Goal: Information Seeking & Learning: Learn about a topic

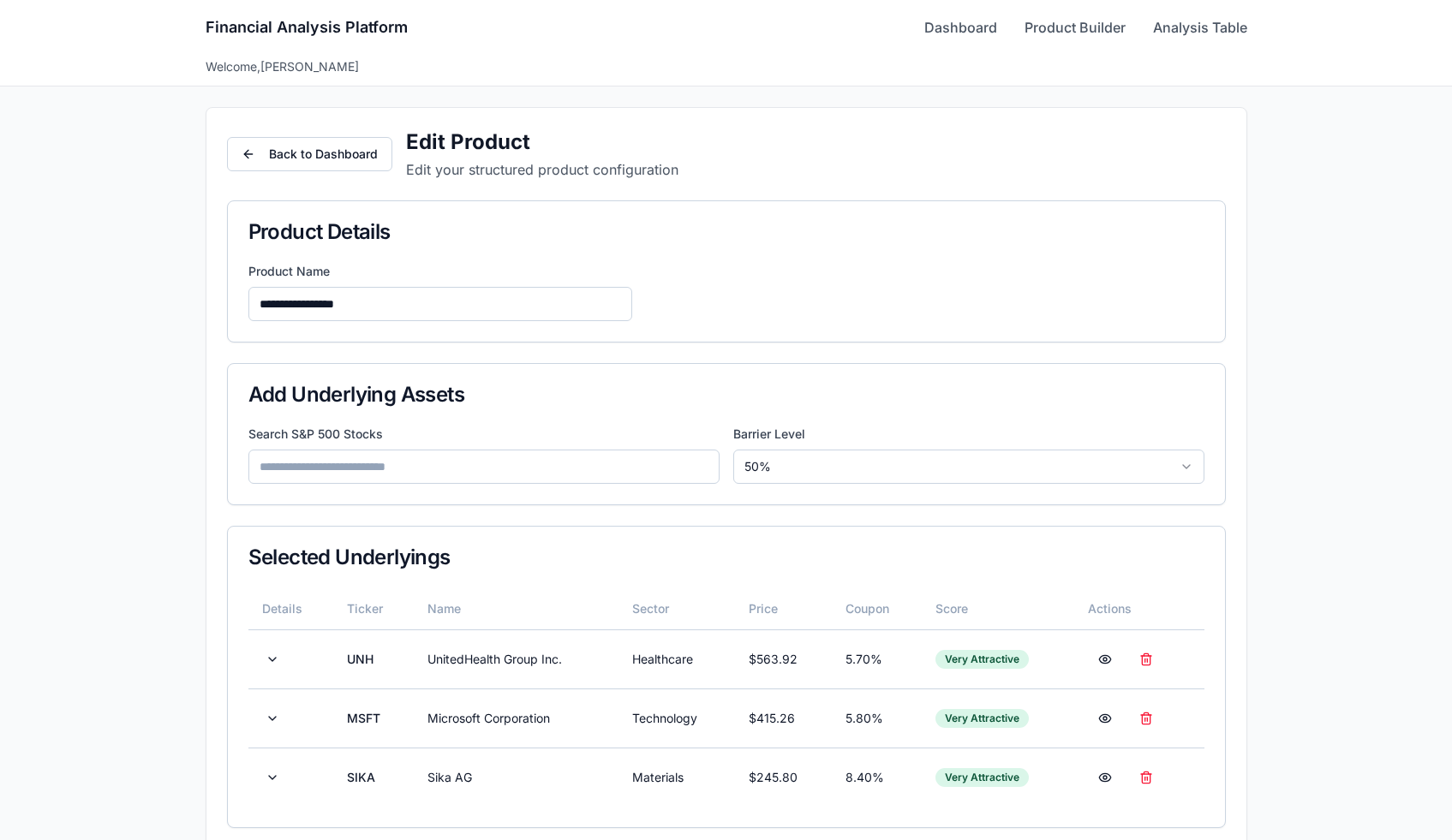
scroll to position [1435, 0]
click at [425, 467] on input at bounding box center [484, 467] width 471 height 34
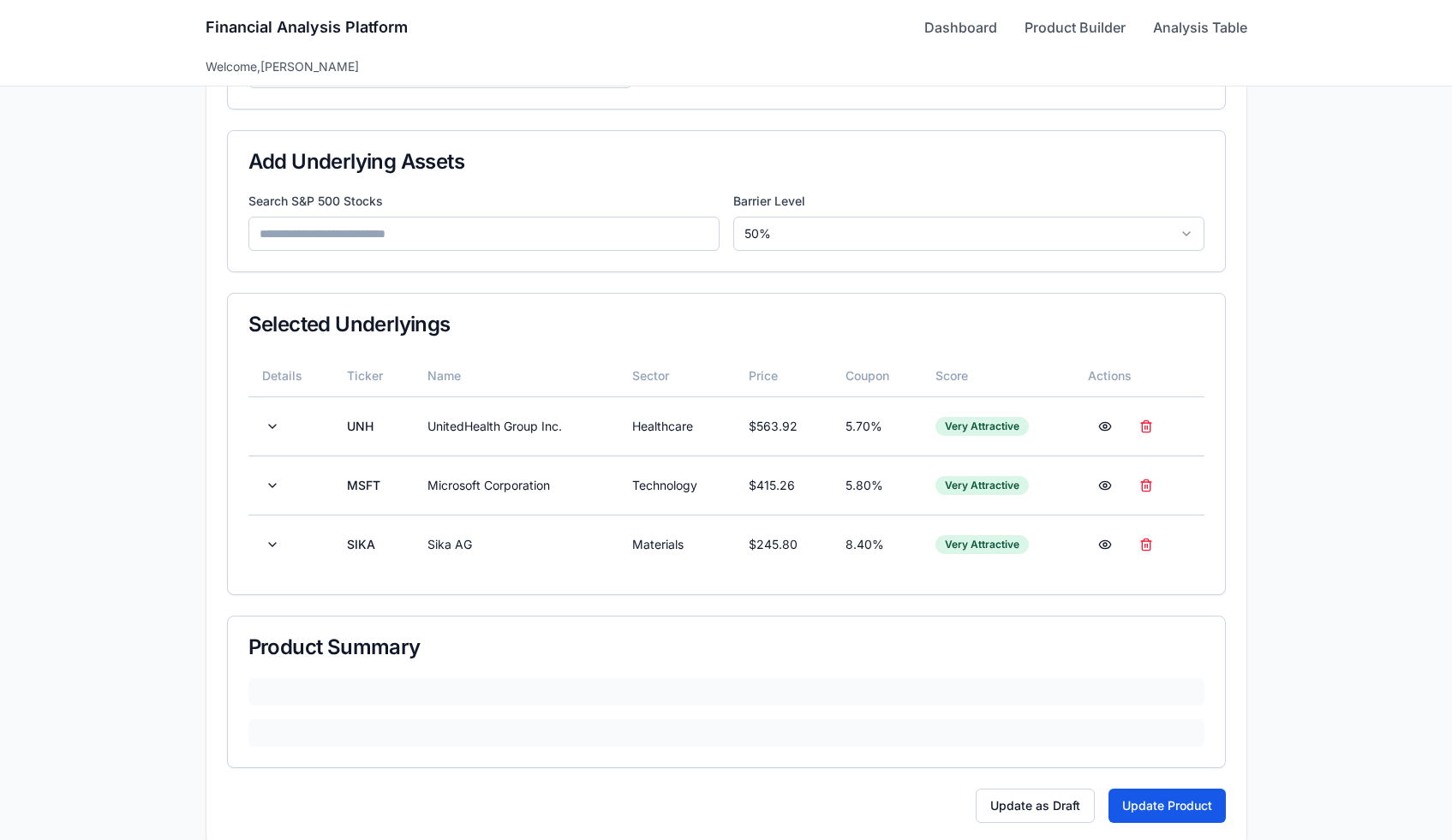
scroll to position [235, 0]
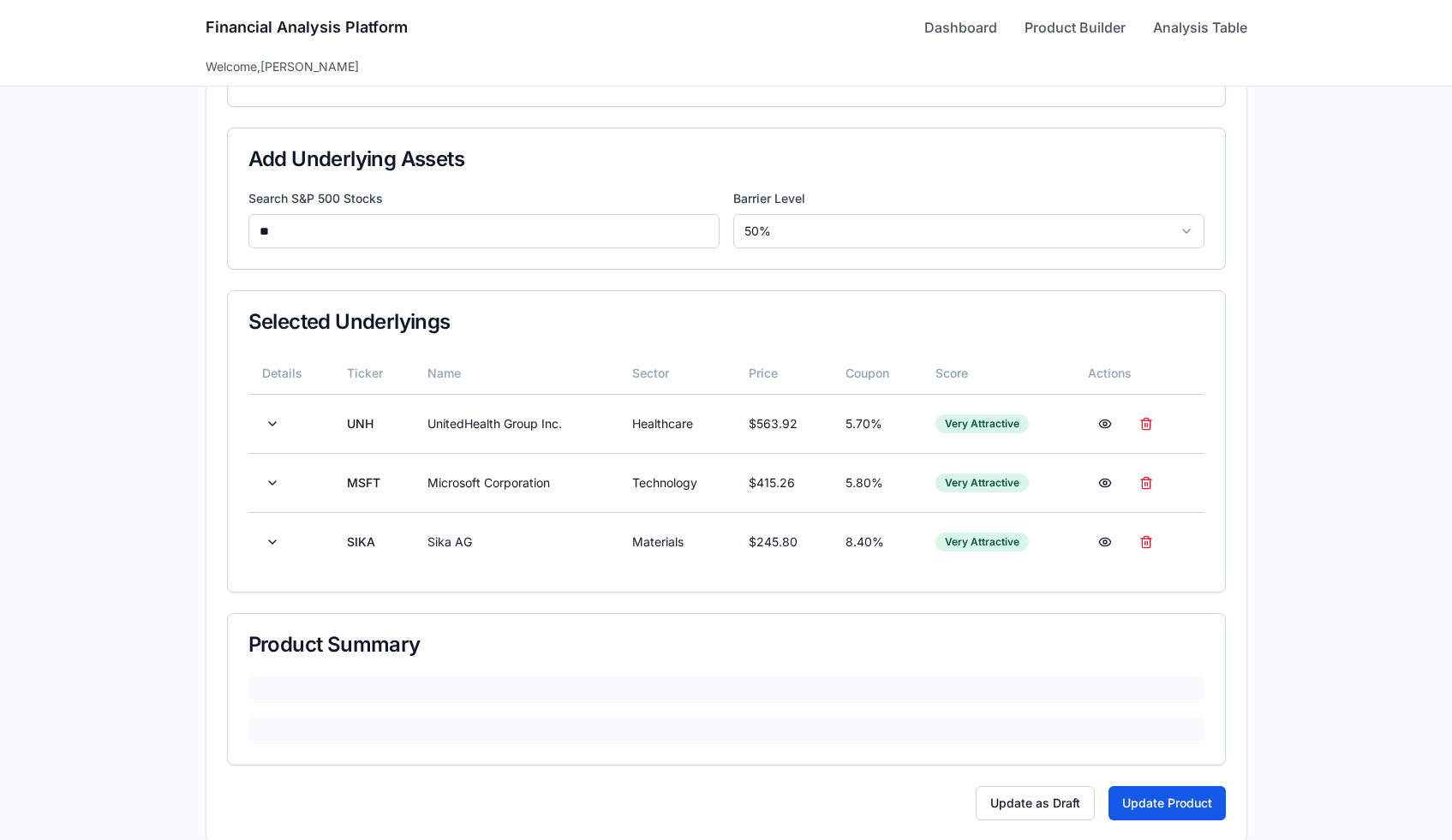
type input "*"
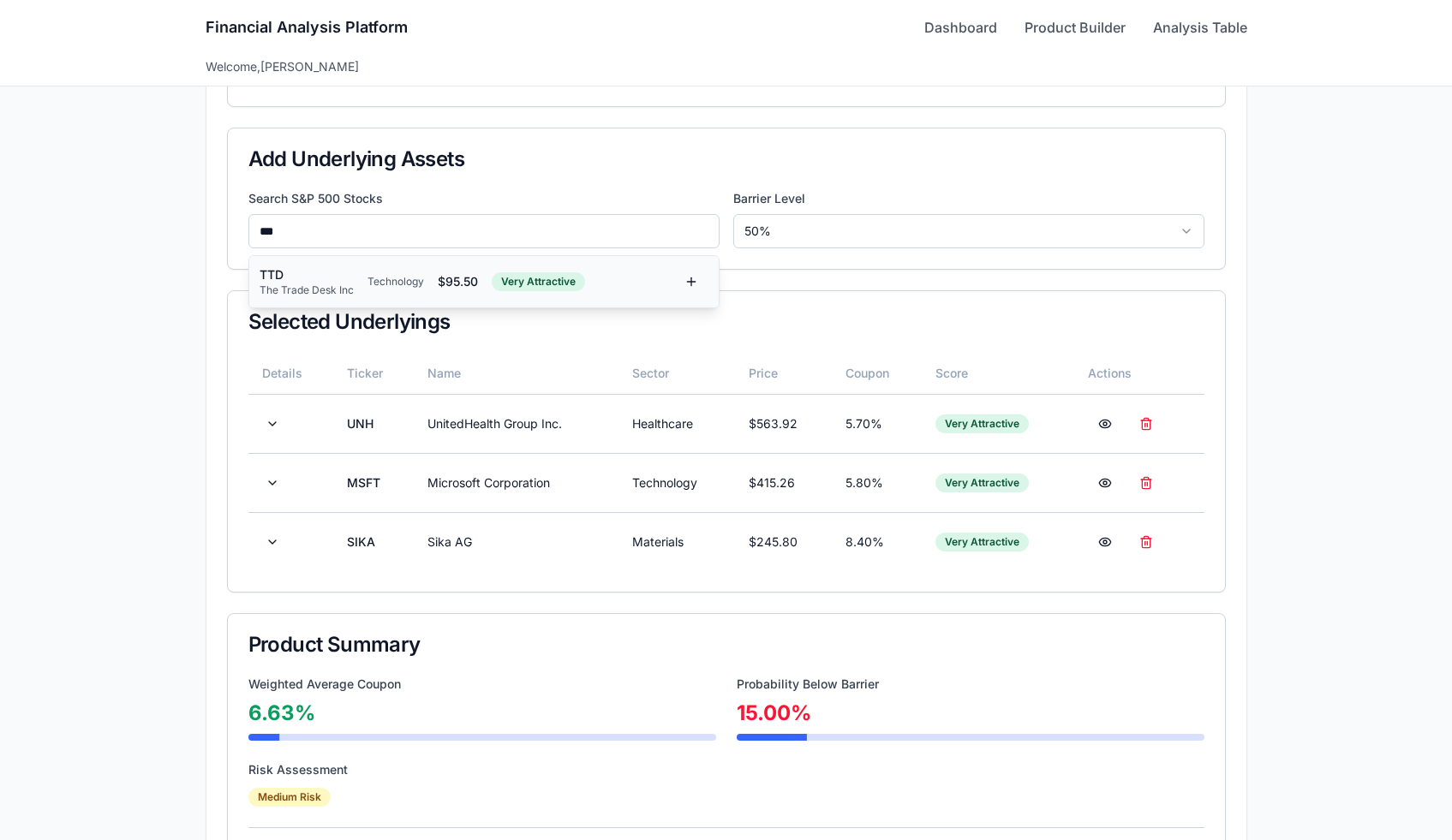
type input "***"
click at [401, 281] on div "Technology" at bounding box center [395, 281] width 57 height 13
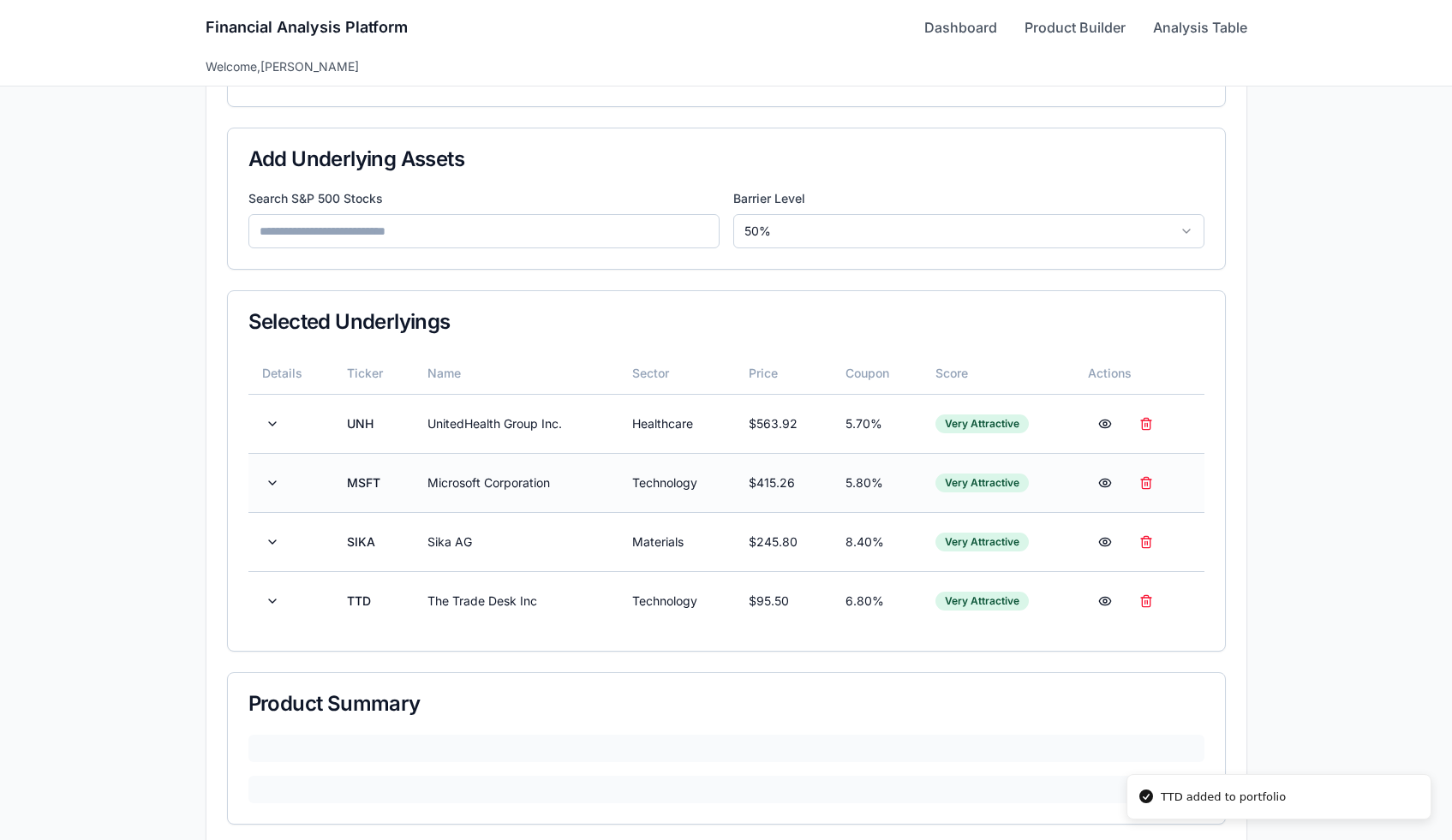
scroll to position [316, 0]
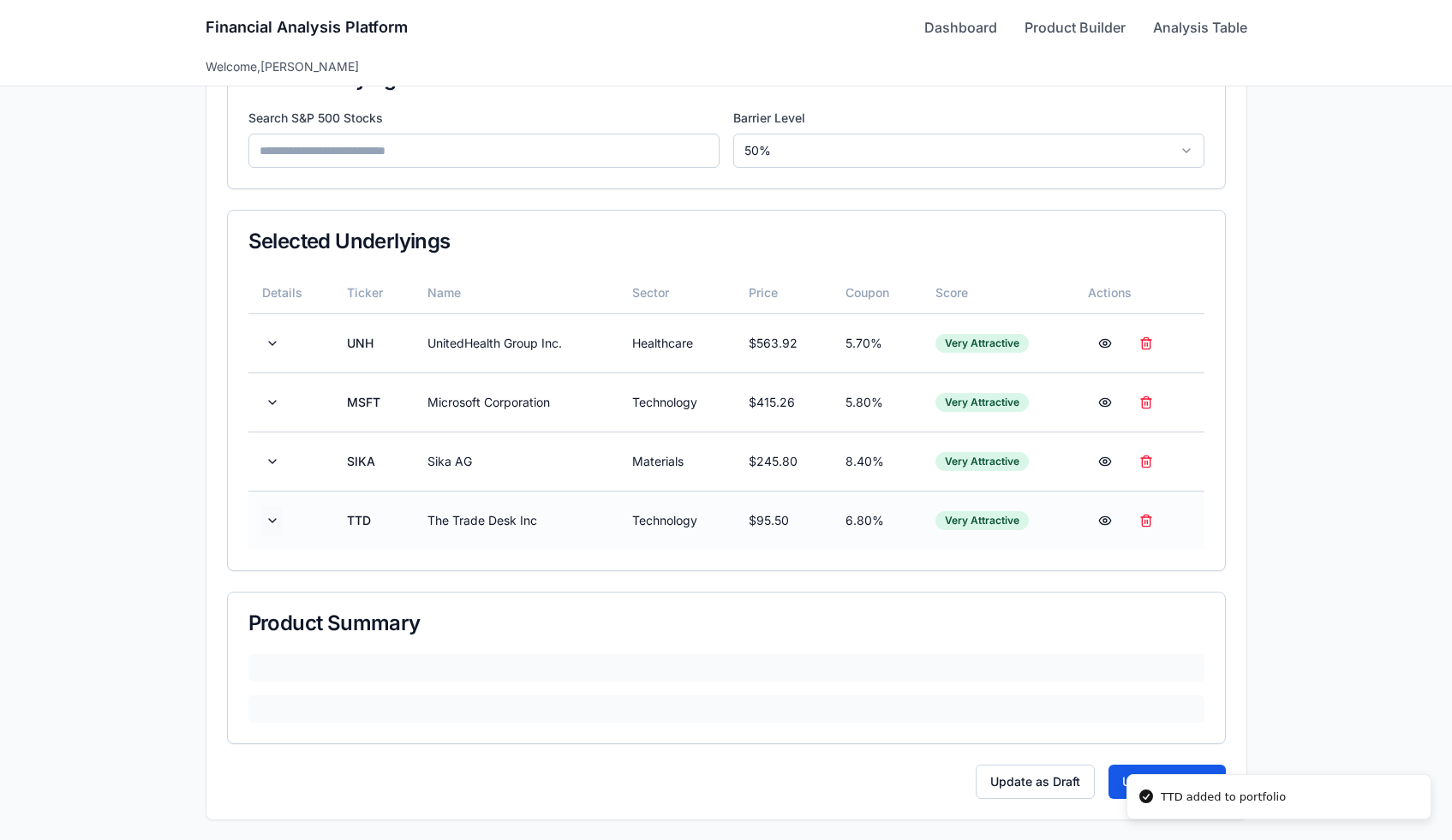
click at [281, 528] on button at bounding box center [272, 521] width 21 height 31
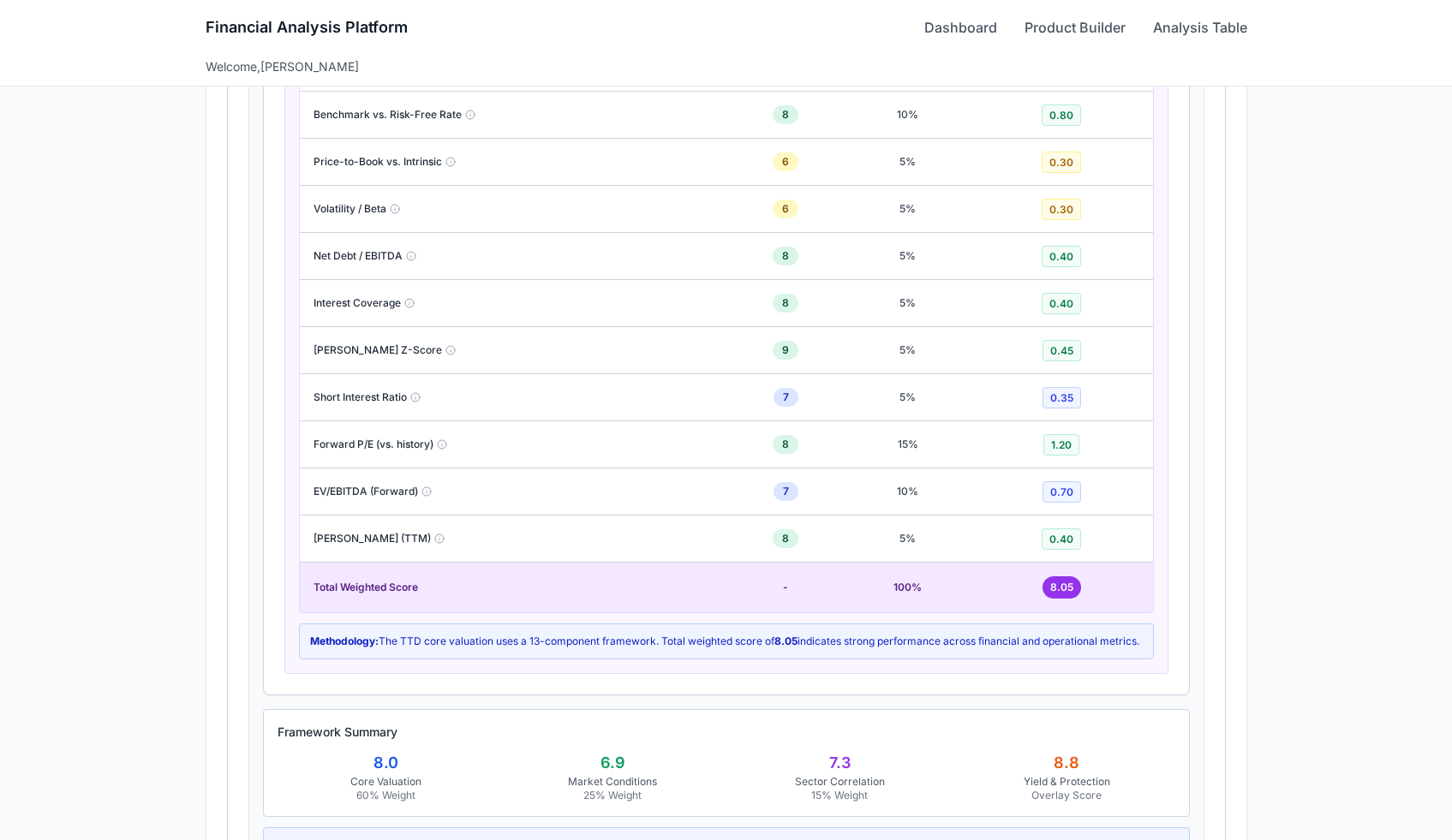
scroll to position [1623, 0]
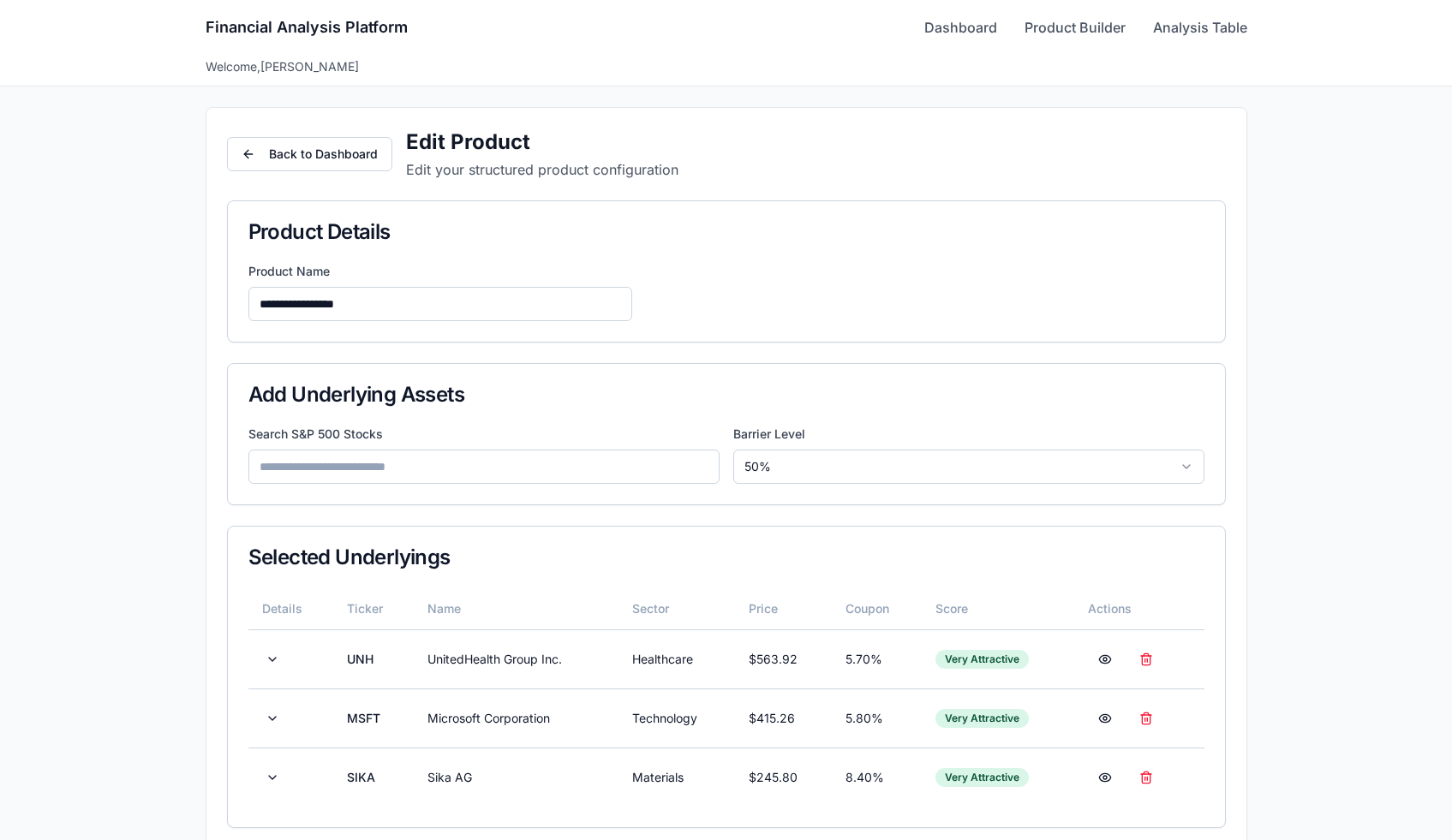
click at [297, 454] on input at bounding box center [484, 467] width 471 height 34
click at [315, 463] on input "****" at bounding box center [484, 467] width 471 height 34
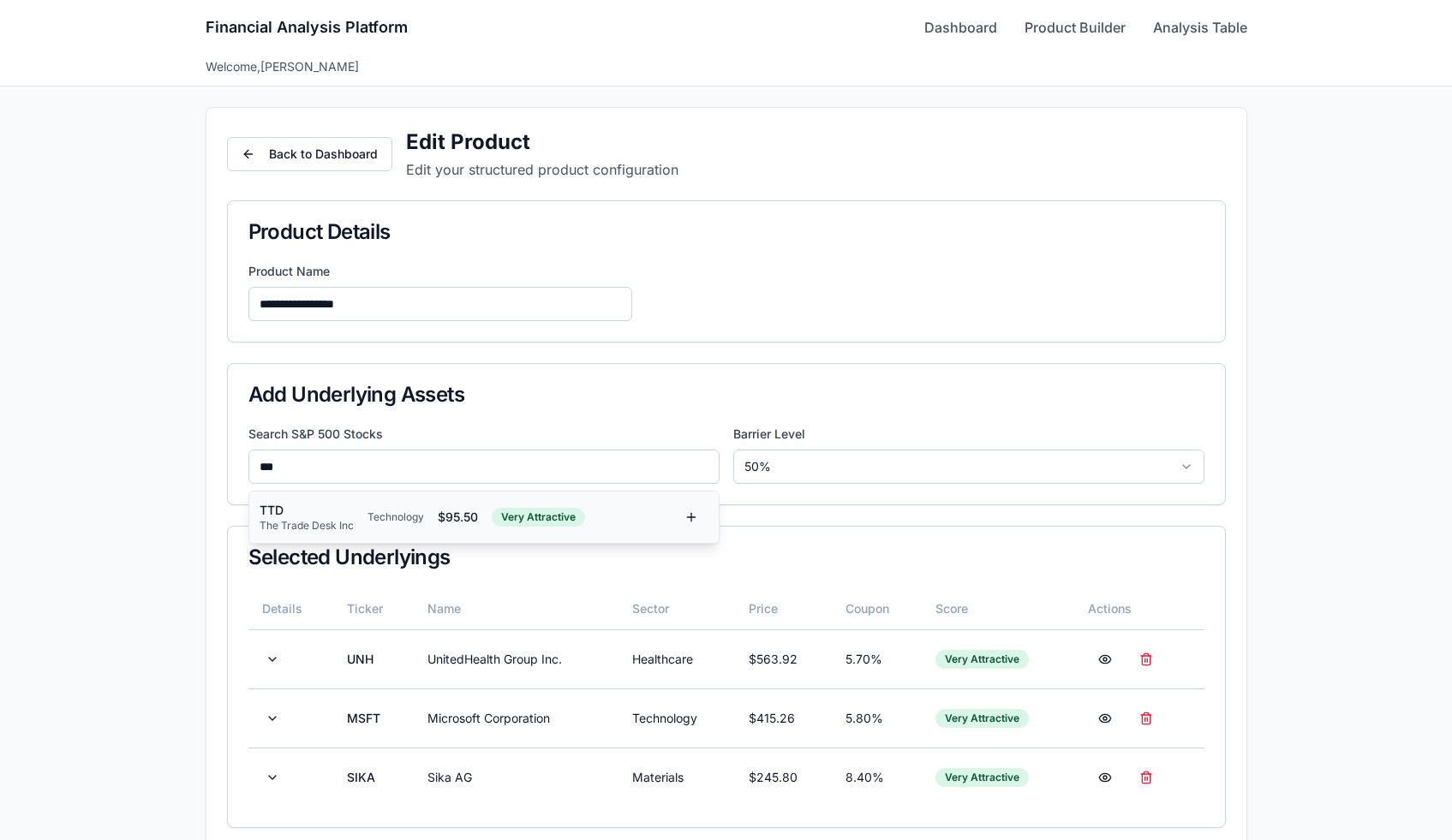
type input "***"
click at [308, 506] on div "TTD" at bounding box center [306, 510] width 94 height 17
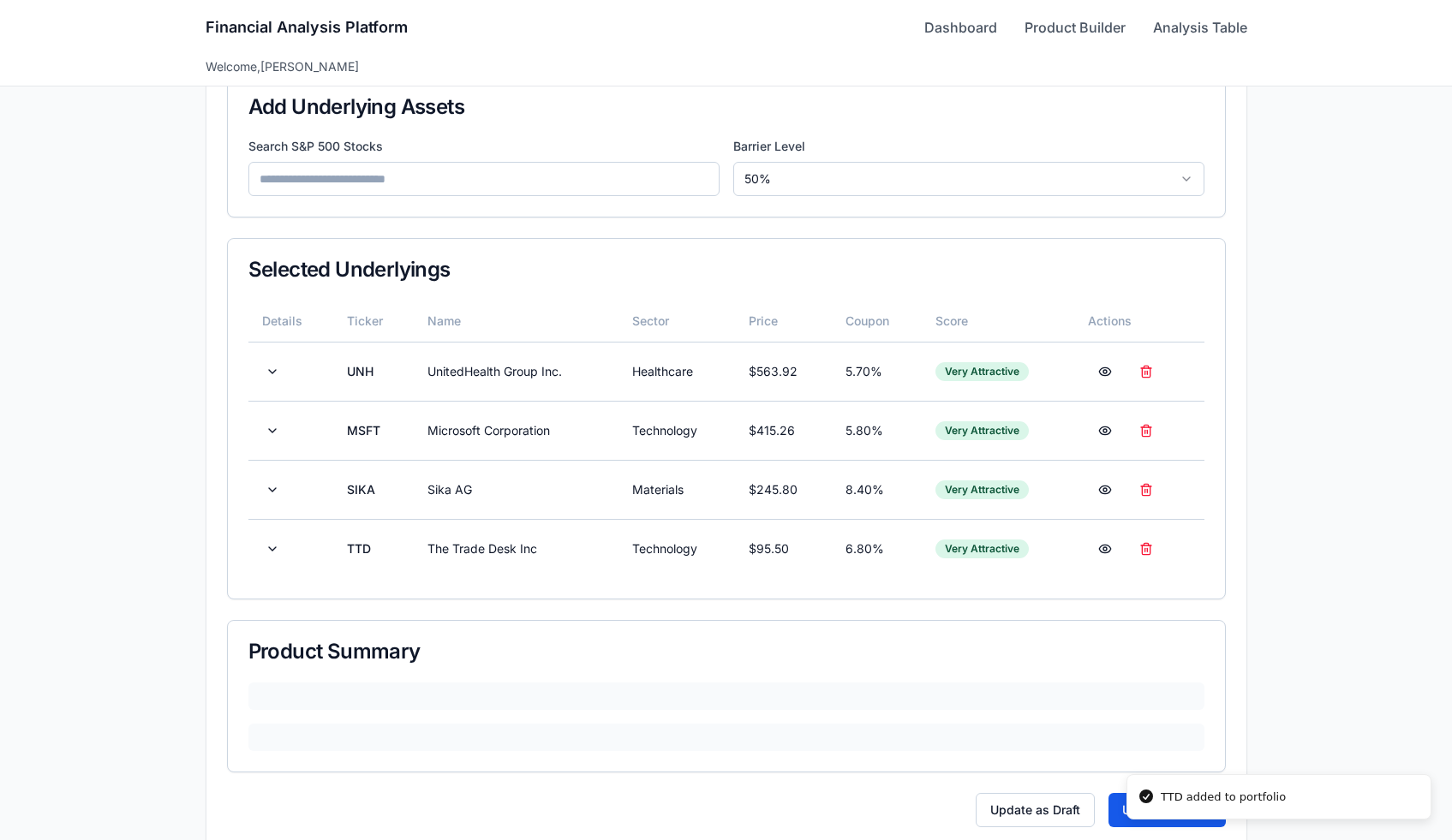
scroll to position [316, 0]
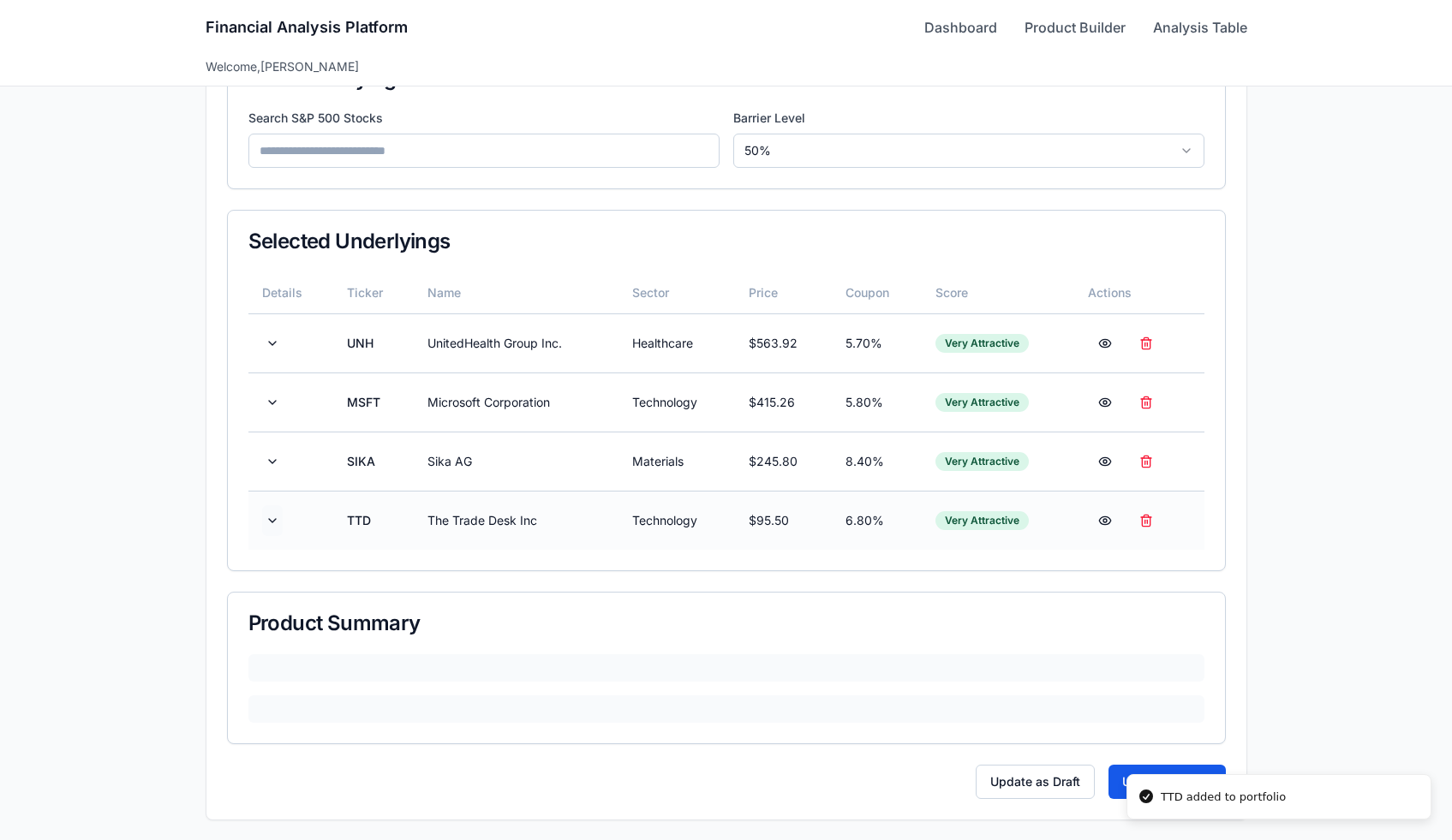
click at [274, 520] on button at bounding box center [272, 521] width 21 height 31
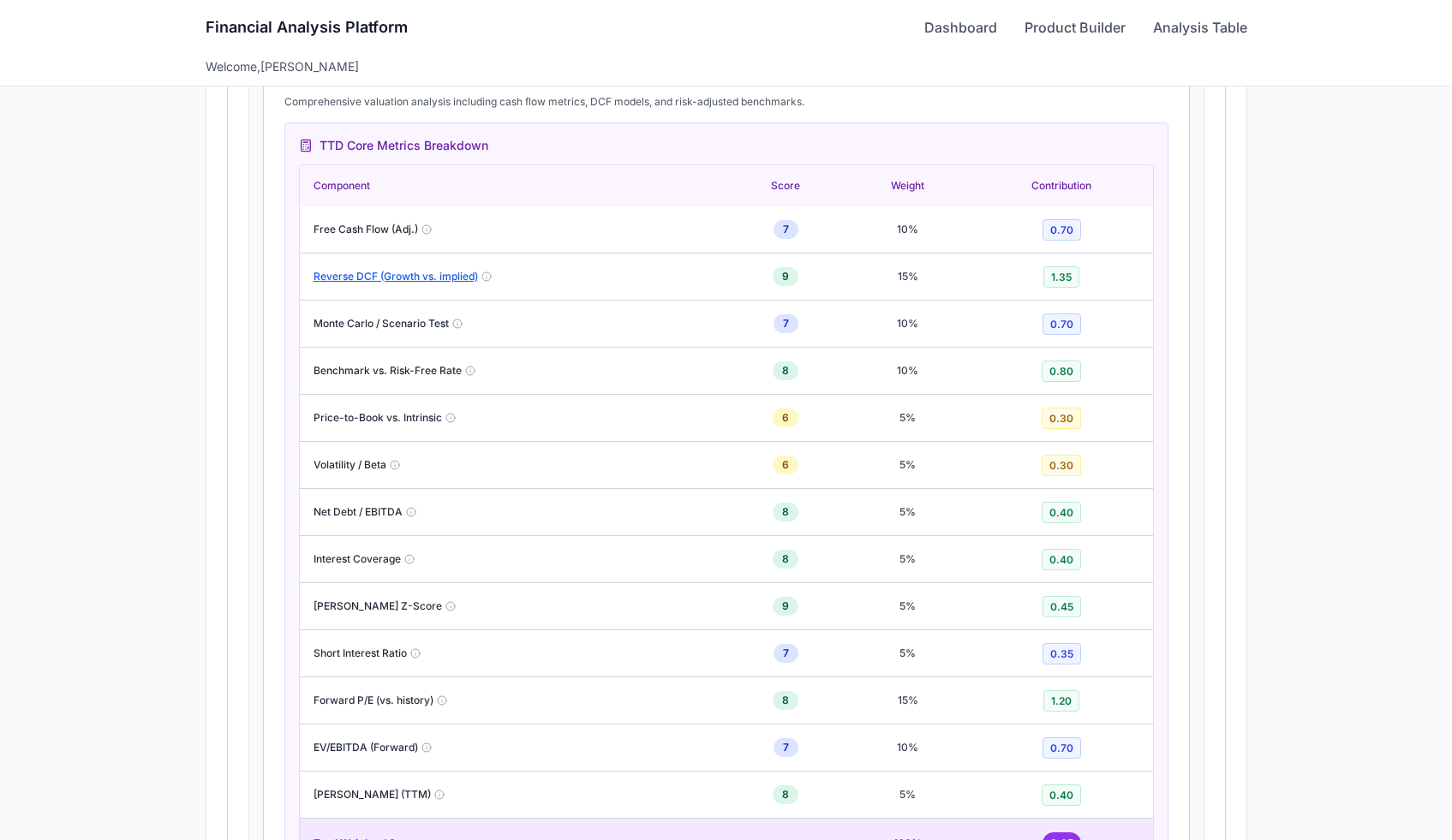
scroll to position [1362, 0]
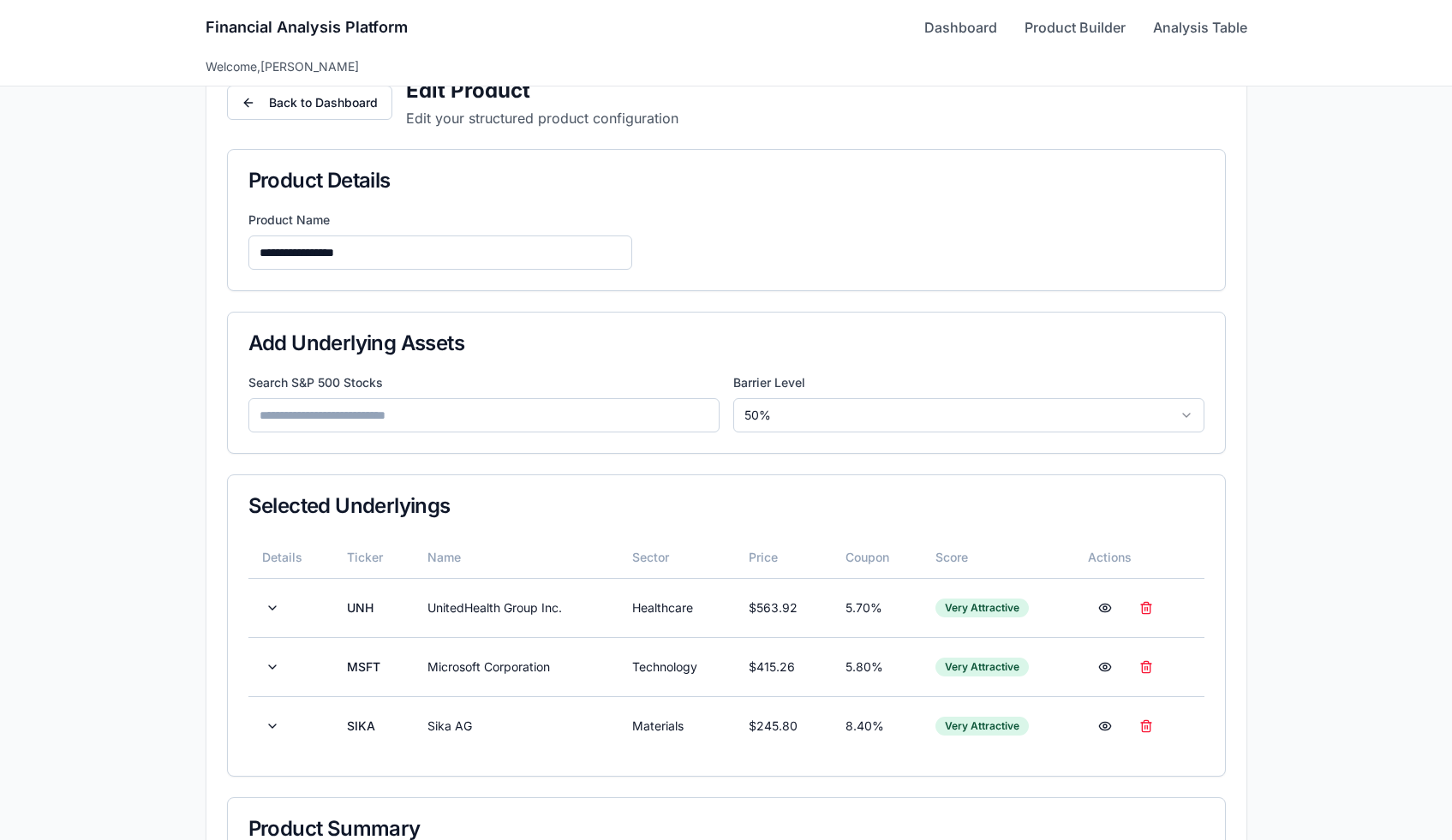
scroll to position [83, 0]
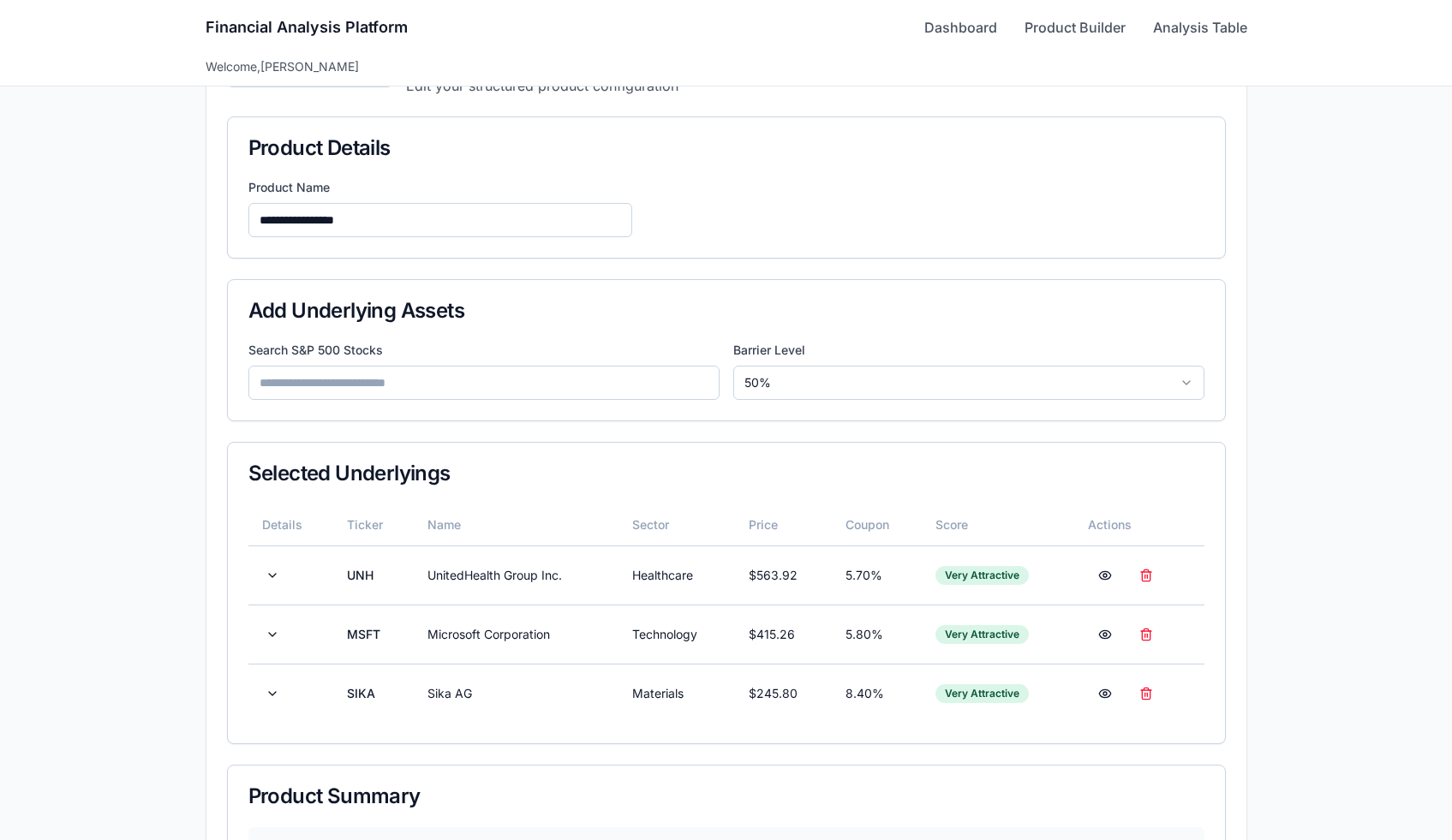
click at [359, 387] on input at bounding box center [484, 382] width 471 height 34
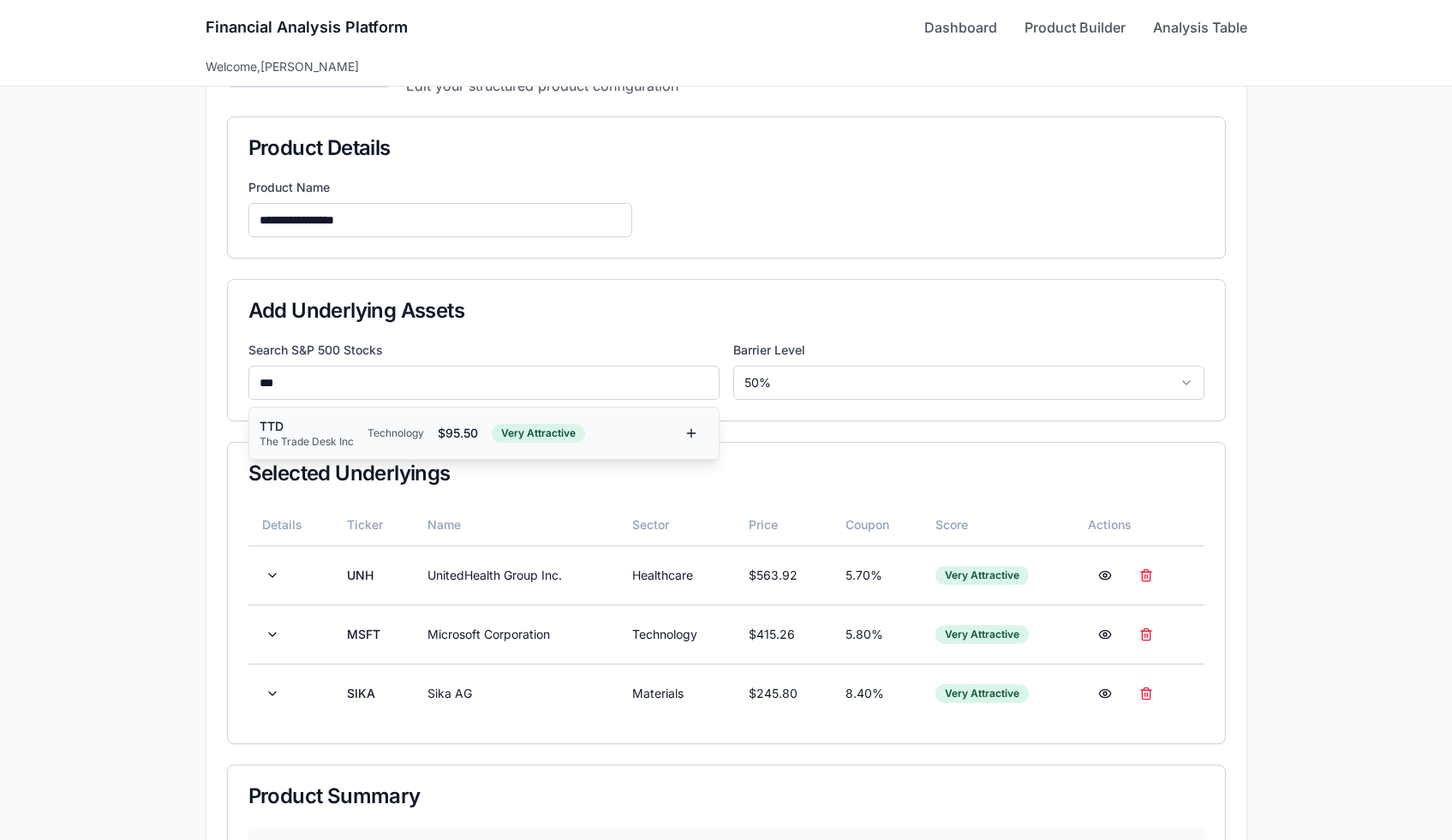
type input "***"
click at [338, 435] on div "The Trade Desk Inc" at bounding box center [306, 442] width 94 height 13
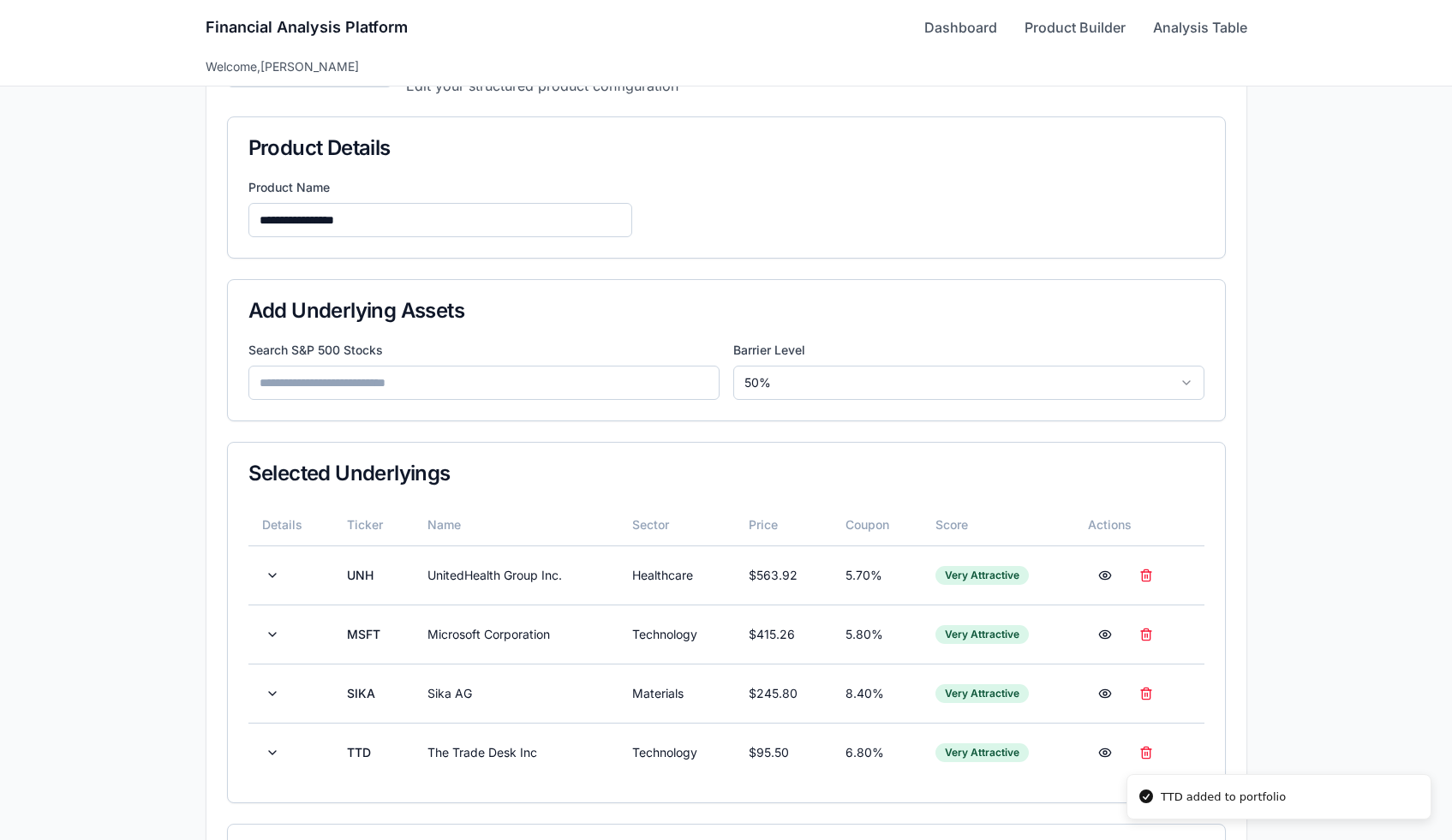
scroll to position [316, 0]
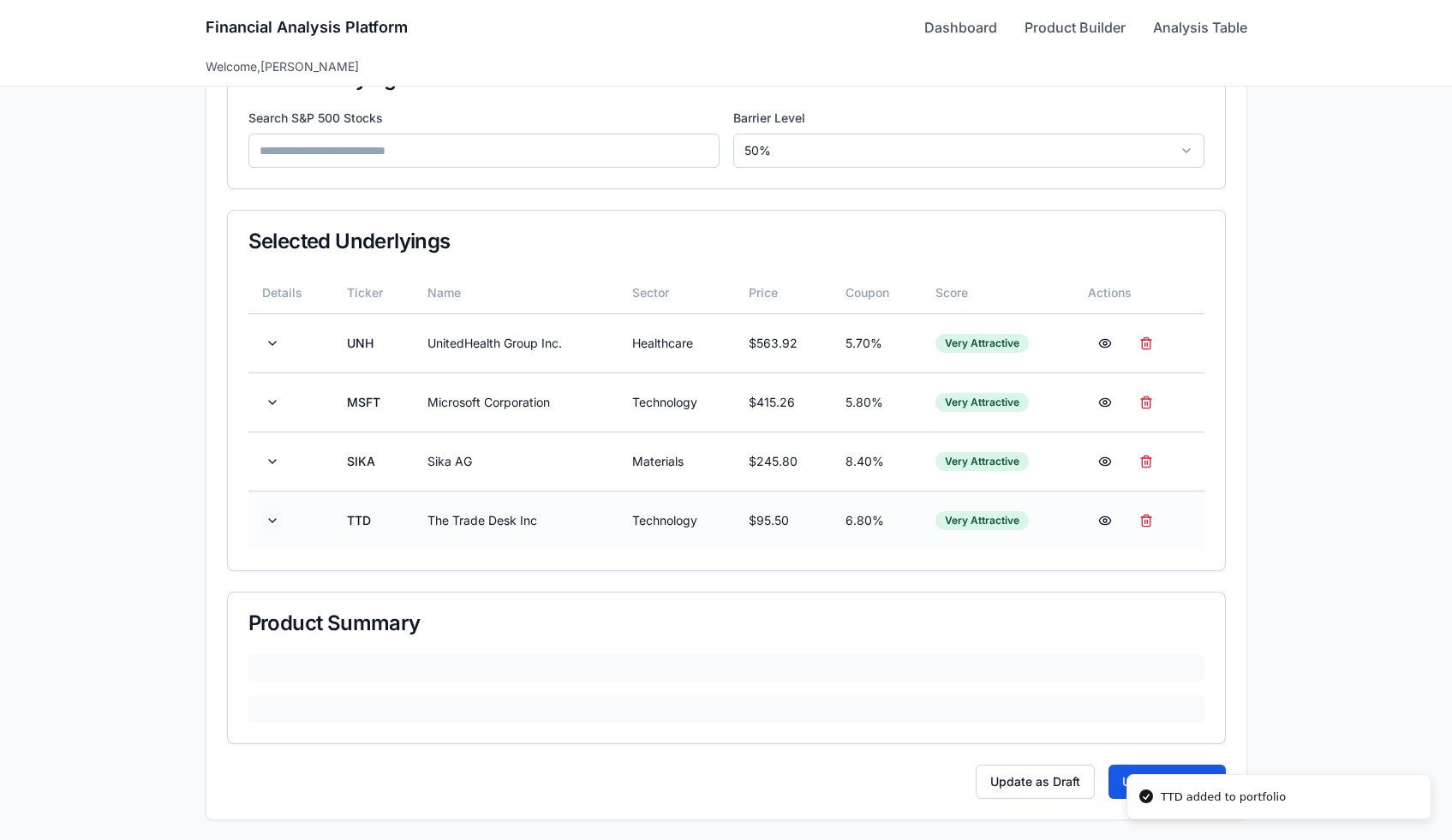
click at [268, 512] on button at bounding box center [272, 521] width 21 height 31
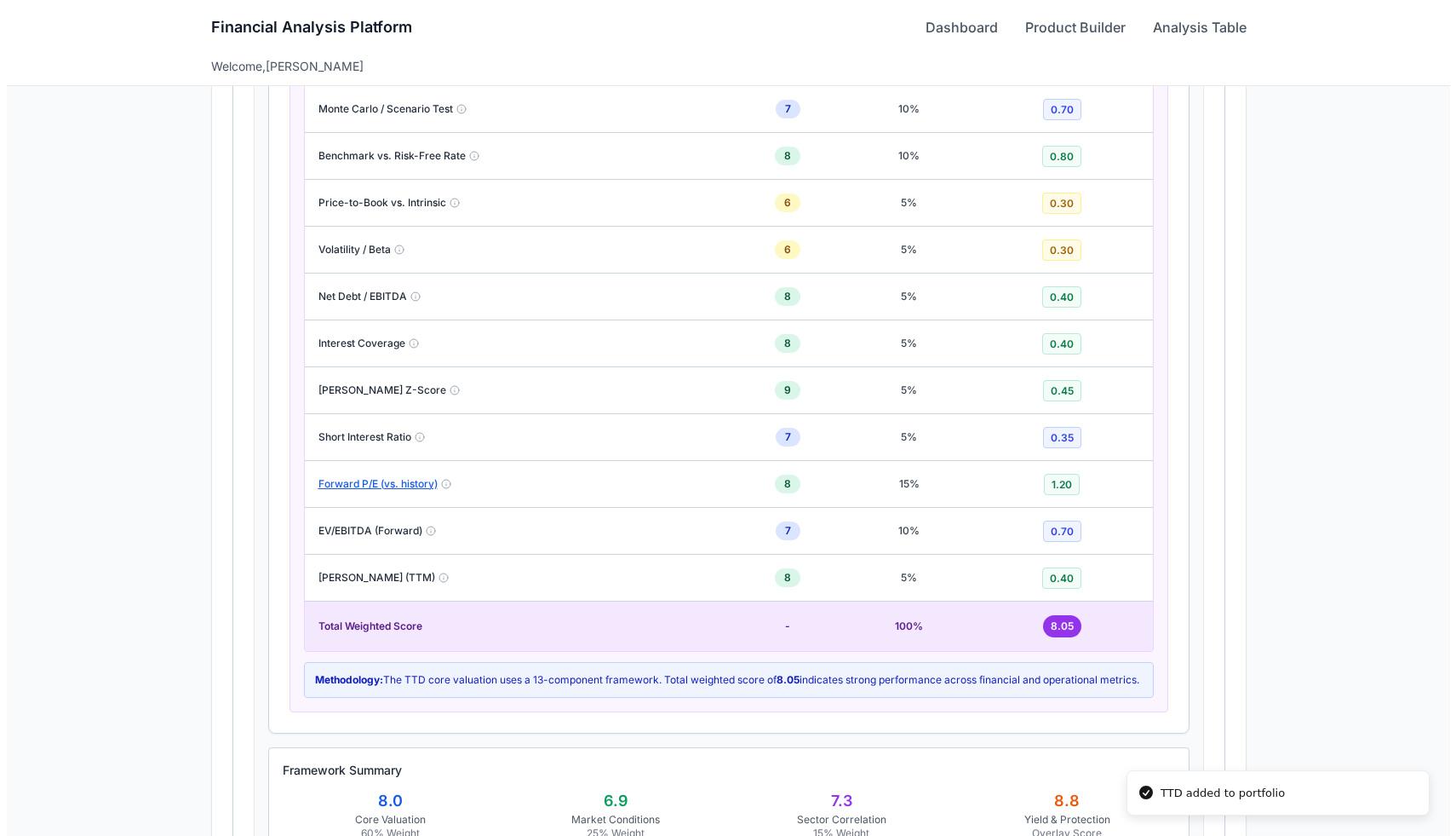
scroll to position [1577, 0]
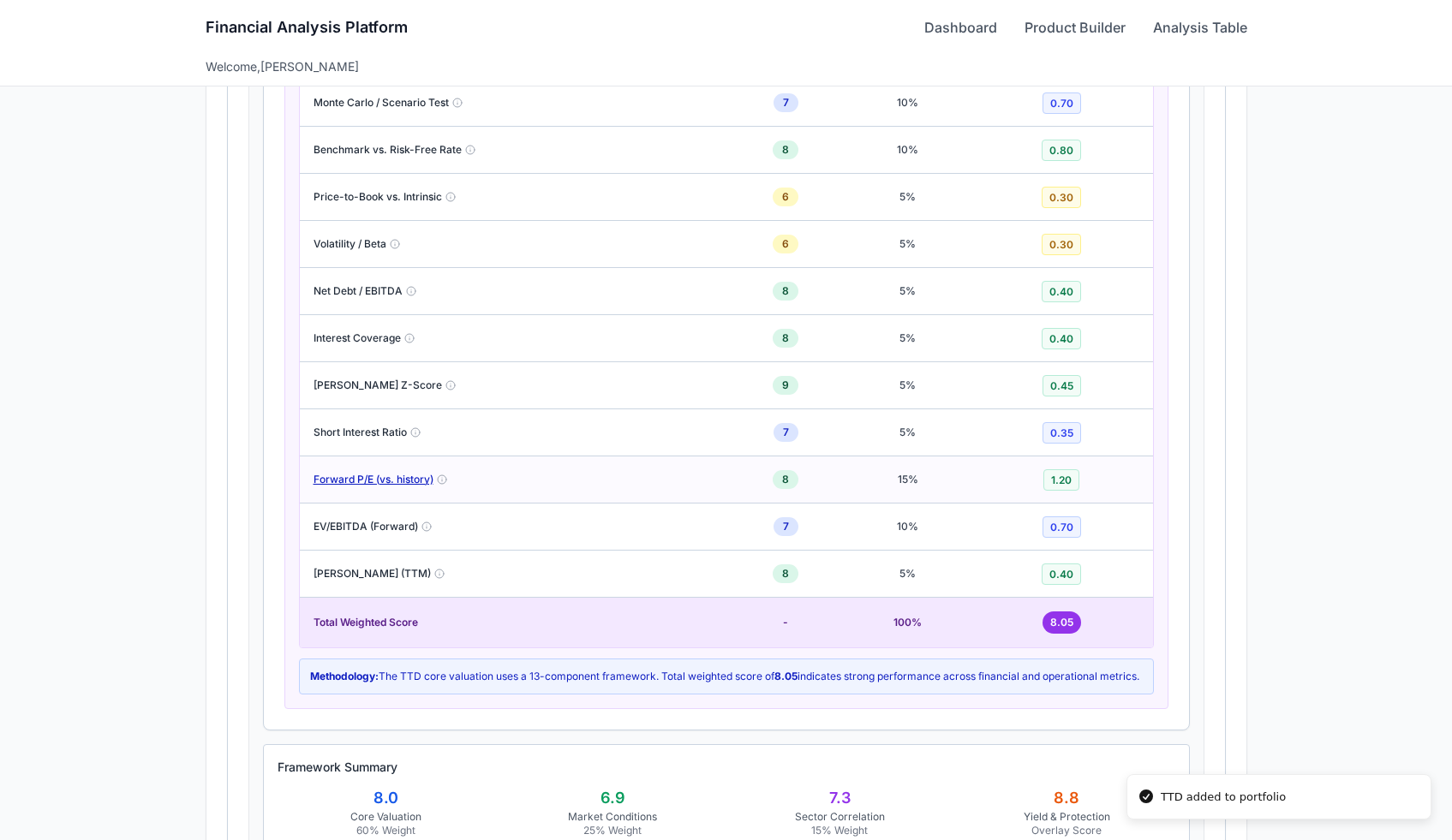
click at [356, 481] on button "Forward P/E (vs. history)" at bounding box center [374, 479] width 120 height 13
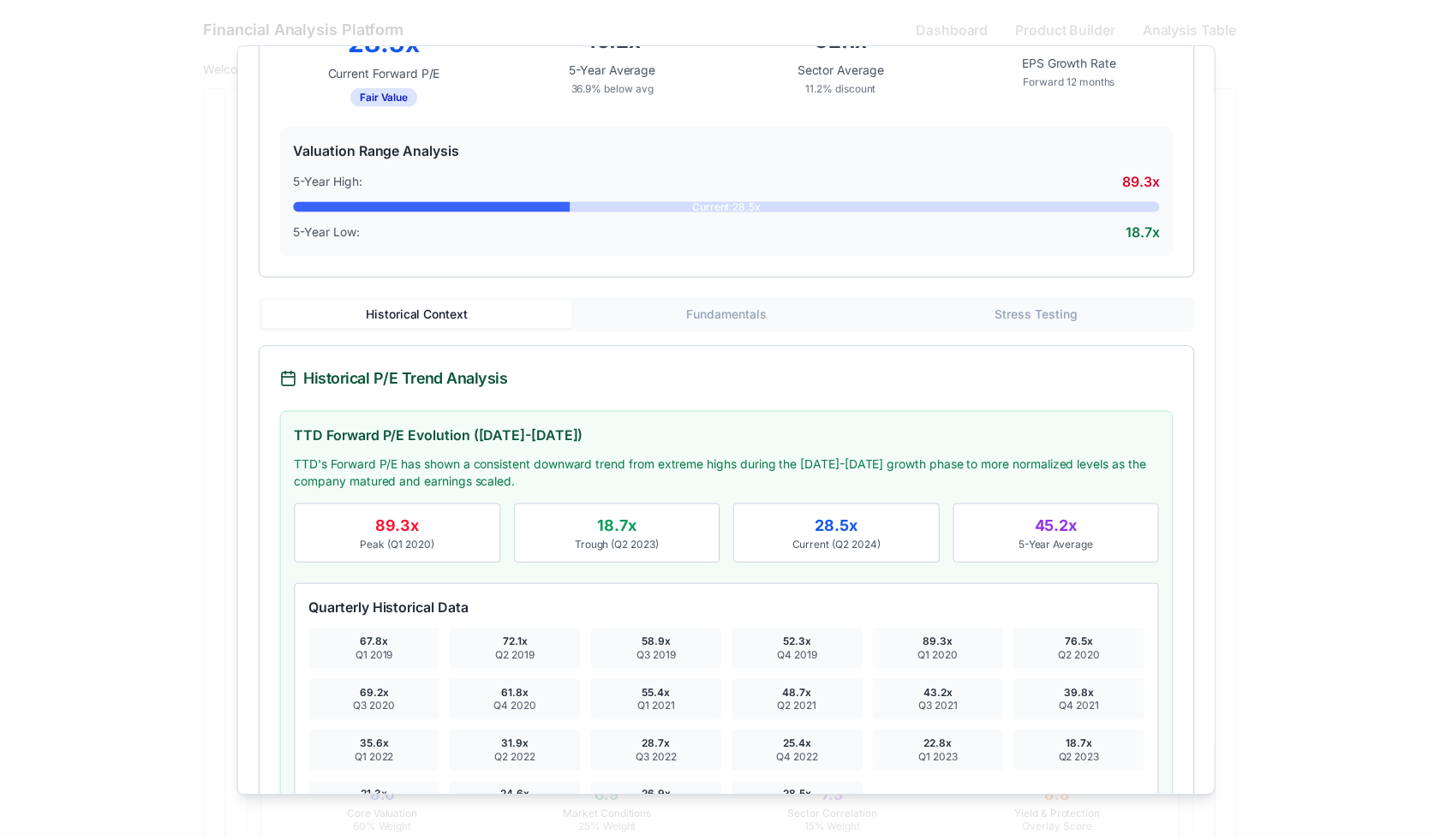
scroll to position [0, 0]
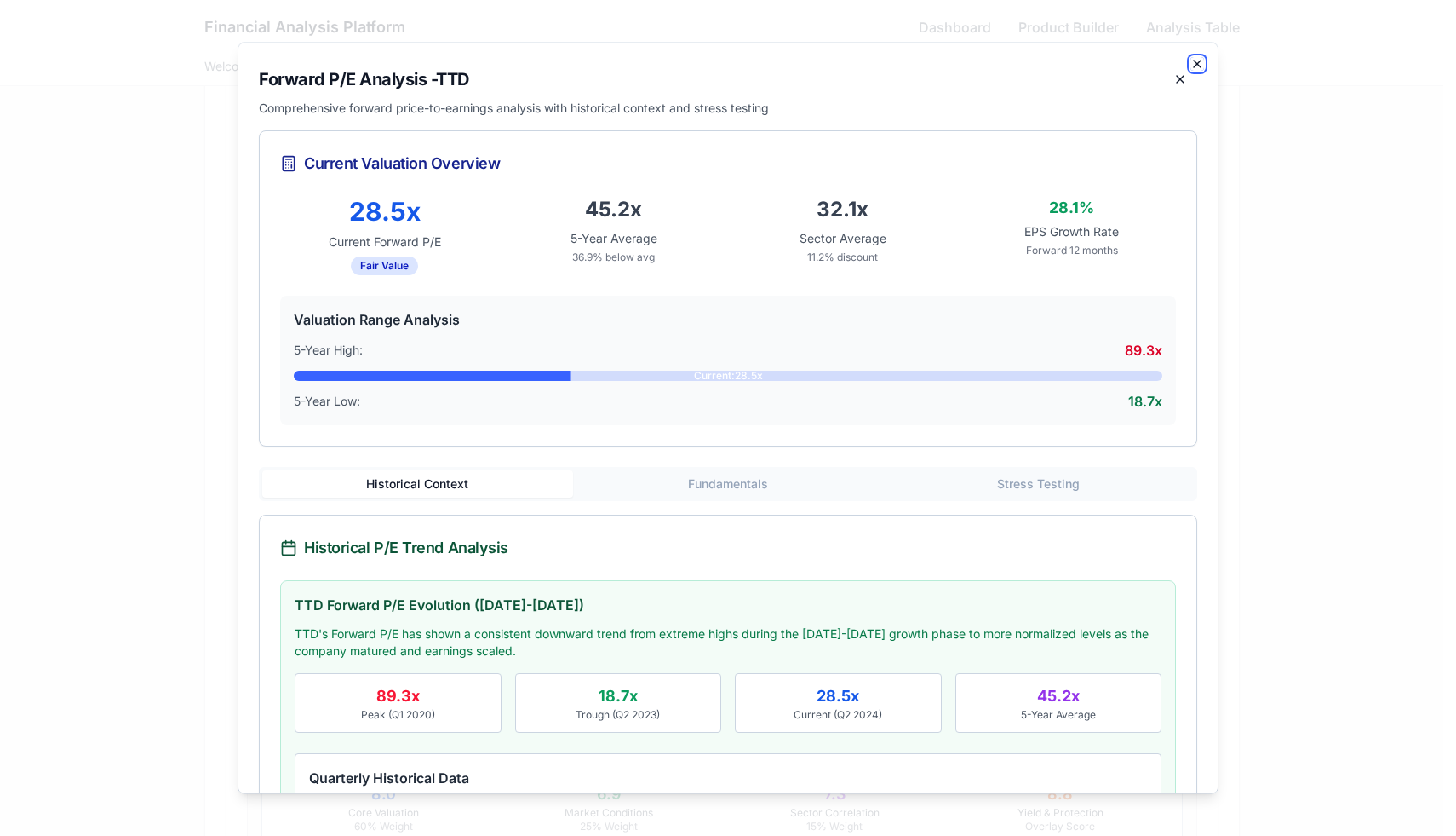
click at [1191, 63] on icon "button" at bounding box center [1197, 63] width 13 height 13
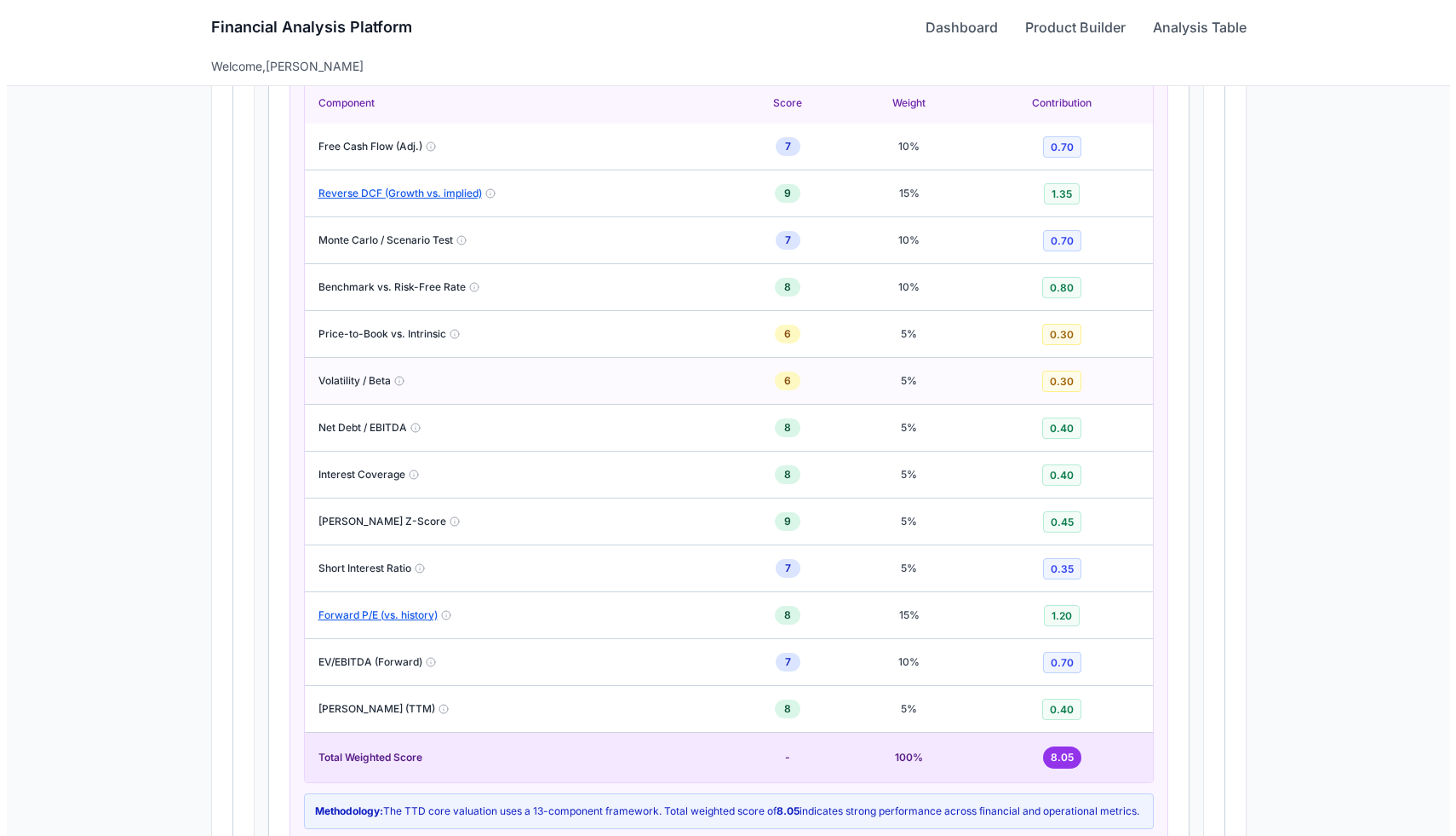
scroll to position [1434, 0]
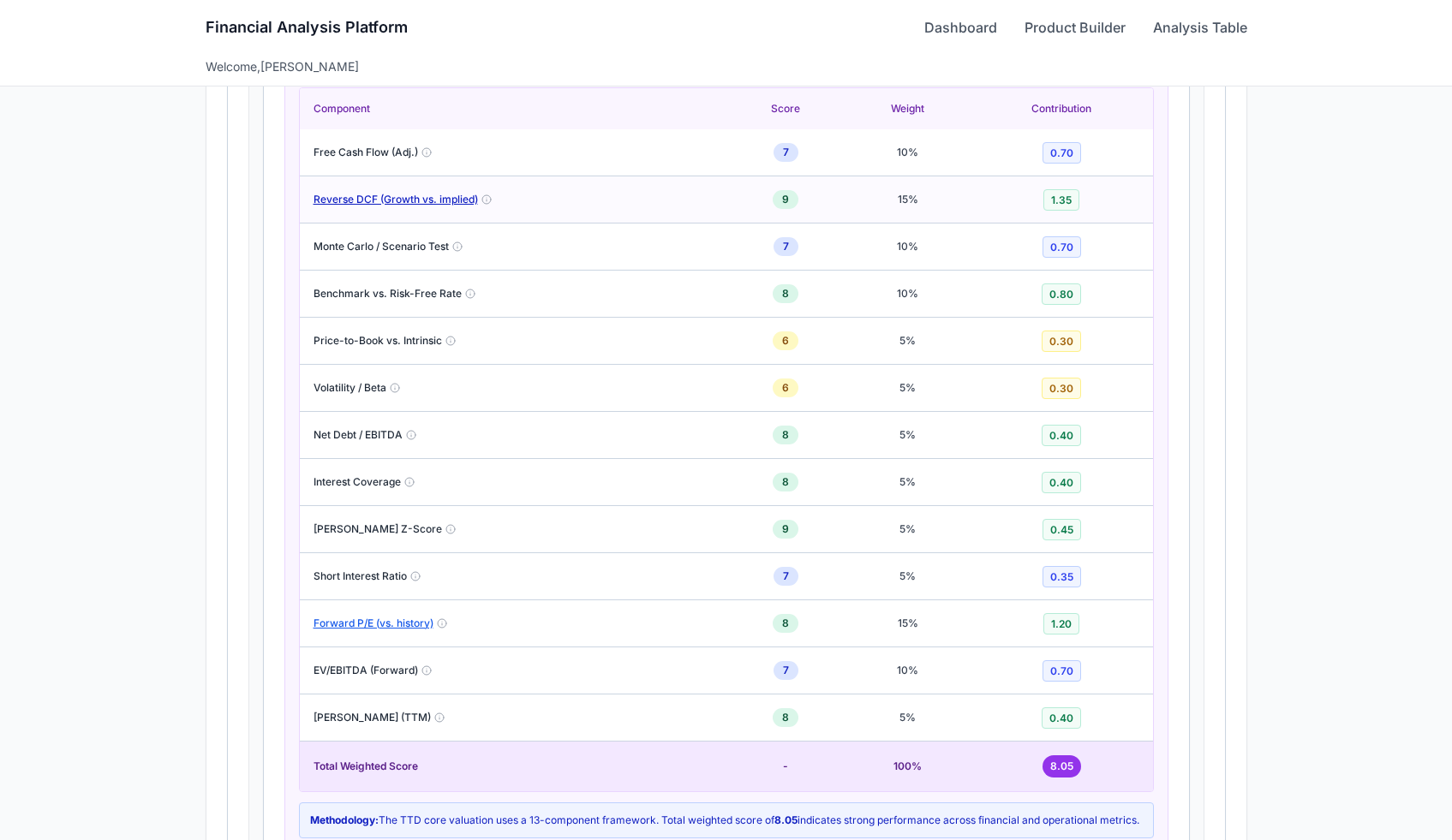
click at [401, 194] on button "Reverse DCF (Growth vs. implied)" at bounding box center [395, 199] width 164 height 13
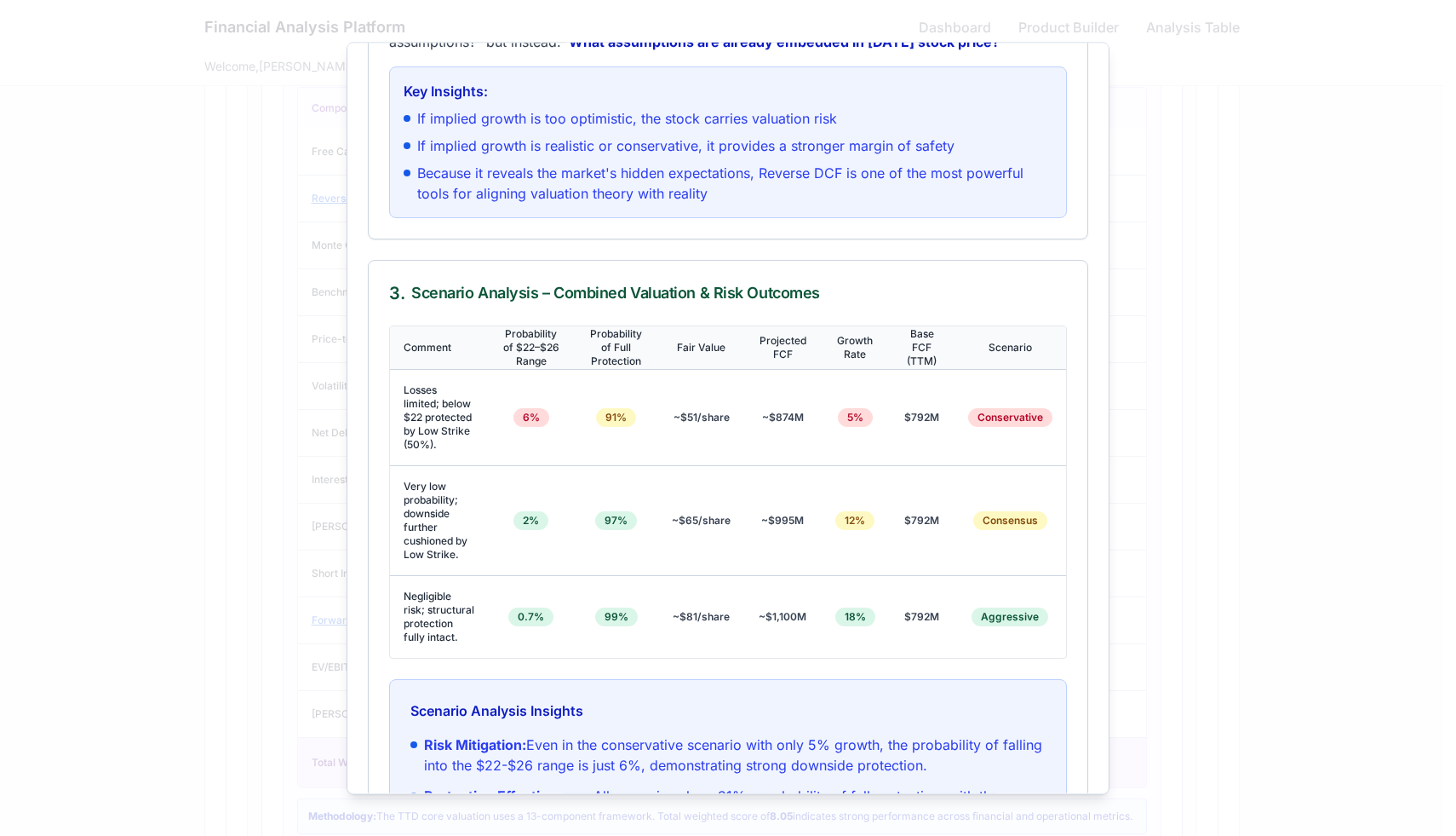
scroll to position [0, 0]
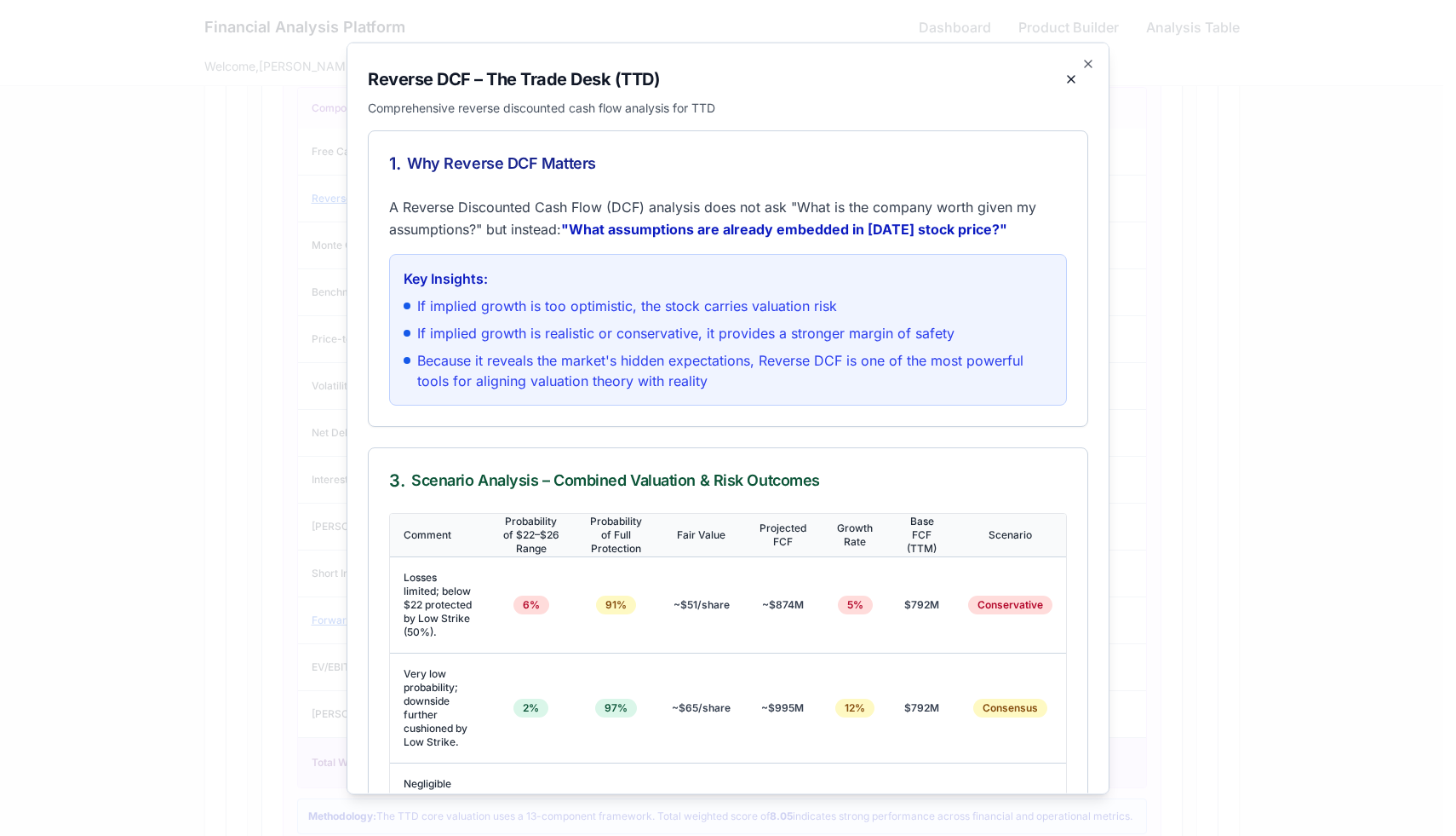
click at [286, 113] on div at bounding box center [728, 418] width 1456 height 836
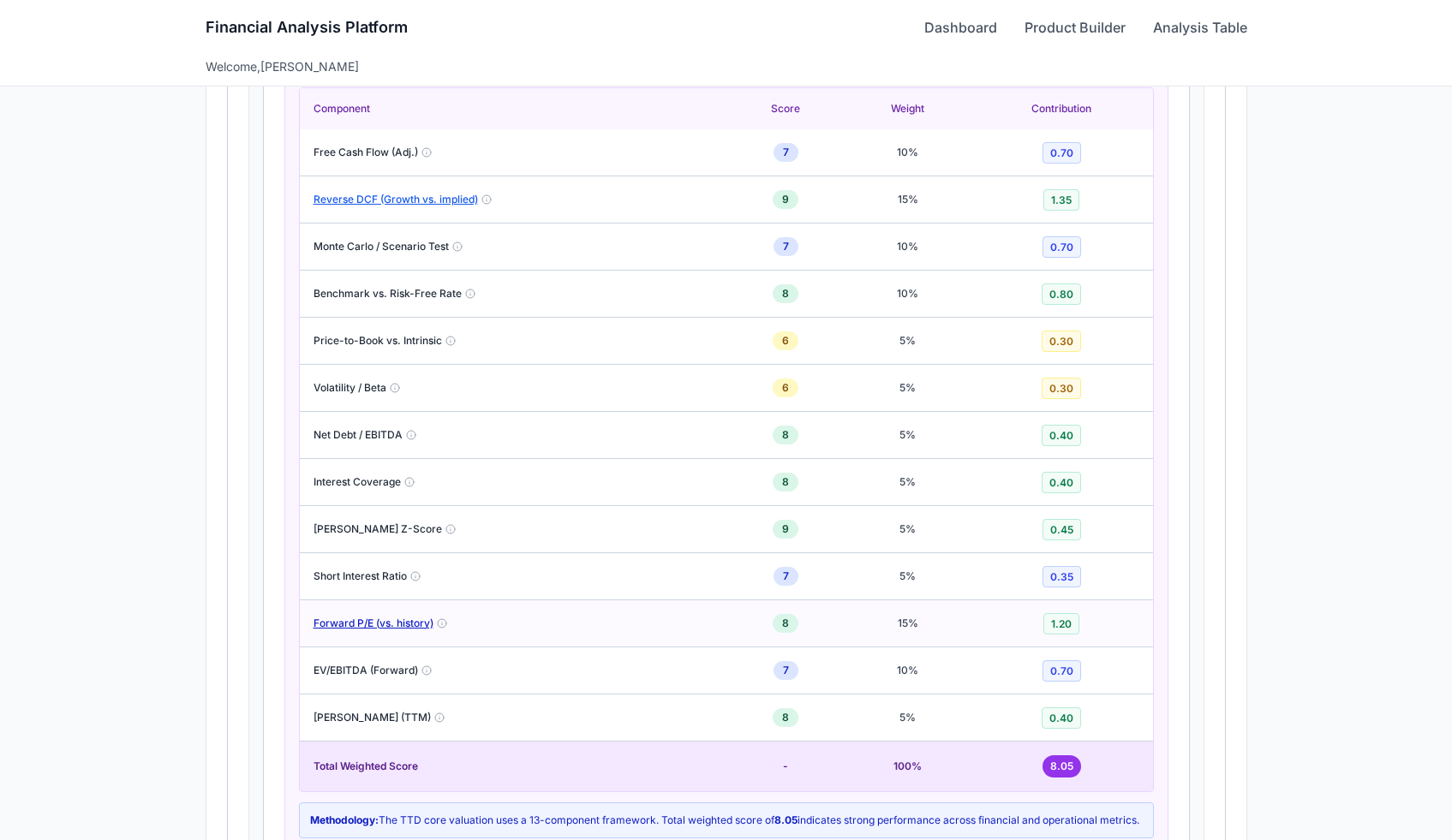
click at [398, 626] on button "Forward P/E (vs. history)" at bounding box center [374, 623] width 120 height 13
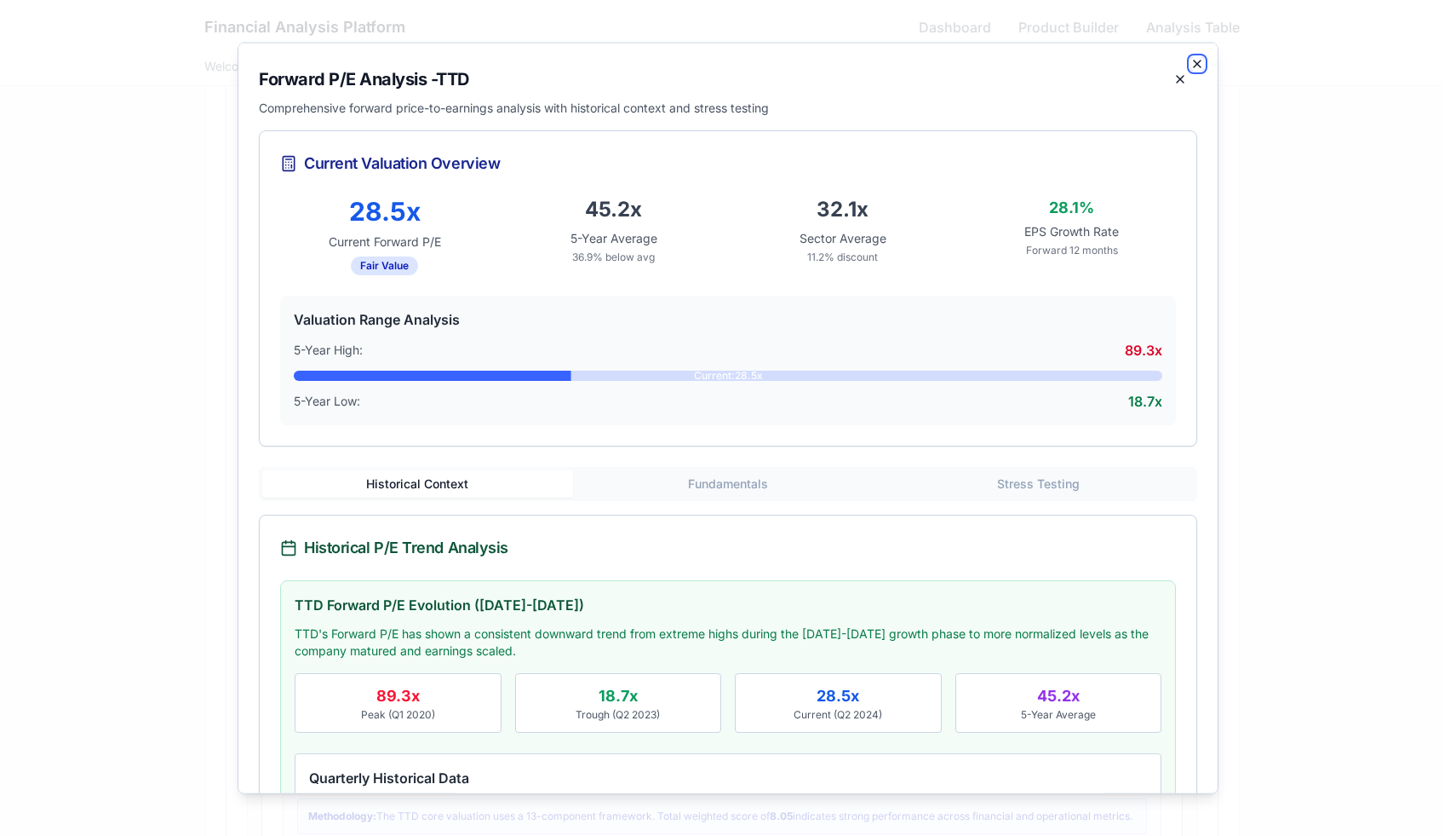
click at [1194, 63] on icon "button" at bounding box center [1198, 63] width 7 height 7
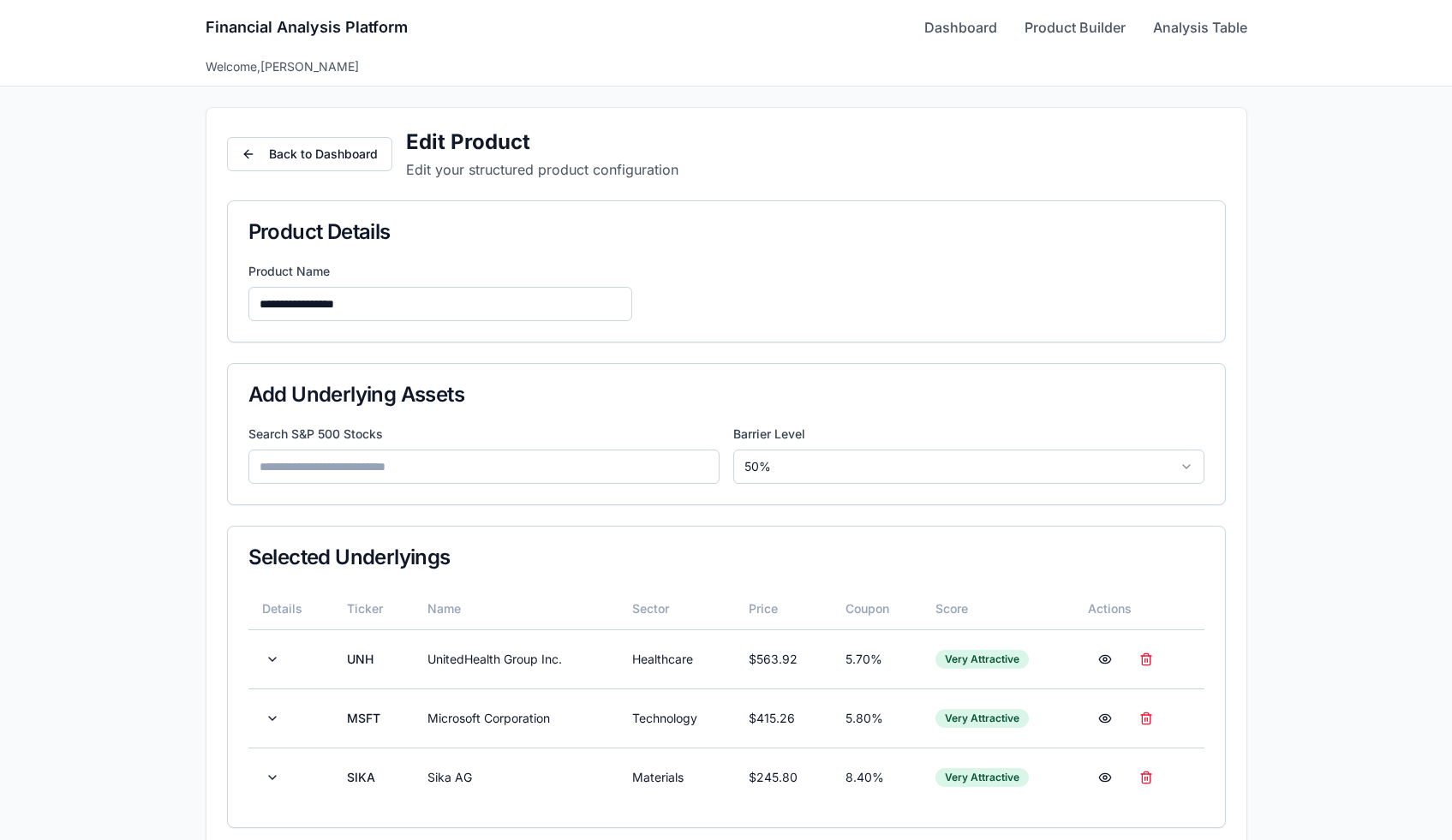
click at [396, 468] on input at bounding box center [484, 467] width 471 height 34
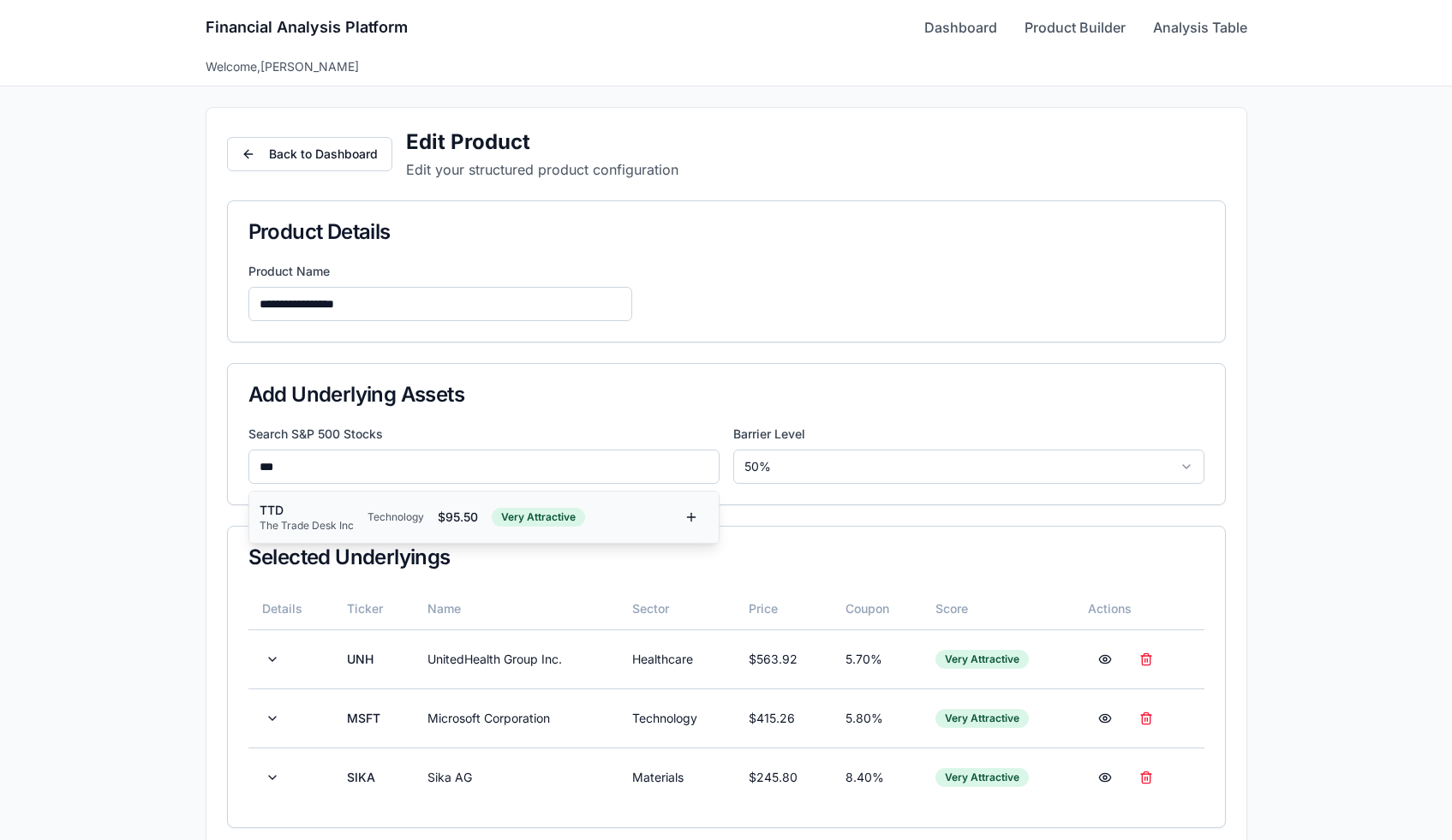
type input "***"
click at [347, 494] on div "TTD The Trade Desk Inc Technology $ 95.50 Very Attractive" at bounding box center [484, 517] width 470 height 51
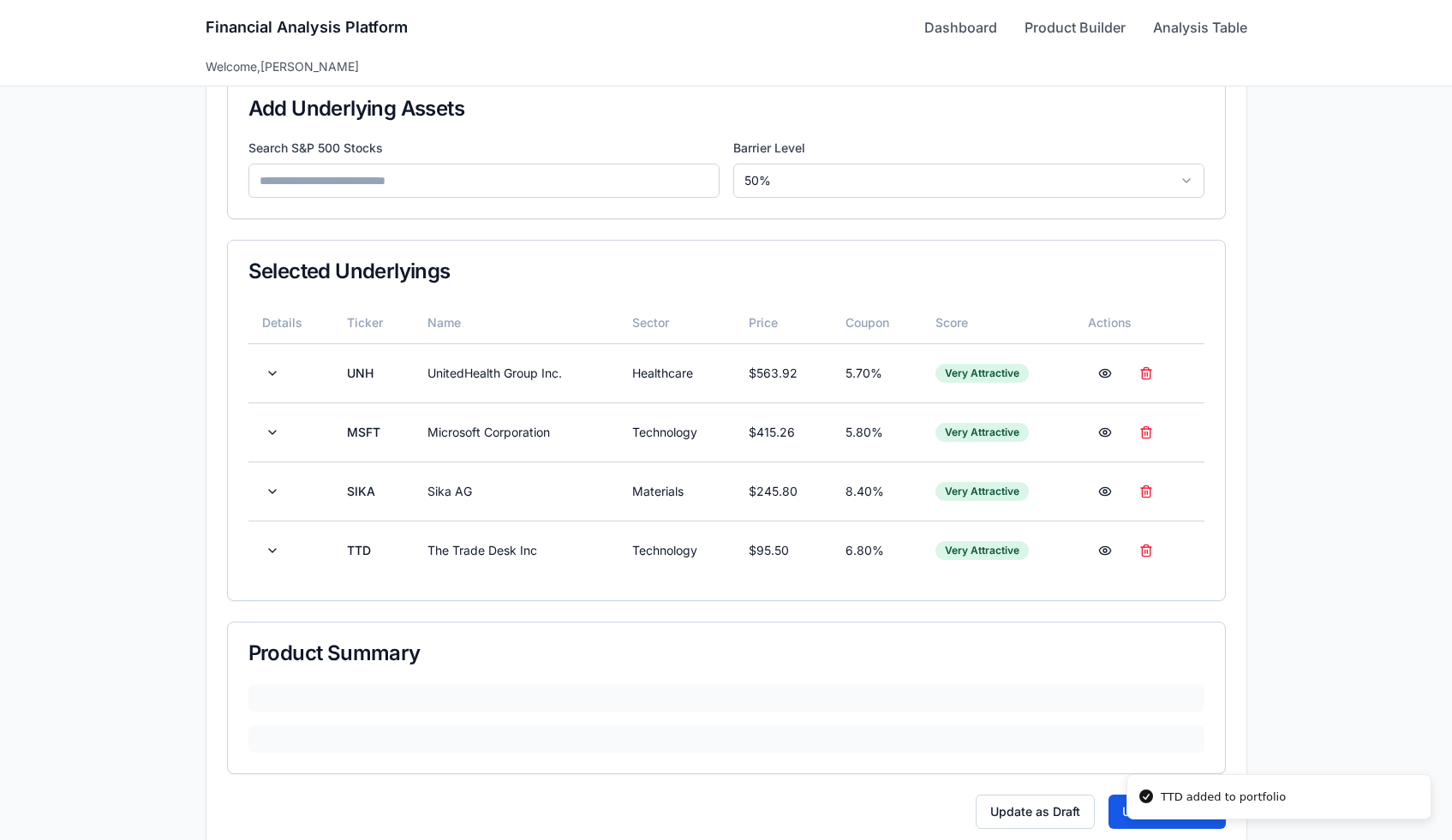
scroll to position [316, 0]
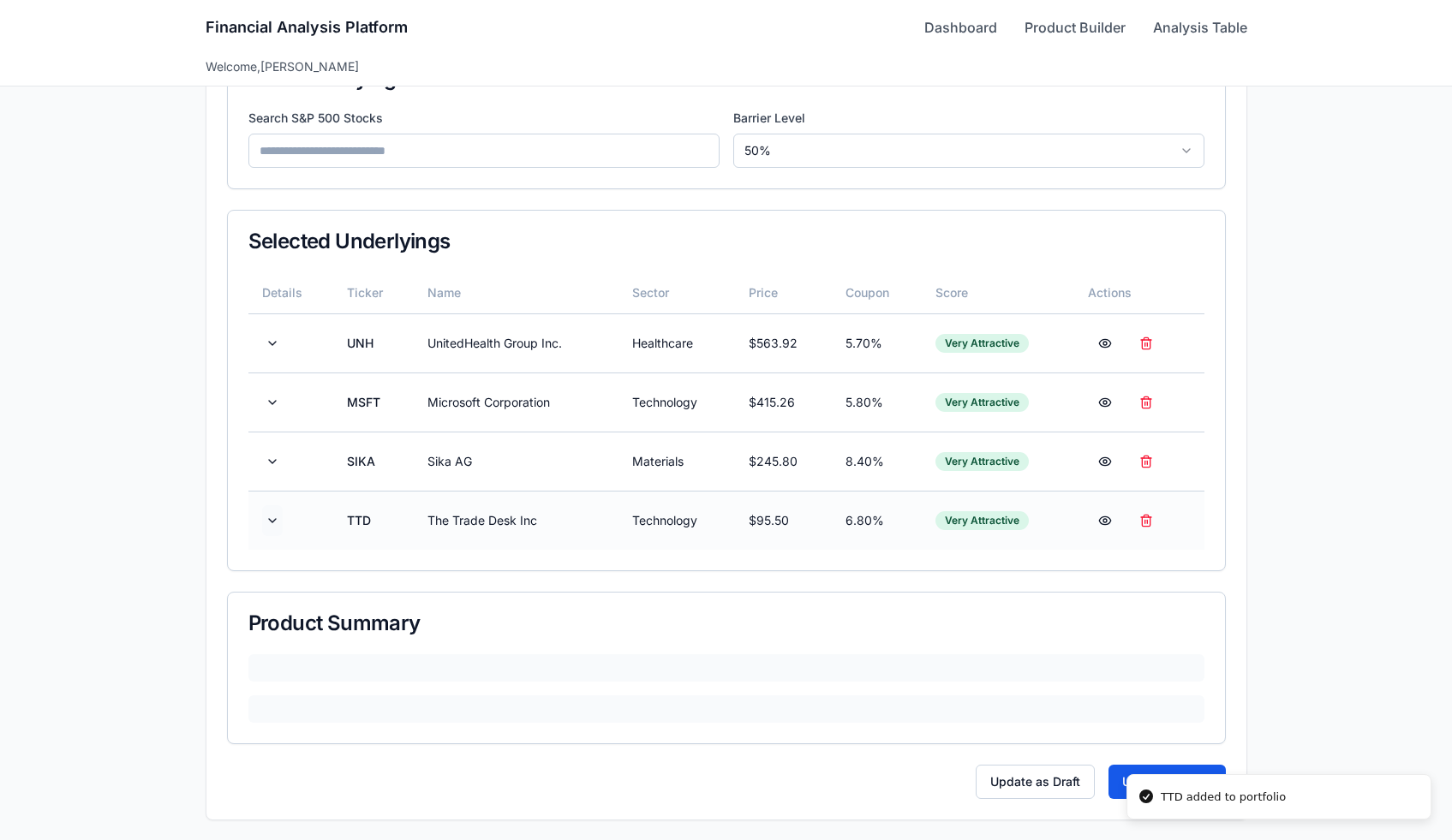
click at [270, 513] on button at bounding box center [272, 521] width 21 height 31
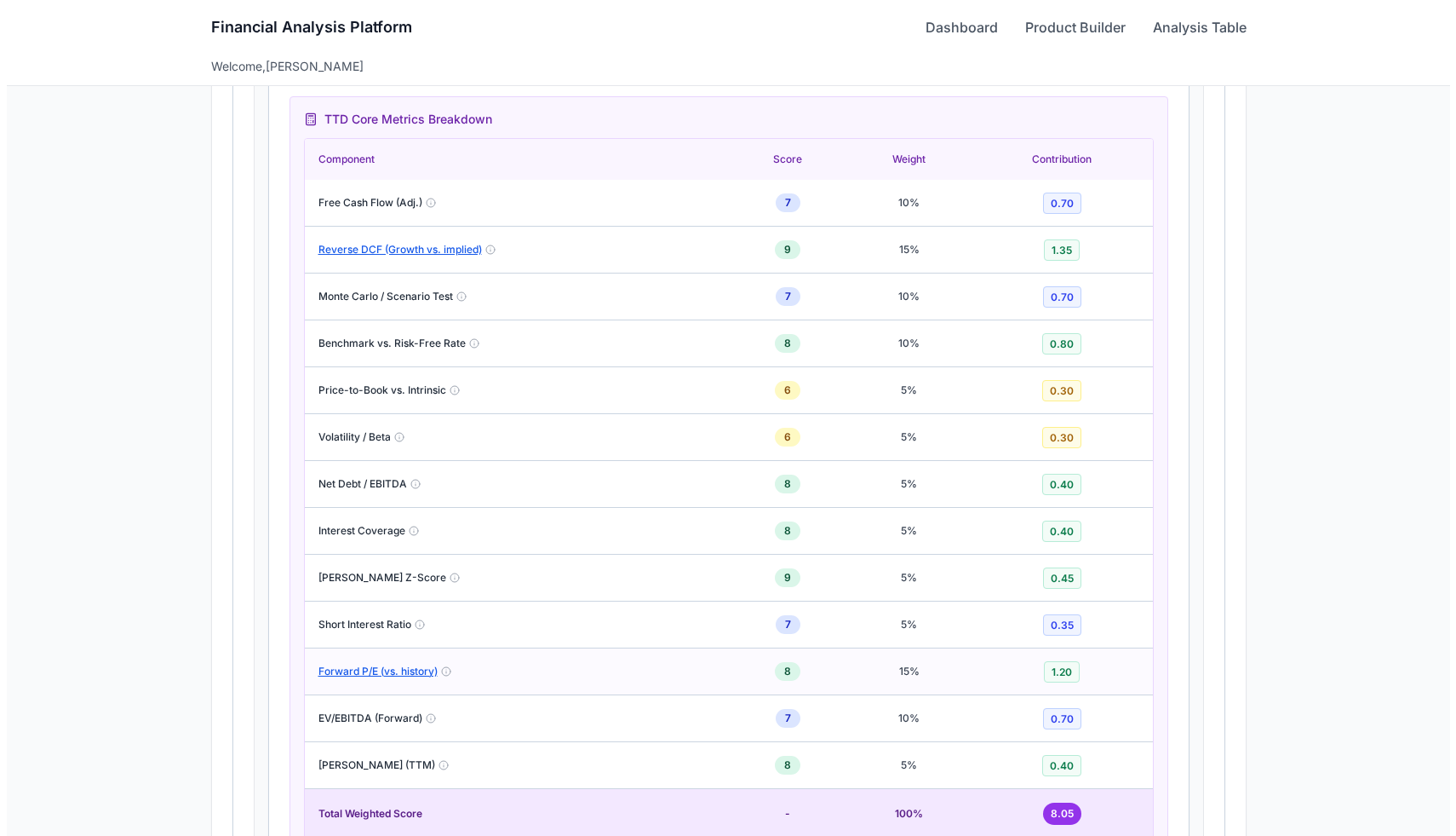
scroll to position [1327, 0]
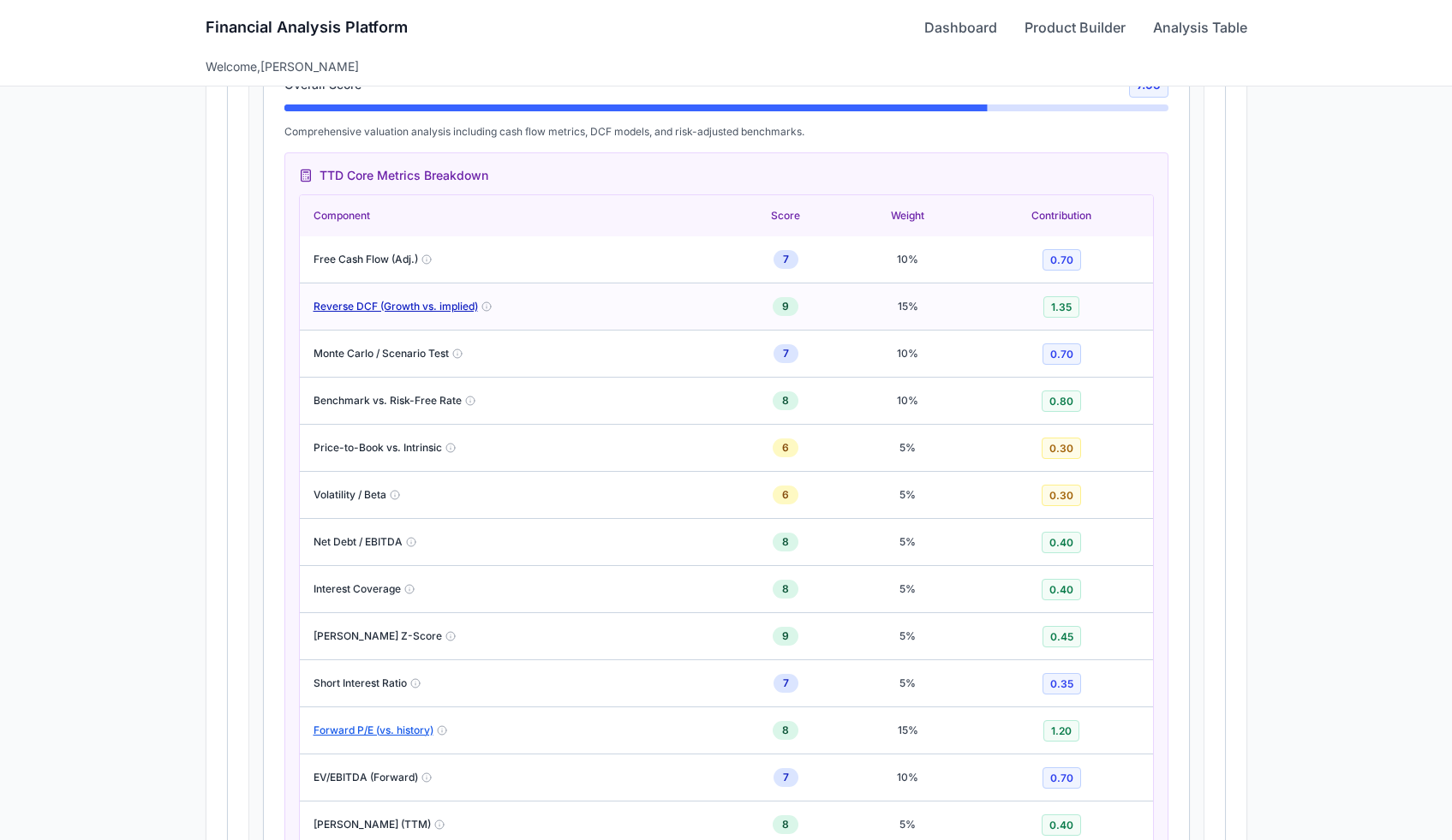
click at [439, 308] on button "Reverse DCF (Growth vs. implied)" at bounding box center [395, 306] width 164 height 13
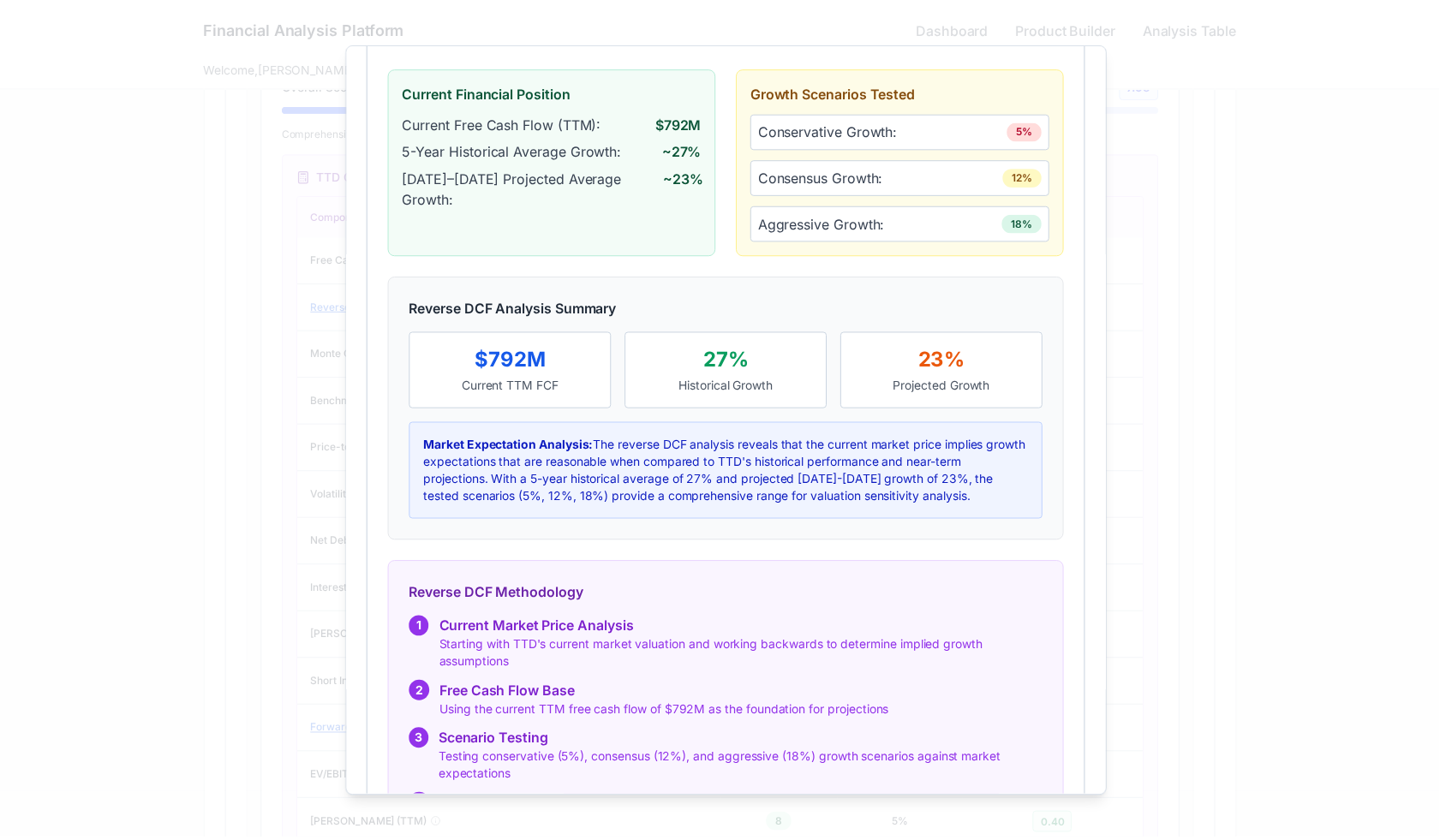
scroll to position [314, 0]
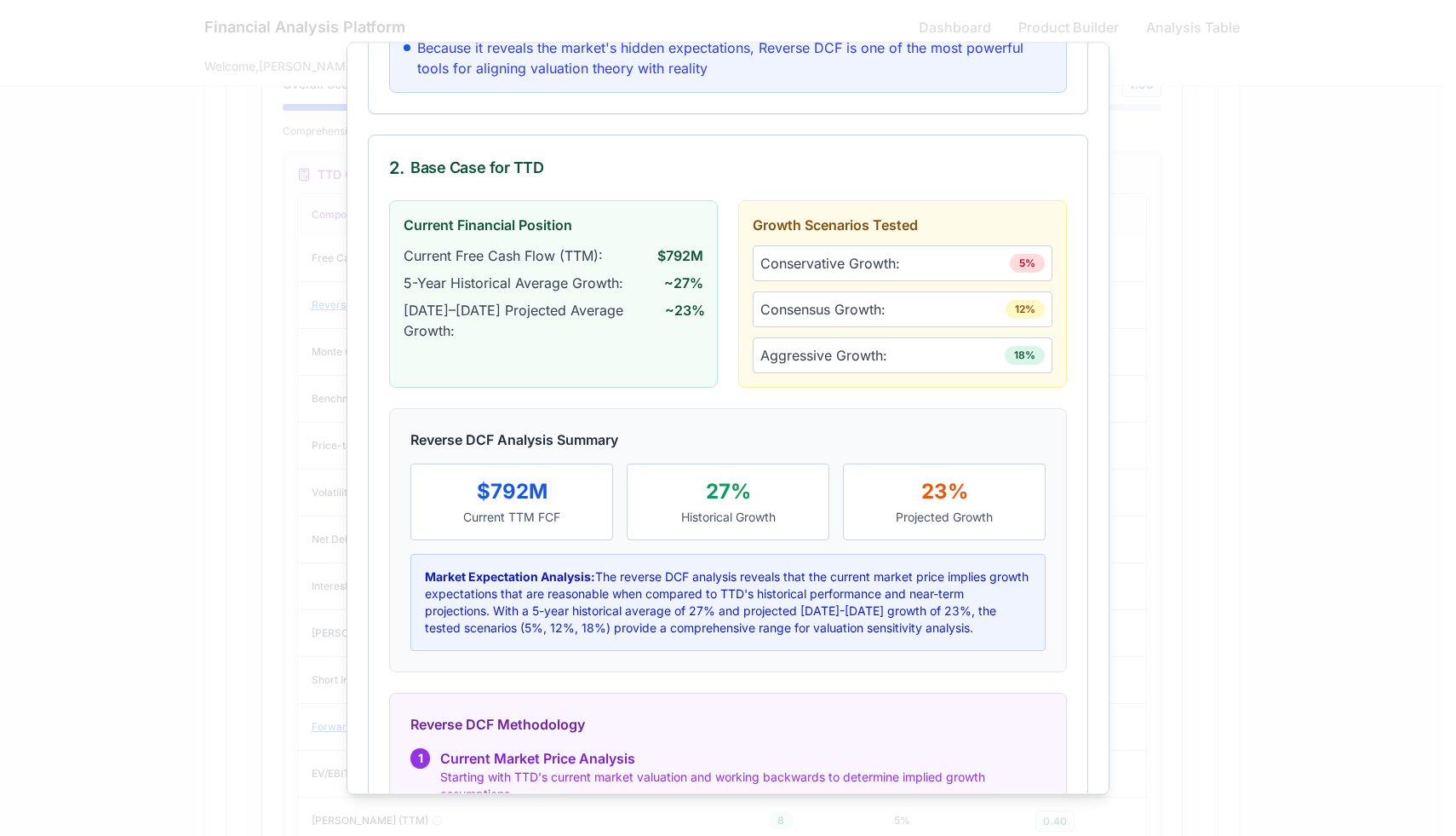
click at [200, 322] on div at bounding box center [728, 418] width 1456 height 836
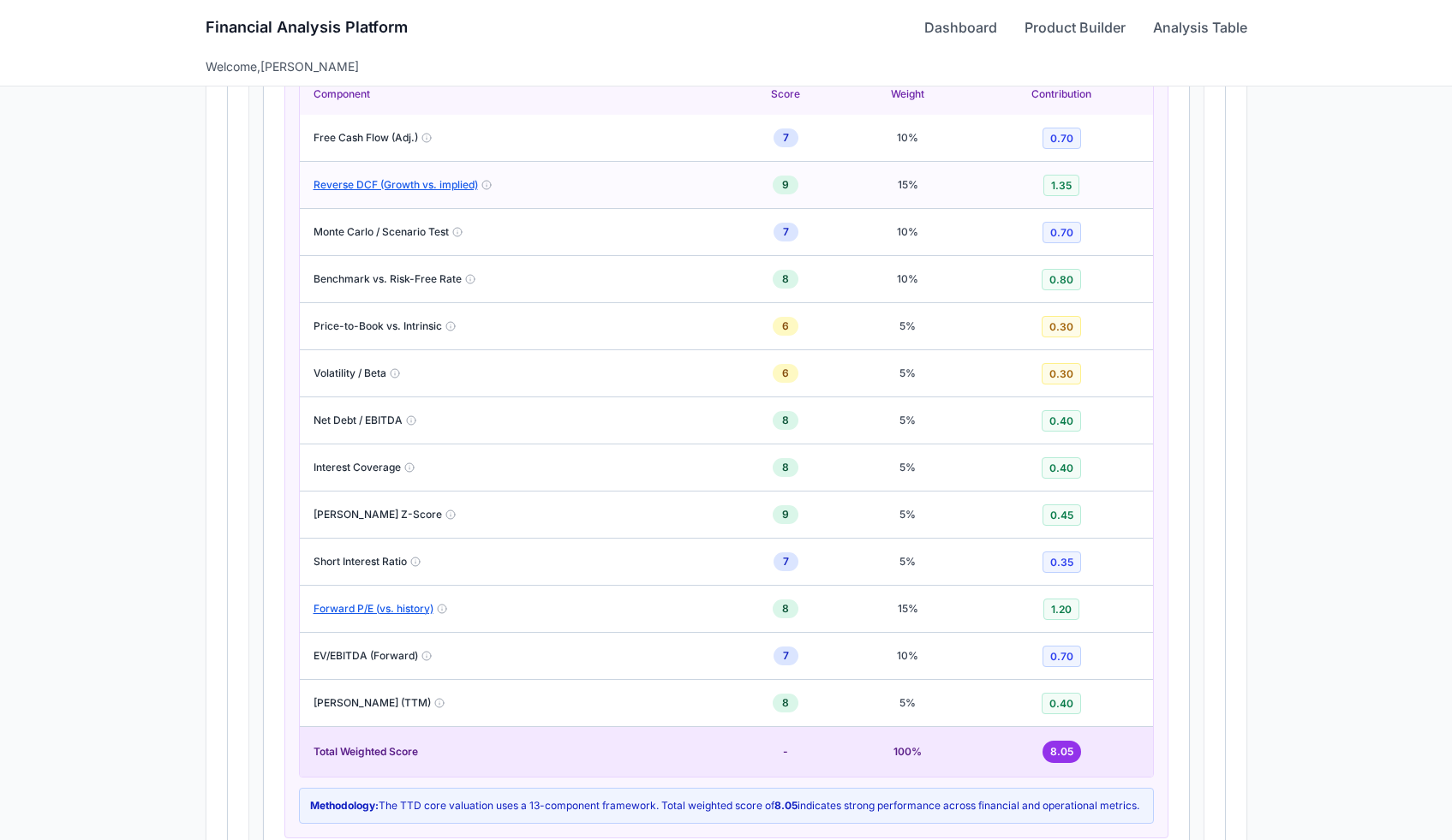
scroll to position [1484, 0]
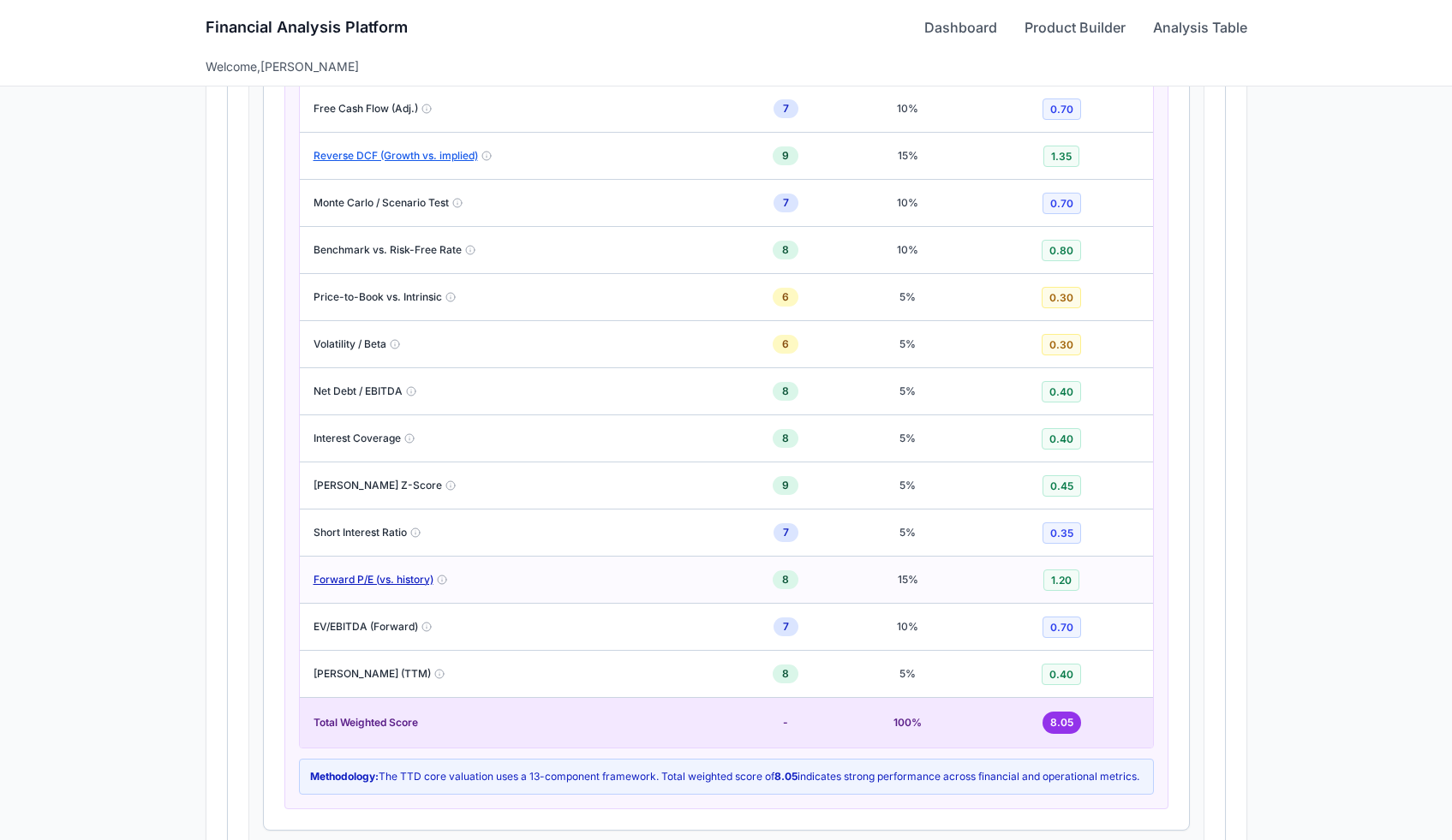
click at [385, 582] on button "Forward P/E (vs. history)" at bounding box center [374, 579] width 120 height 13
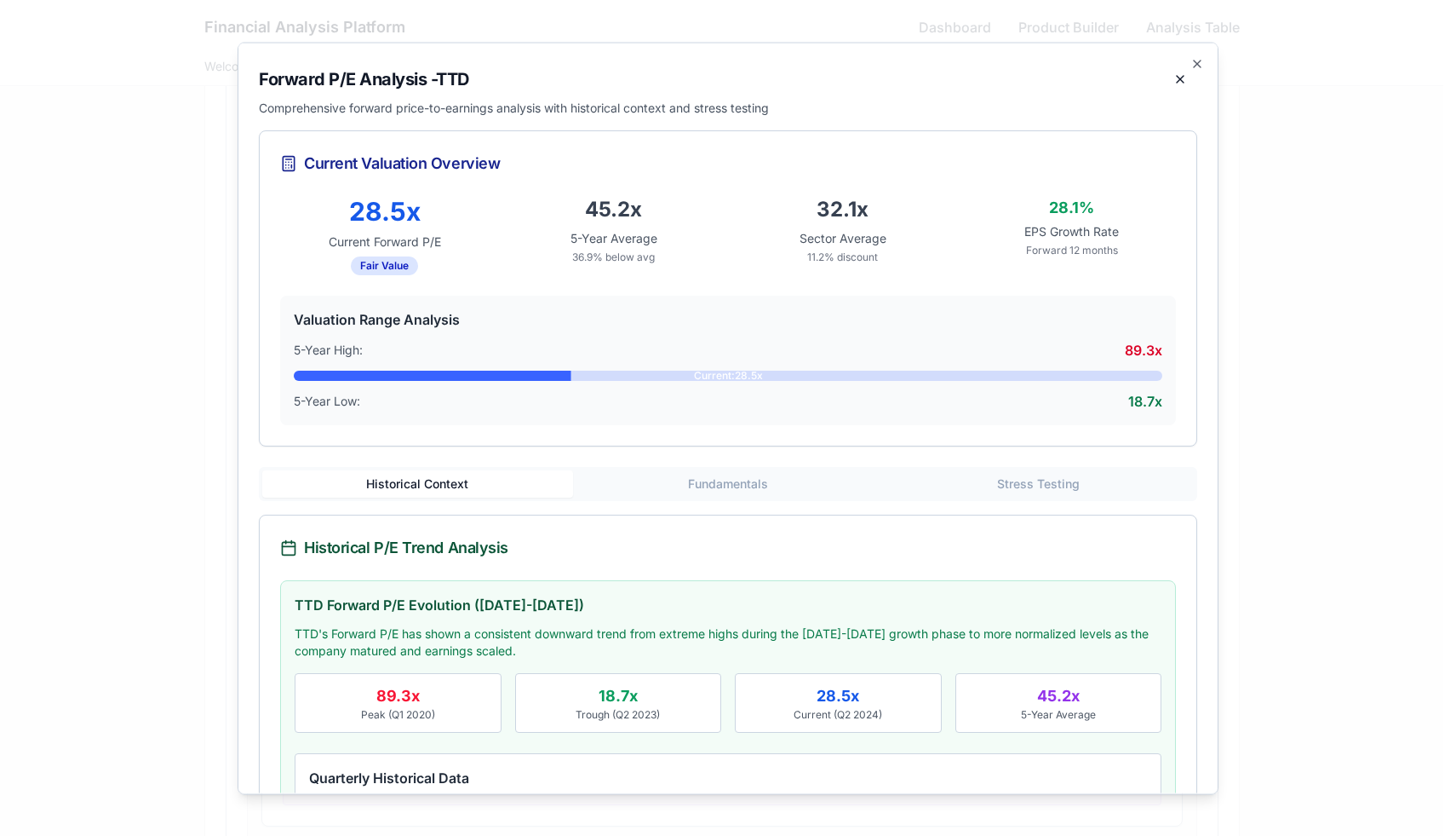
drag, startPoint x: 240, startPoint y: 487, endPoint x: 232, endPoint y: 483, distance: 8.9
click at [237, 486] on div "Forward P/E Analysis - TTD Comprehensive forward price-to-earnings analysis wit…" at bounding box center [728, 418] width 981 height 752
click at [232, 483] on div at bounding box center [728, 418] width 1456 height 836
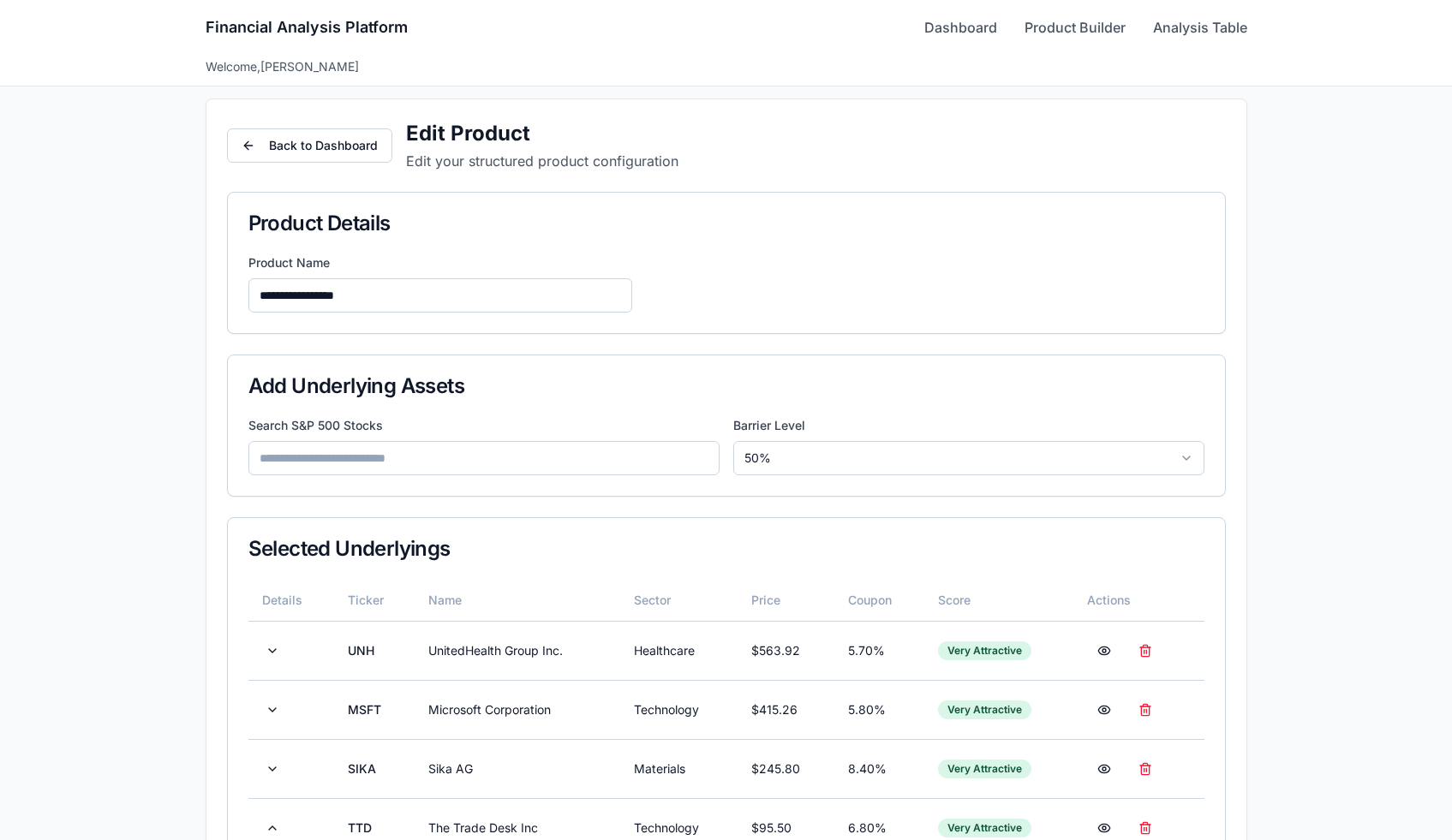
scroll to position [0, 0]
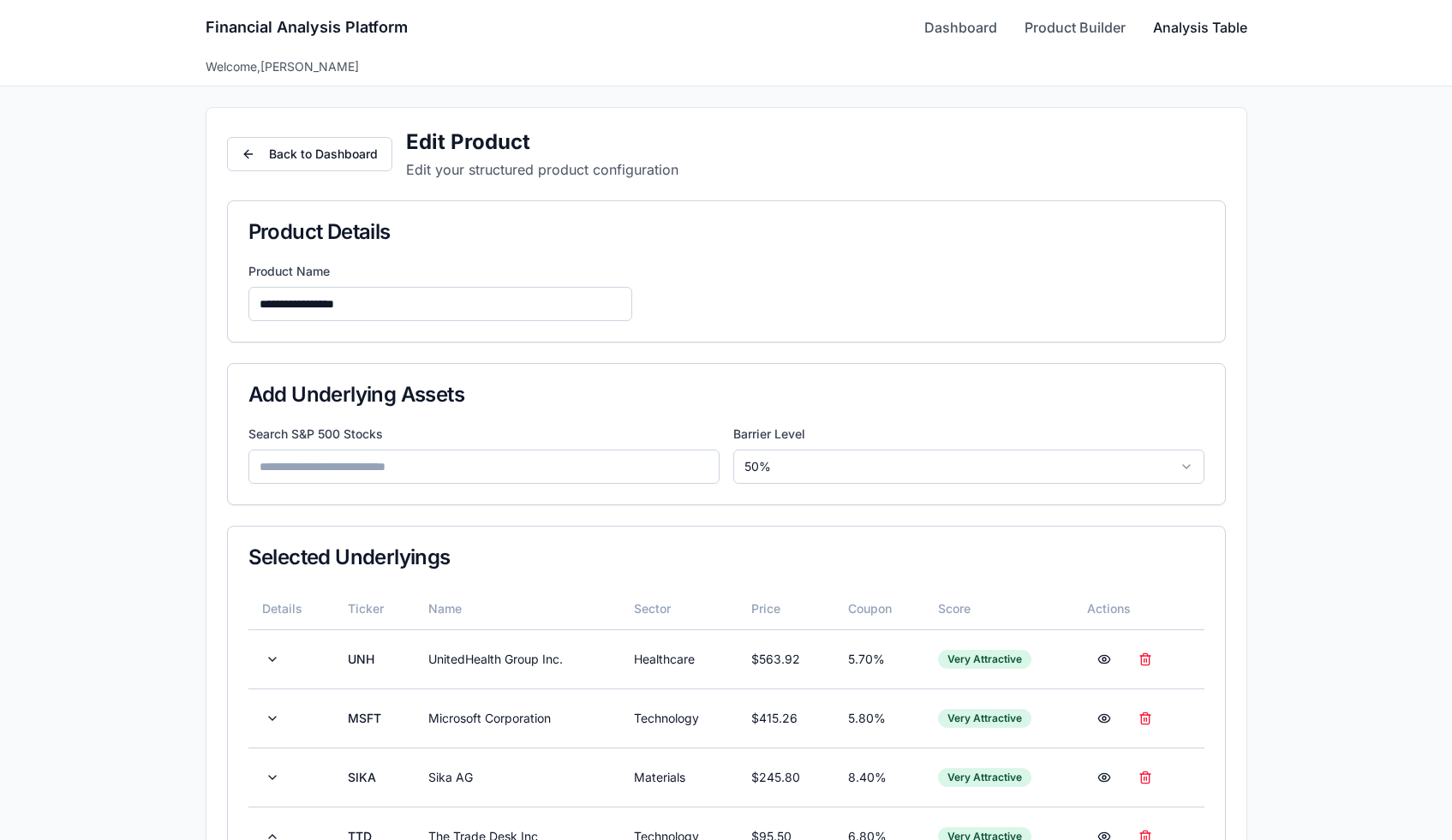
click at [1175, 34] on link "Analysis Table" at bounding box center [1200, 27] width 94 height 21
click at [941, 26] on link "Dashboard" at bounding box center [960, 27] width 73 height 21
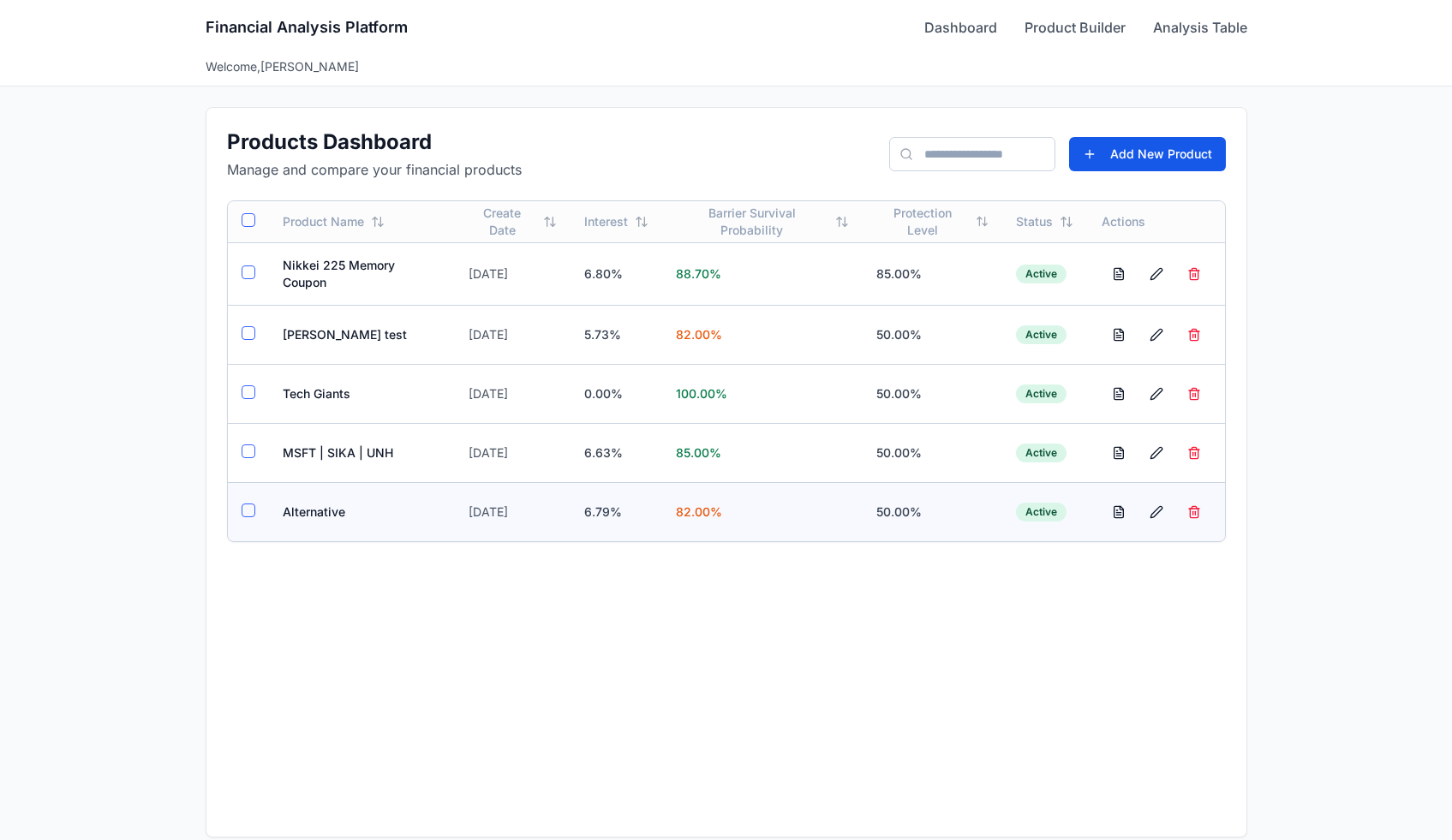
click at [317, 503] on td "Alternative" at bounding box center [362, 512] width 186 height 59
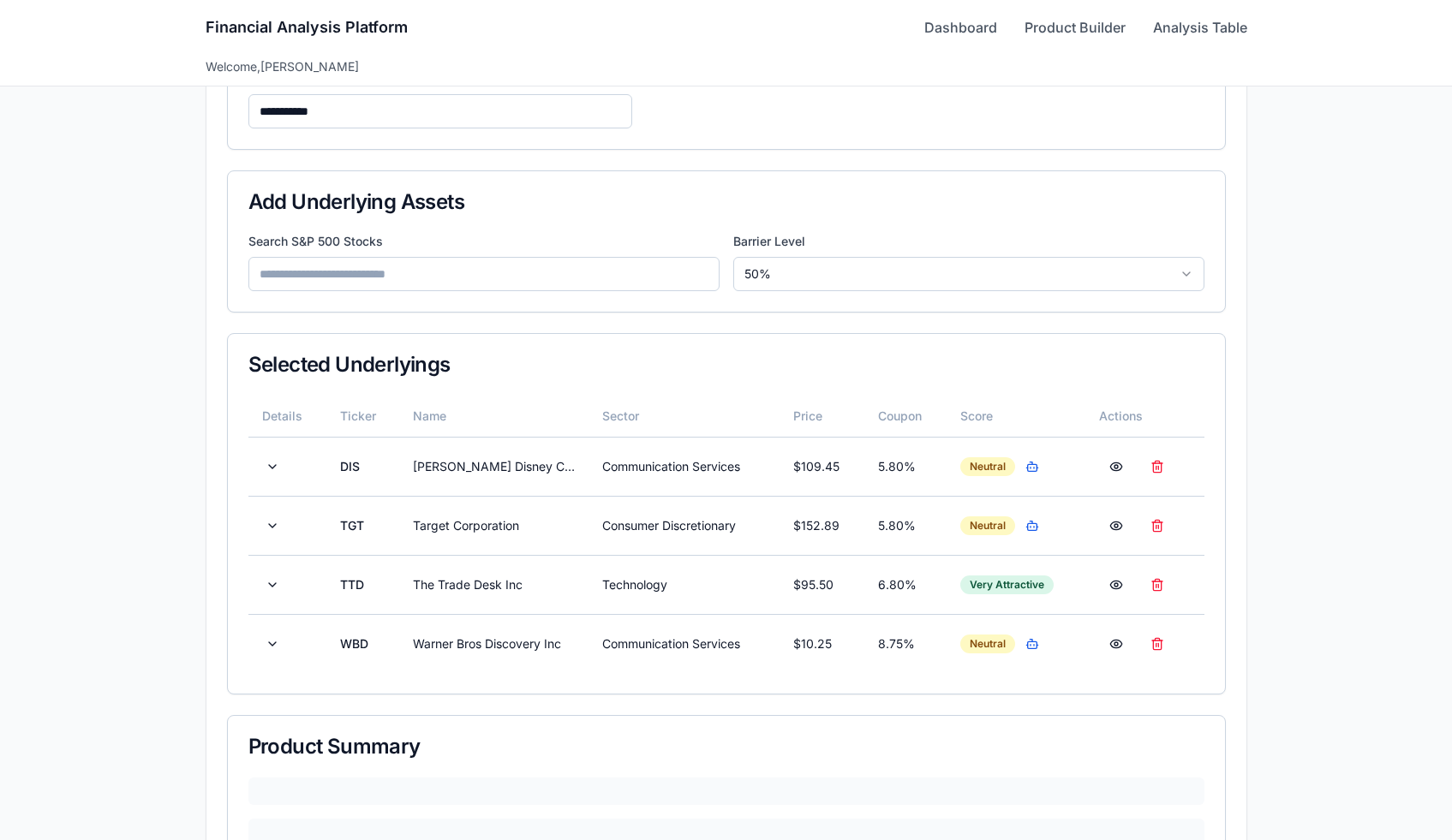
scroll to position [316, 0]
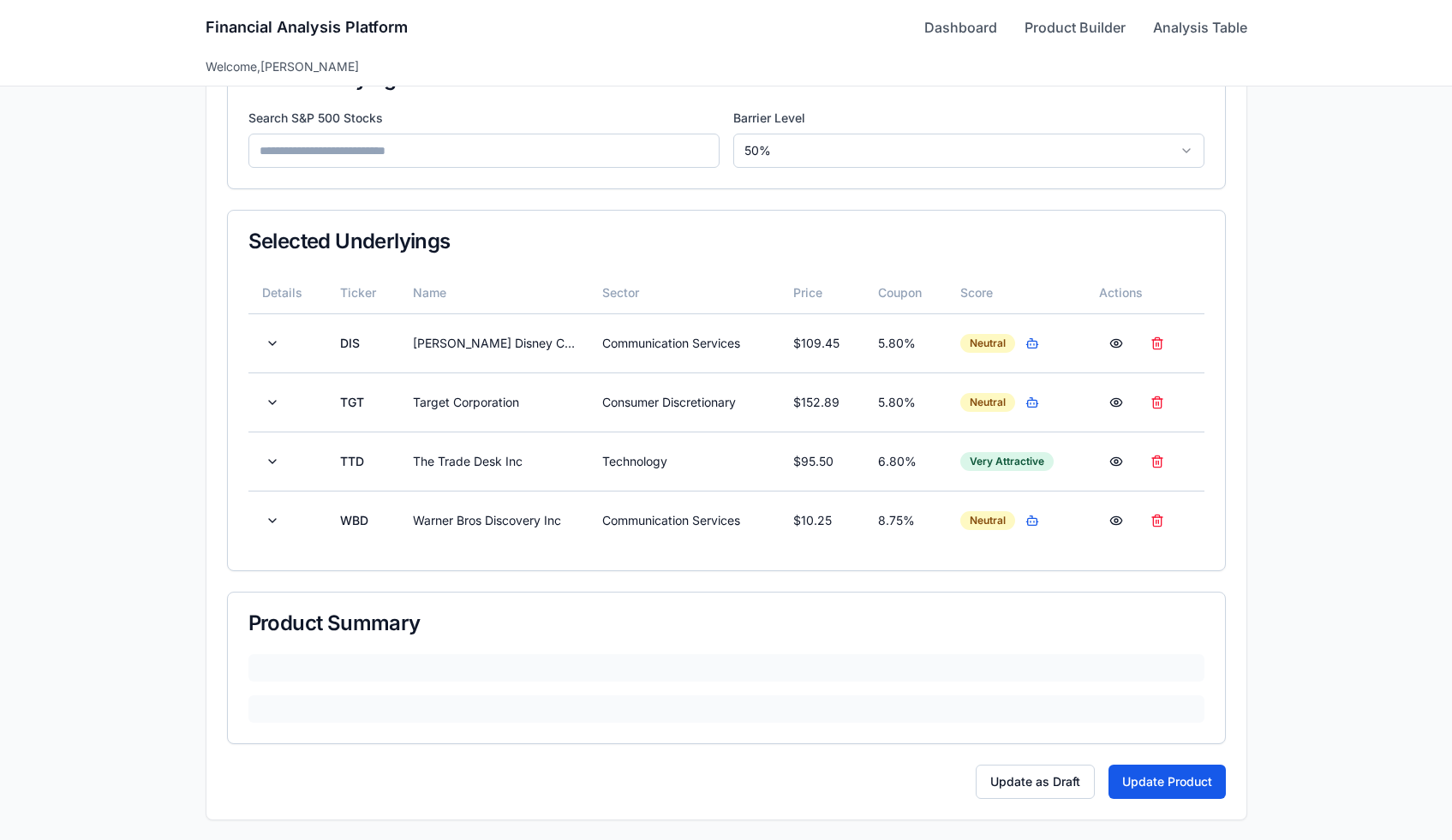
click at [469, 156] on input at bounding box center [484, 151] width 471 height 34
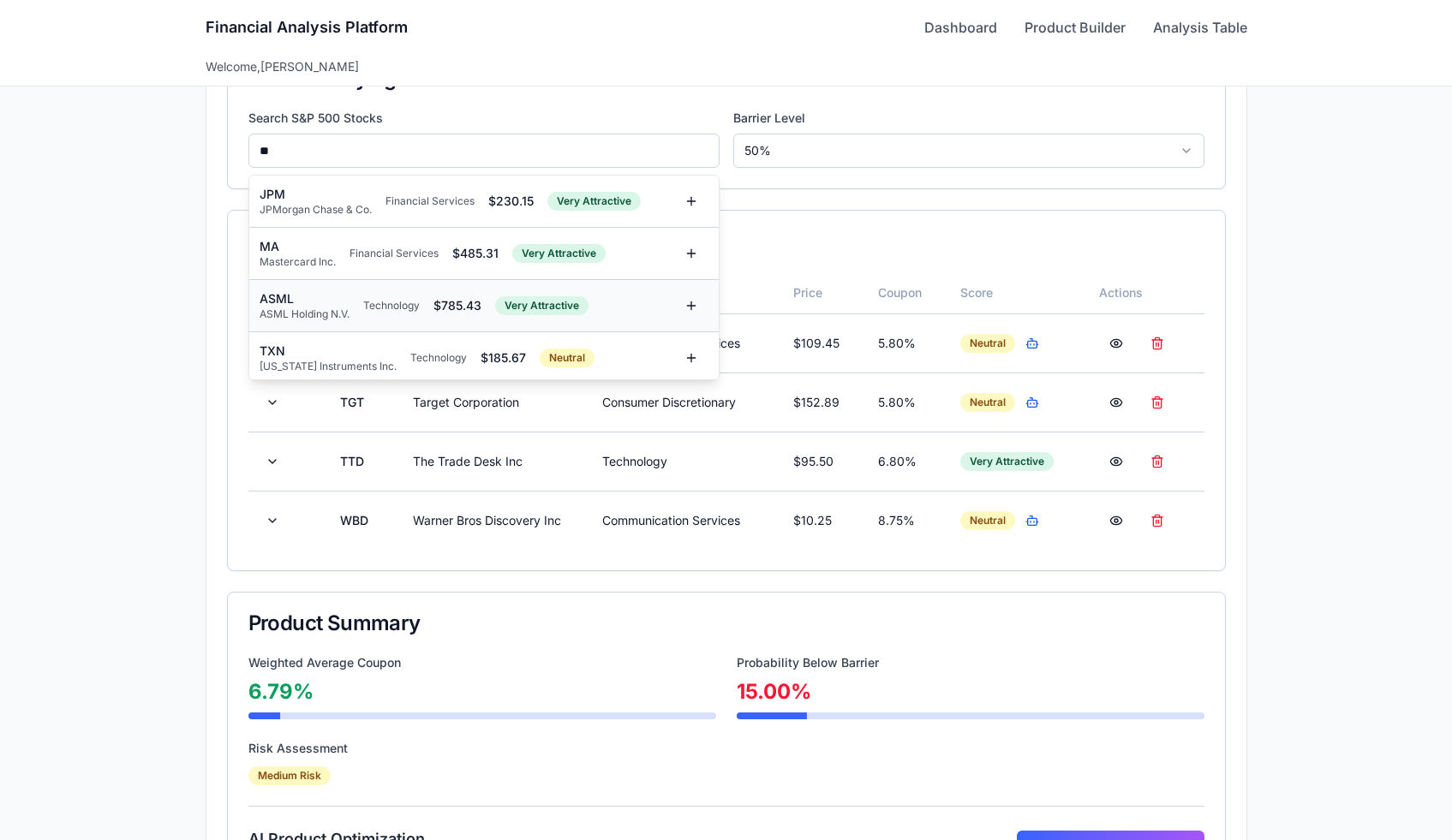
type input "**"
click at [477, 295] on div "ASML ASML Holding N.V. Technology $ 785.43 Very Attractive" at bounding box center [467, 305] width 415 height 31
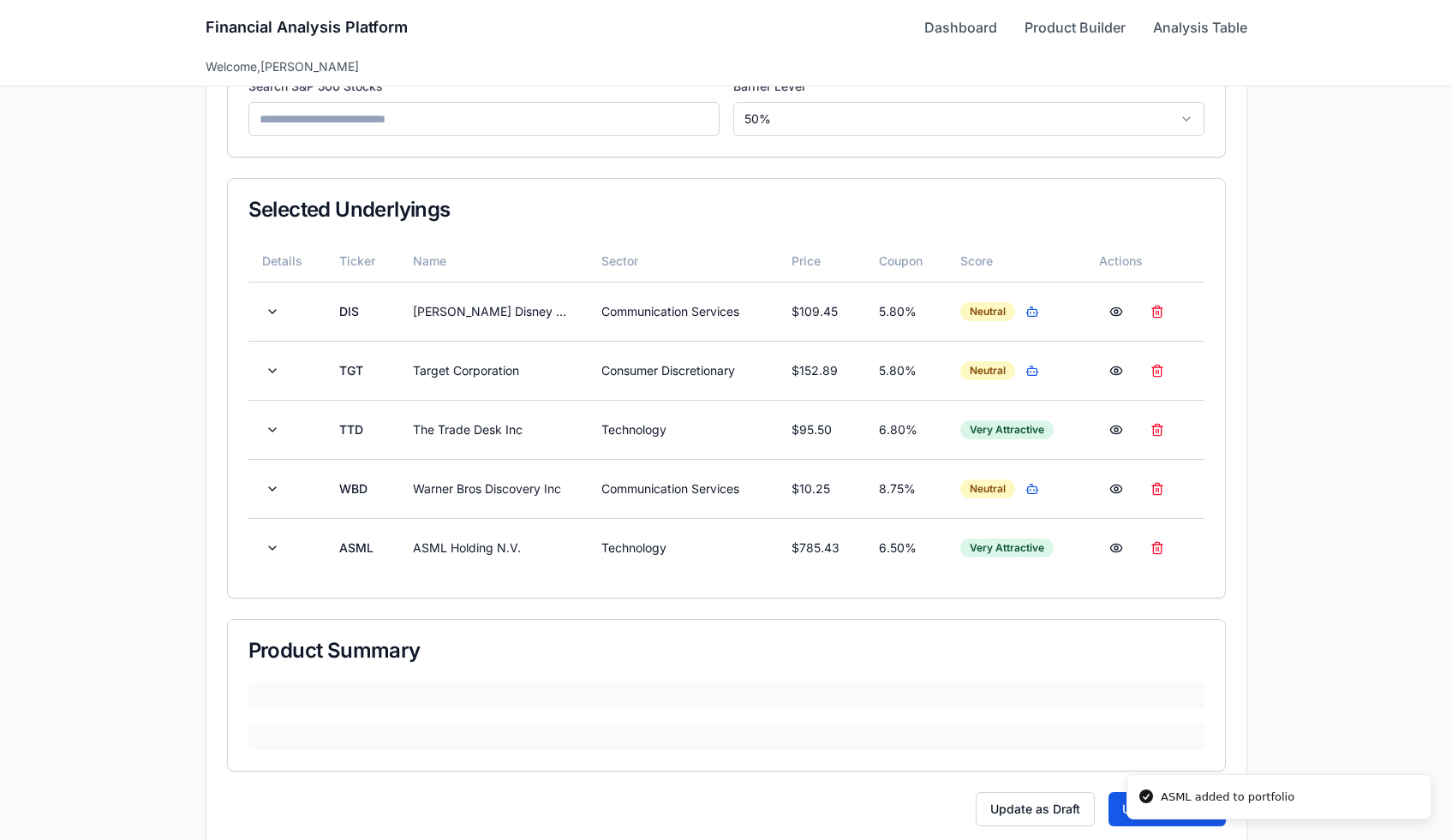
scroll to position [341, 0]
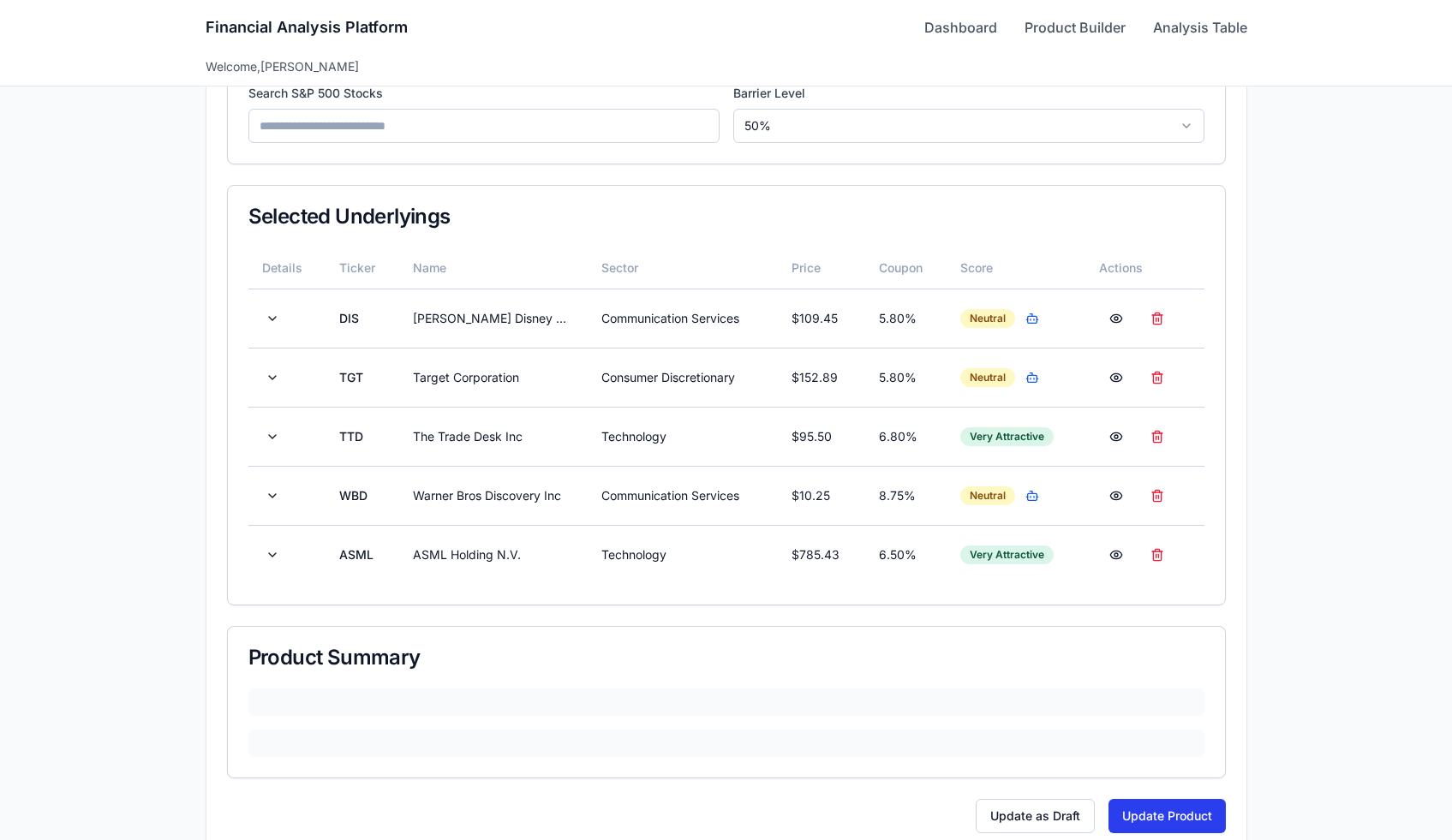
click at [1125, 820] on button "Update Product" at bounding box center [1167, 816] width 118 height 34
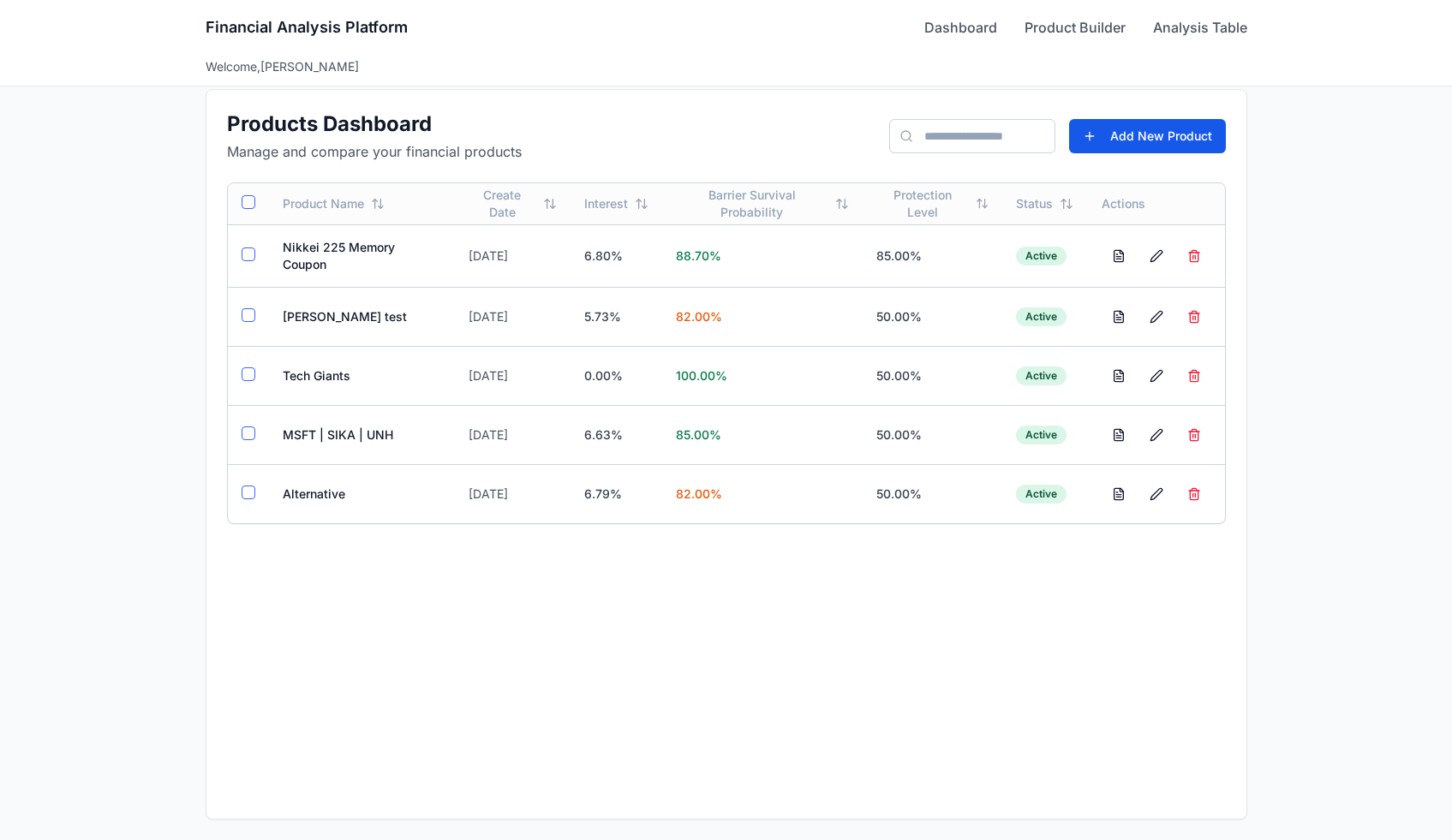
scroll to position [18, 0]
click at [381, 507] on td "Alternative" at bounding box center [362, 494] width 186 height 59
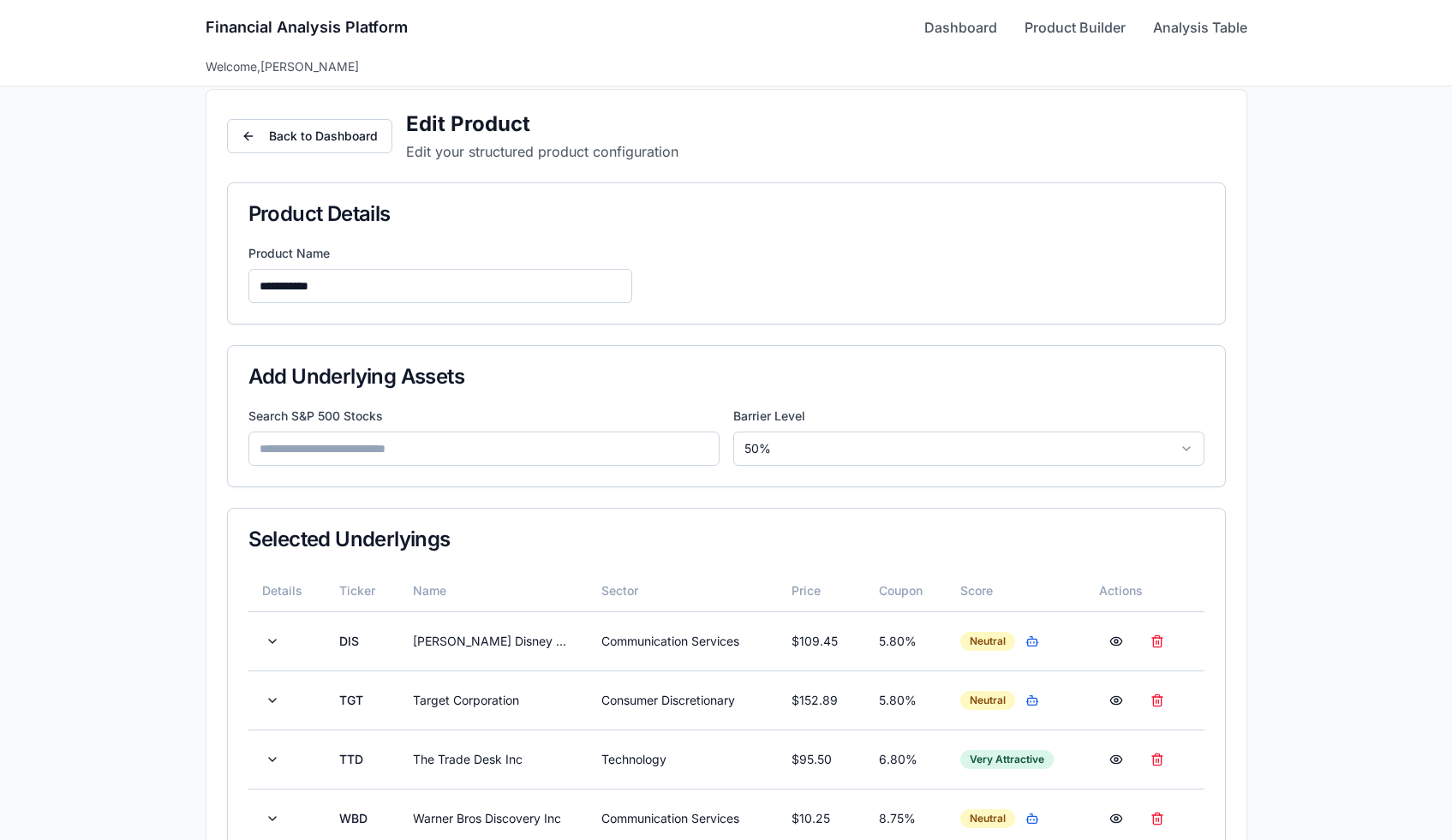
scroll to position [341, 0]
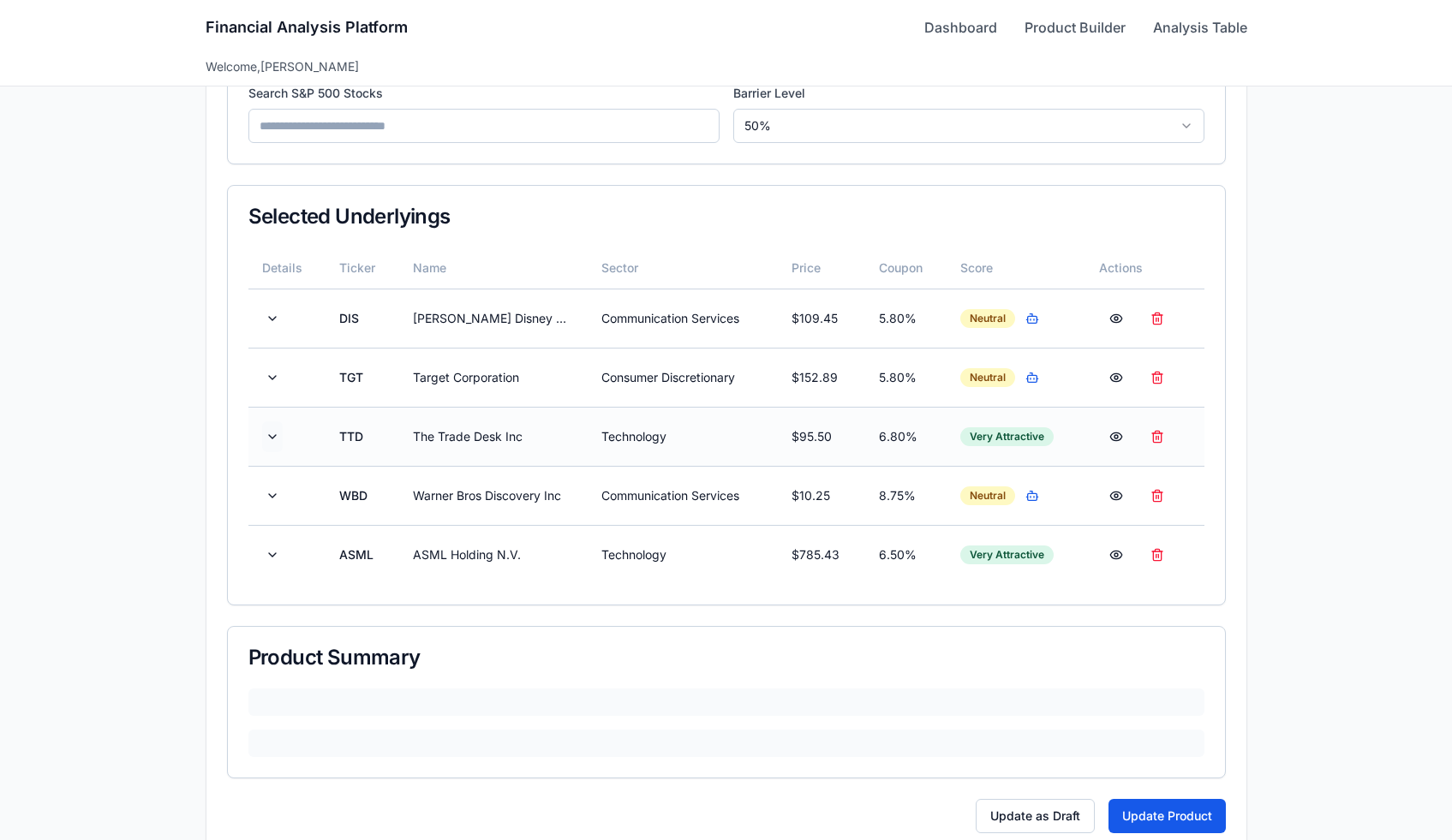
click at [271, 438] on button at bounding box center [272, 436] width 21 height 31
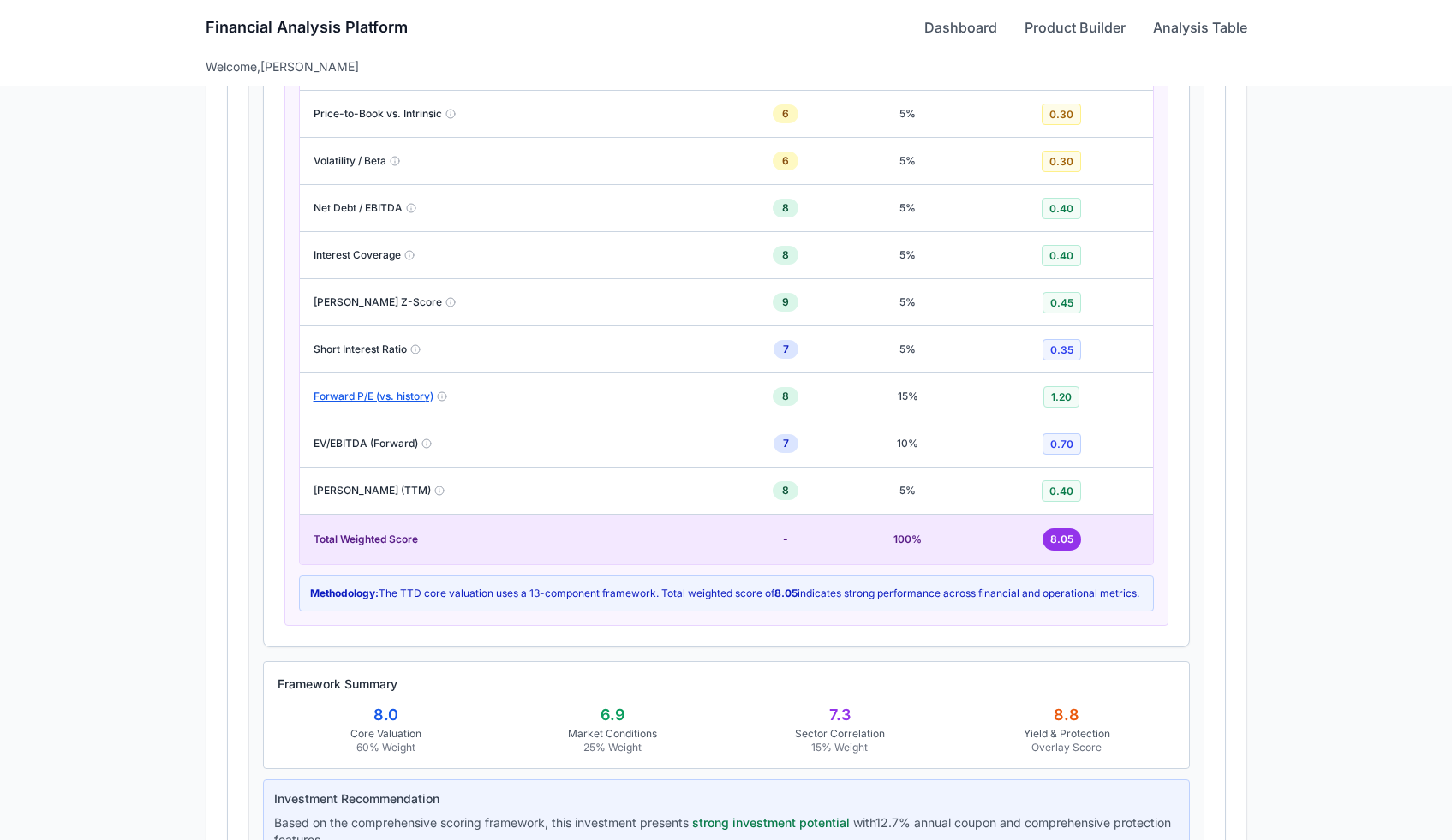
scroll to position [1688, 0]
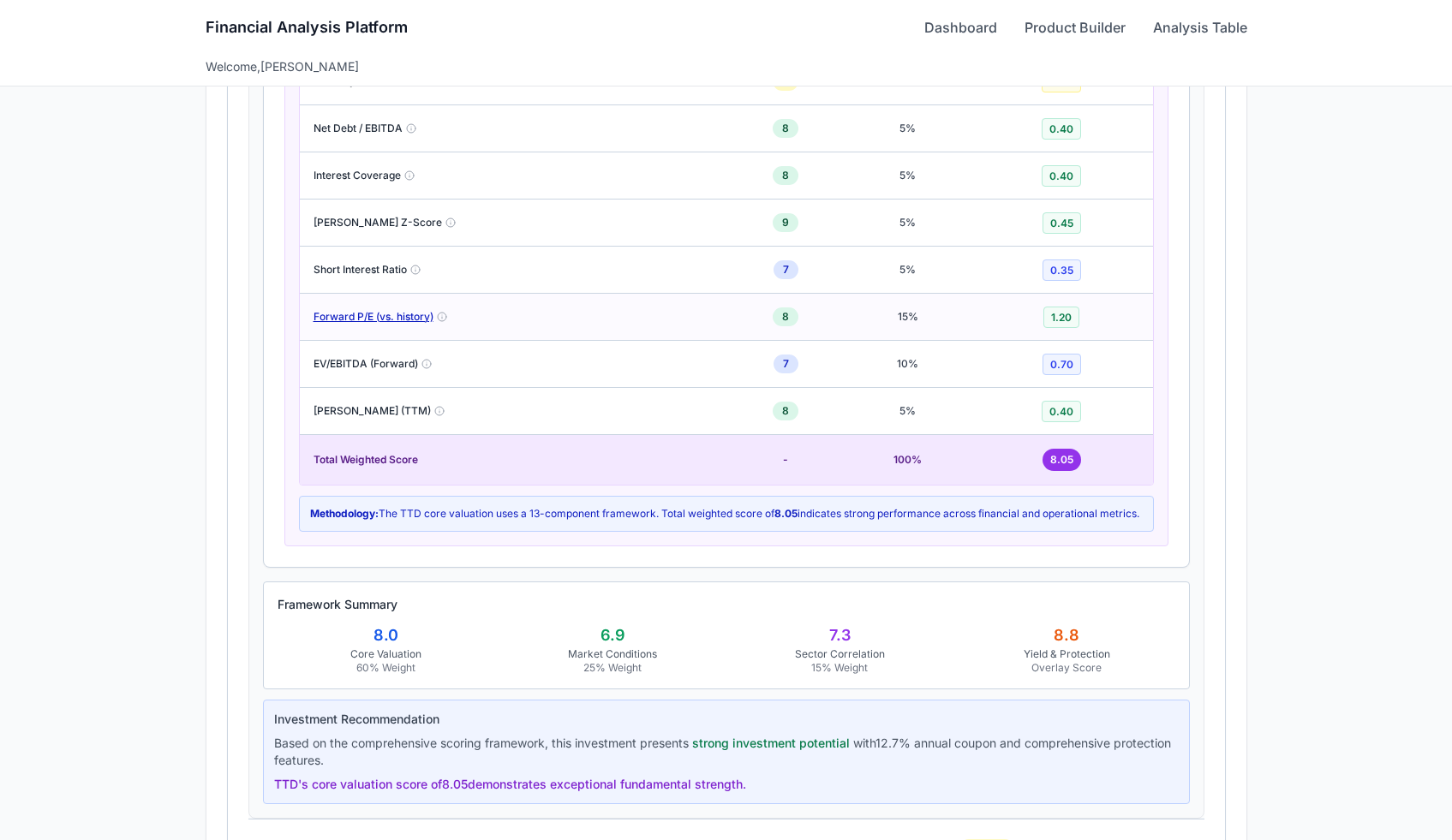
click at [375, 317] on button "Forward P/E (vs. history)" at bounding box center [374, 316] width 120 height 13
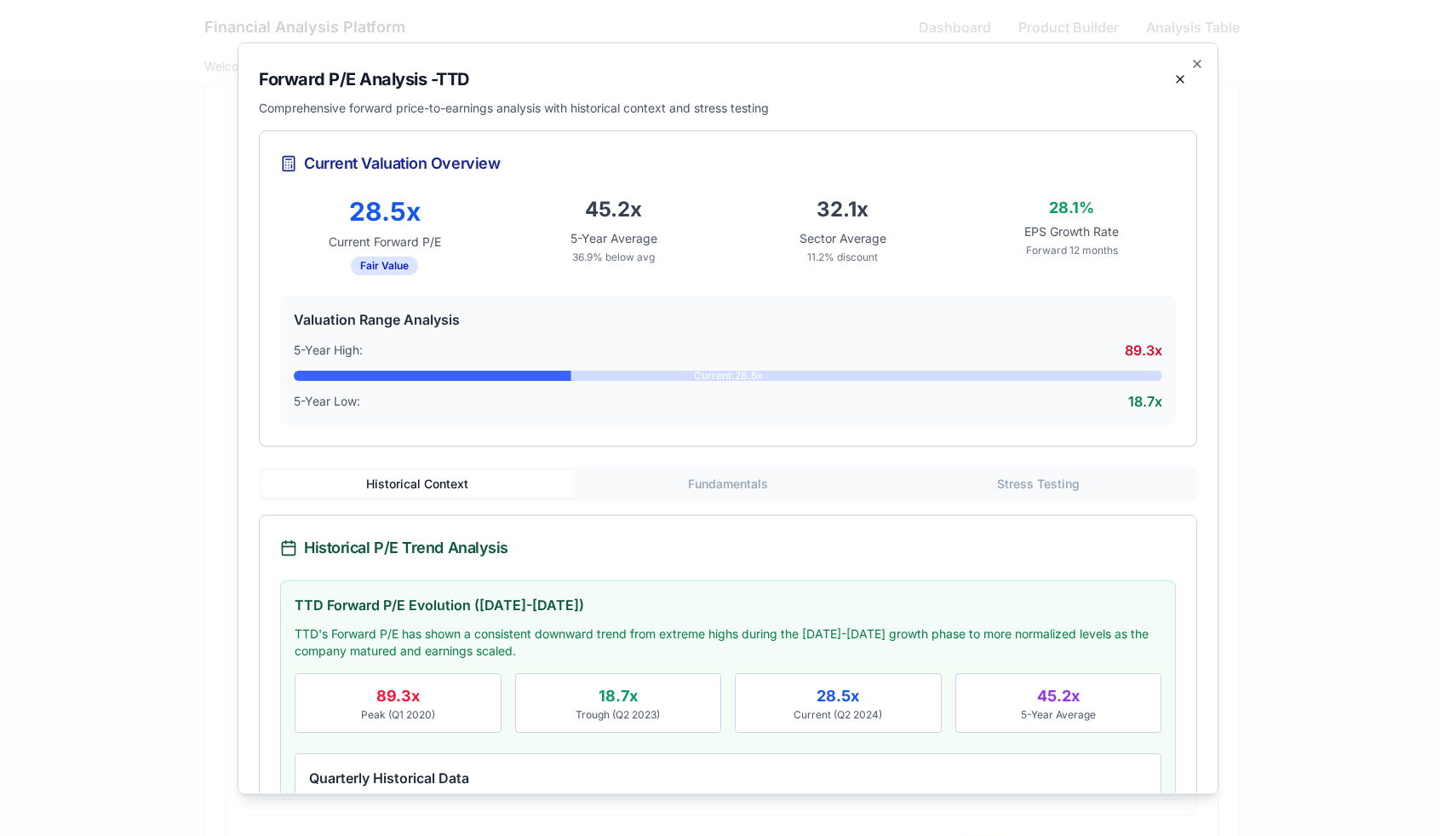
click at [211, 163] on div at bounding box center [728, 418] width 1456 height 836
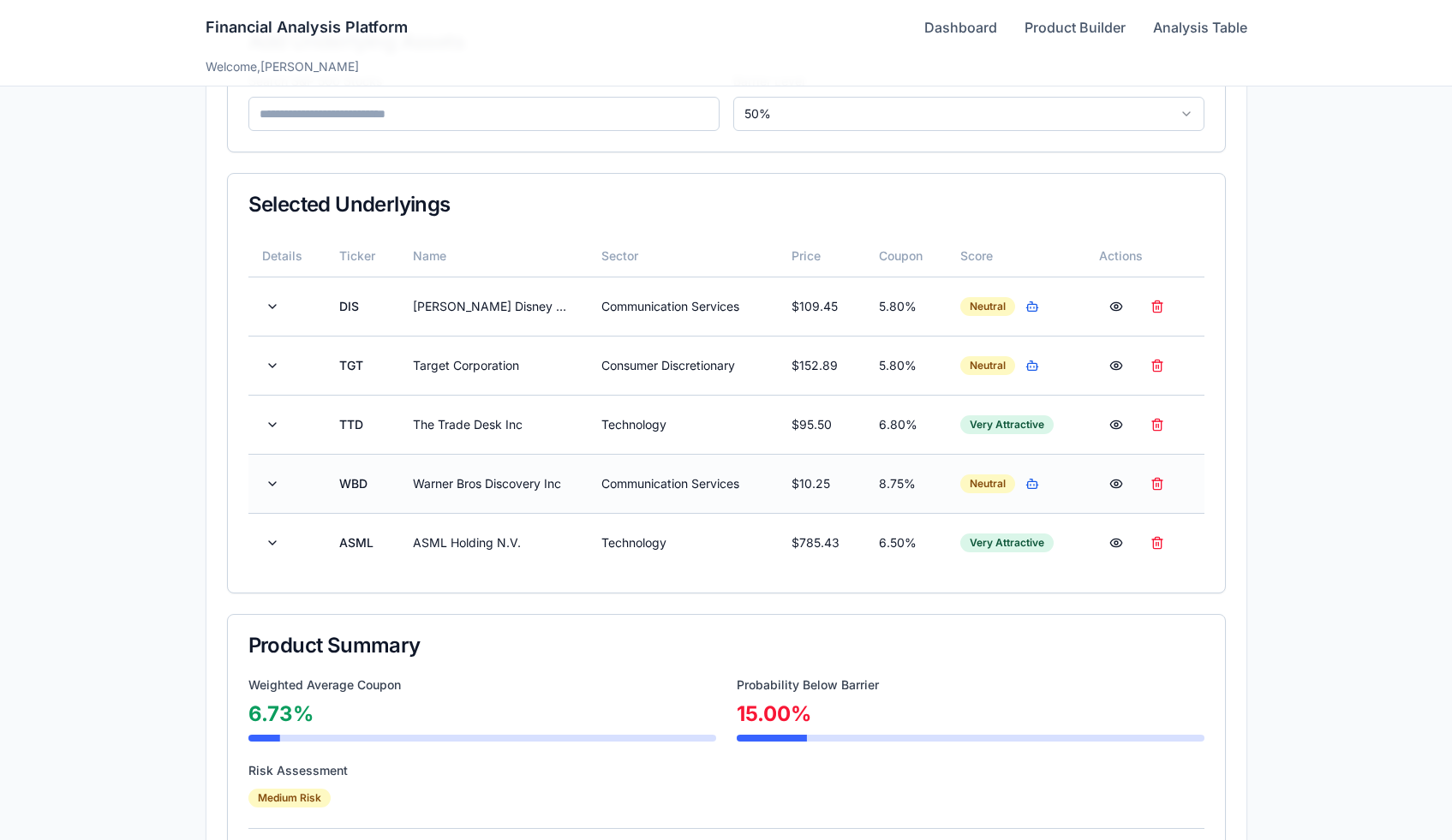
scroll to position [386, 0]
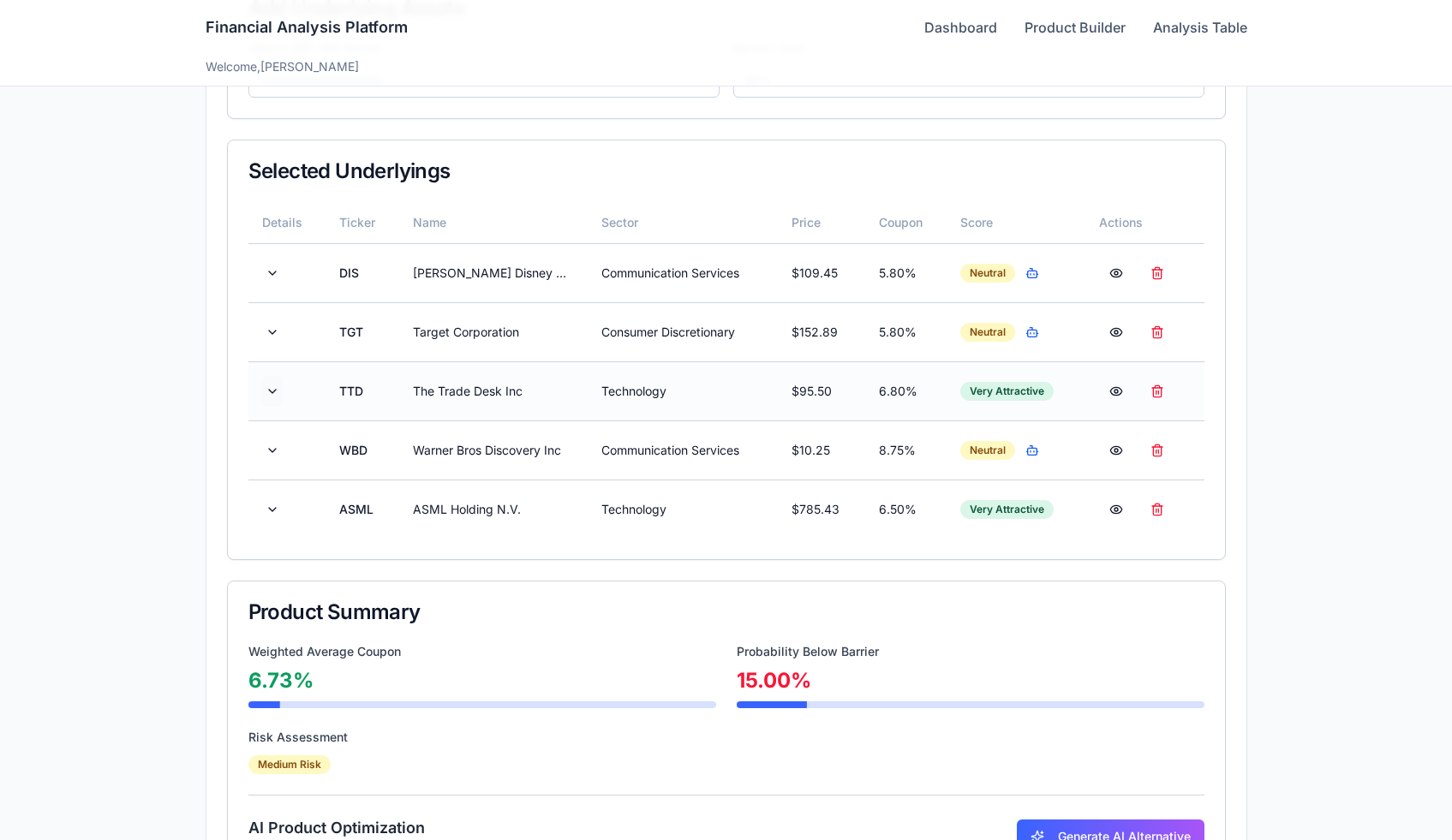
click at [272, 389] on button at bounding box center [272, 391] width 21 height 31
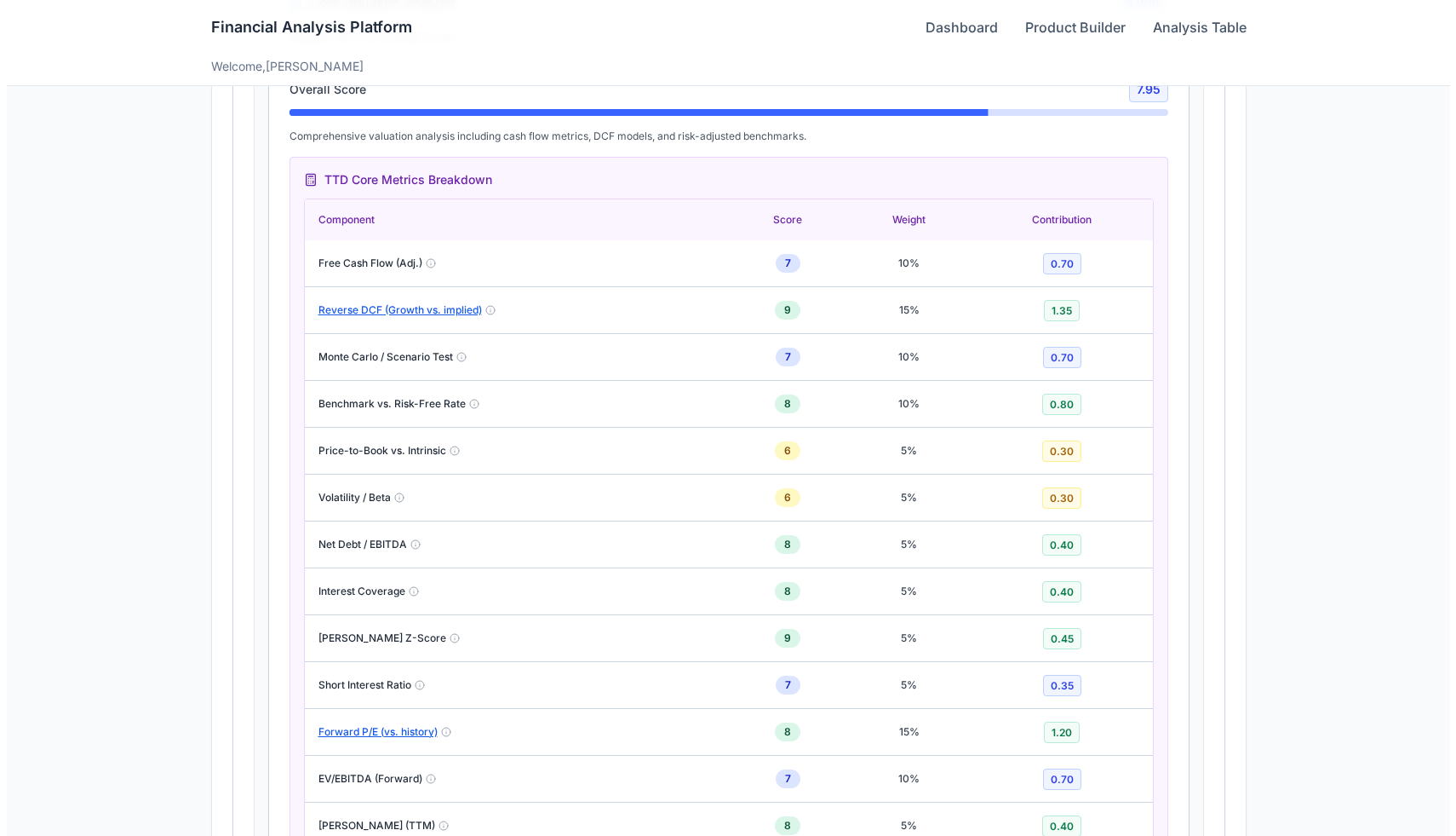
scroll to position [1286, 0]
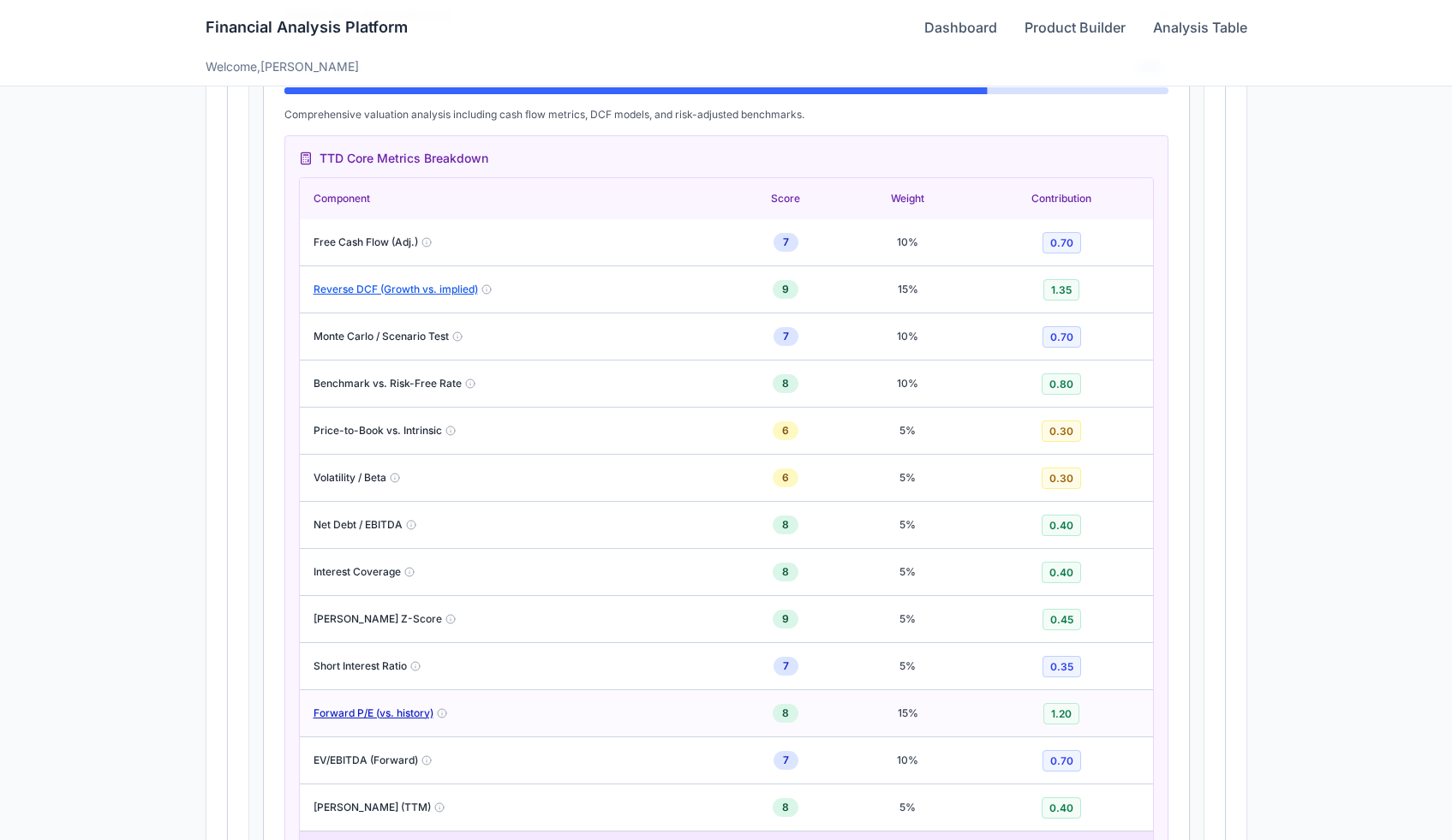
click at [388, 706] on button "Forward P/E (vs. history)" at bounding box center [374, 713] width 120 height 13
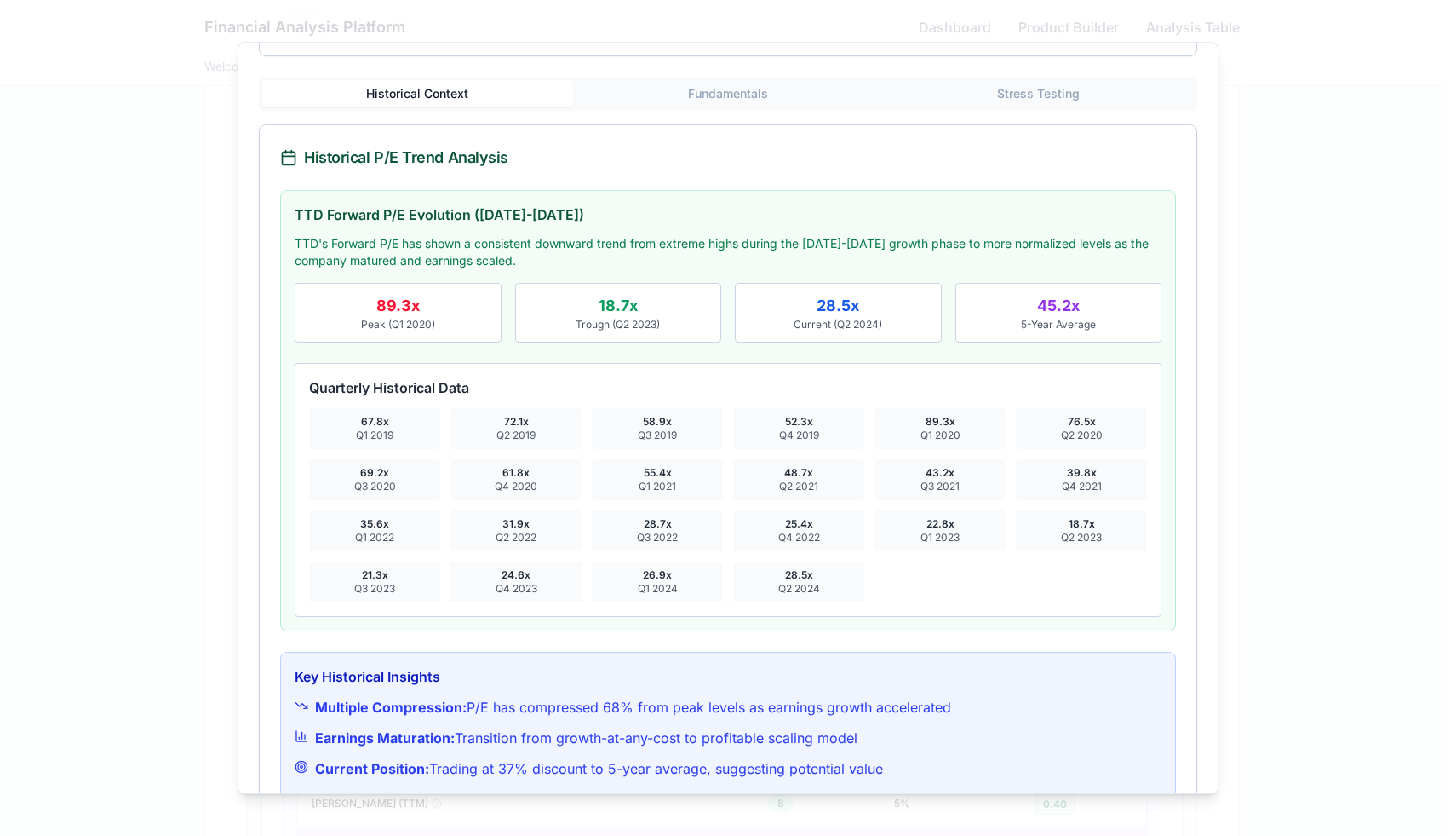
scroll to position [461, 0]
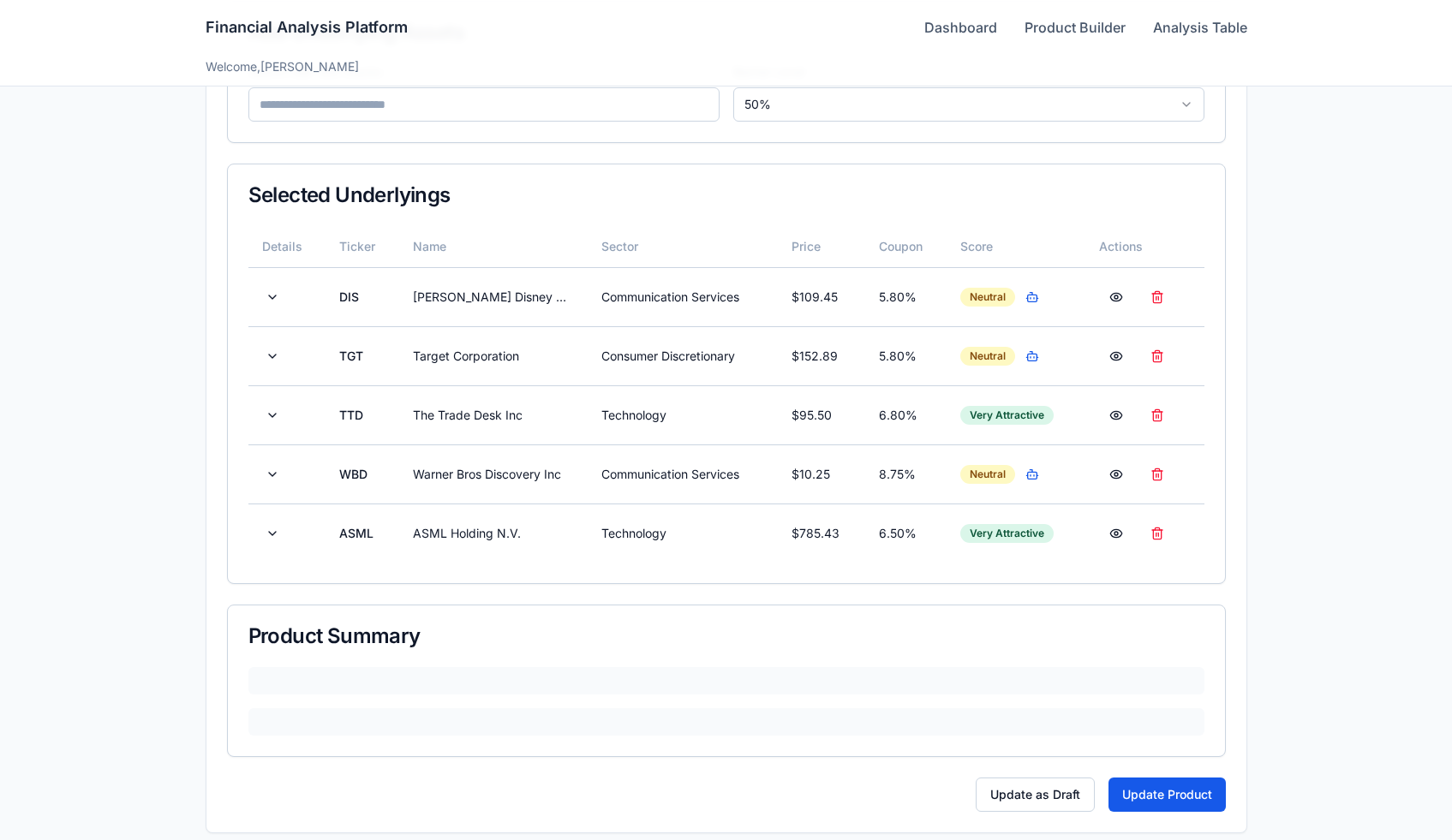
scroll to position [375, 0]
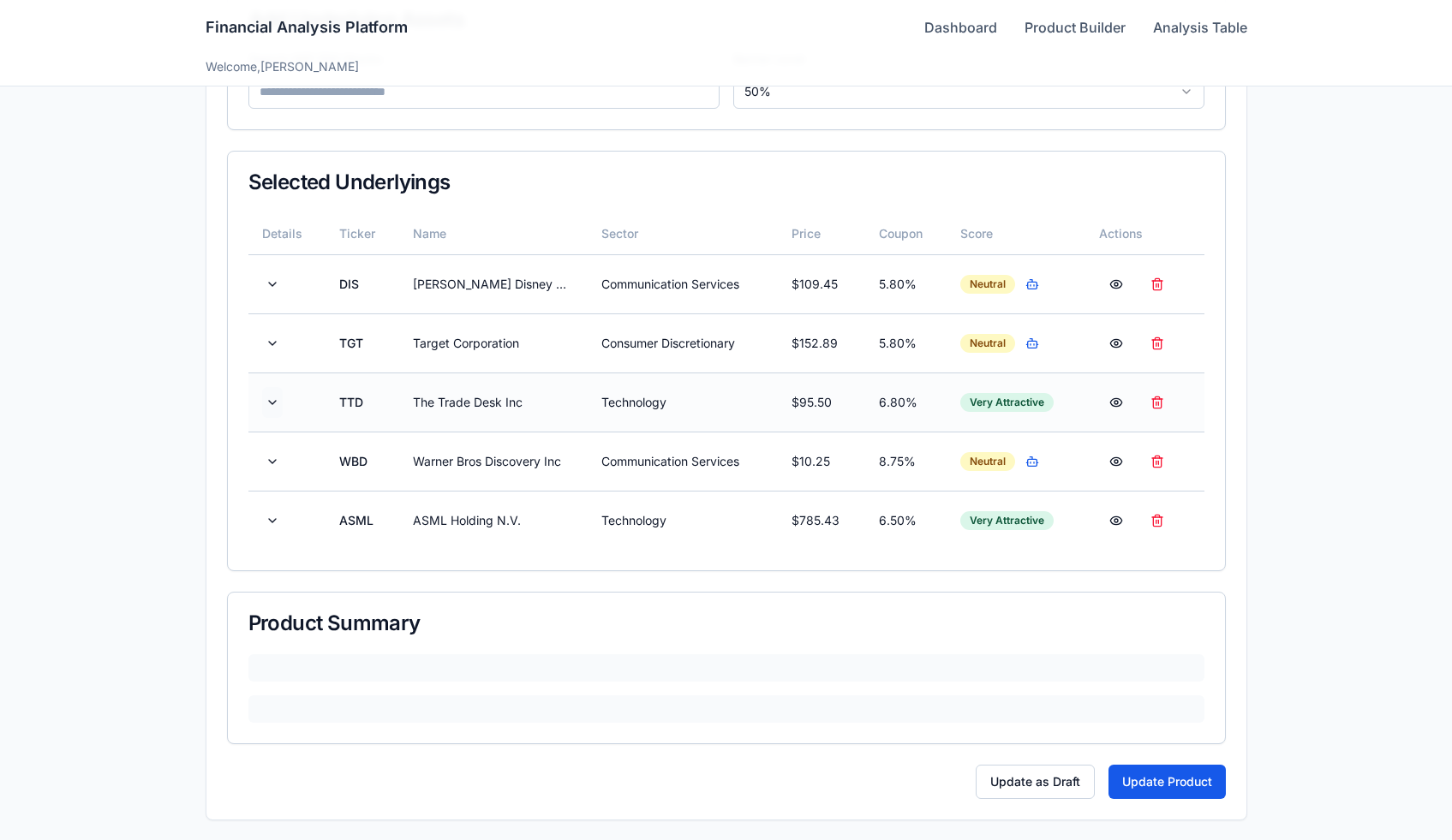
click at [272, 407] on button at bounding box center [272, 402] width 21 height 31
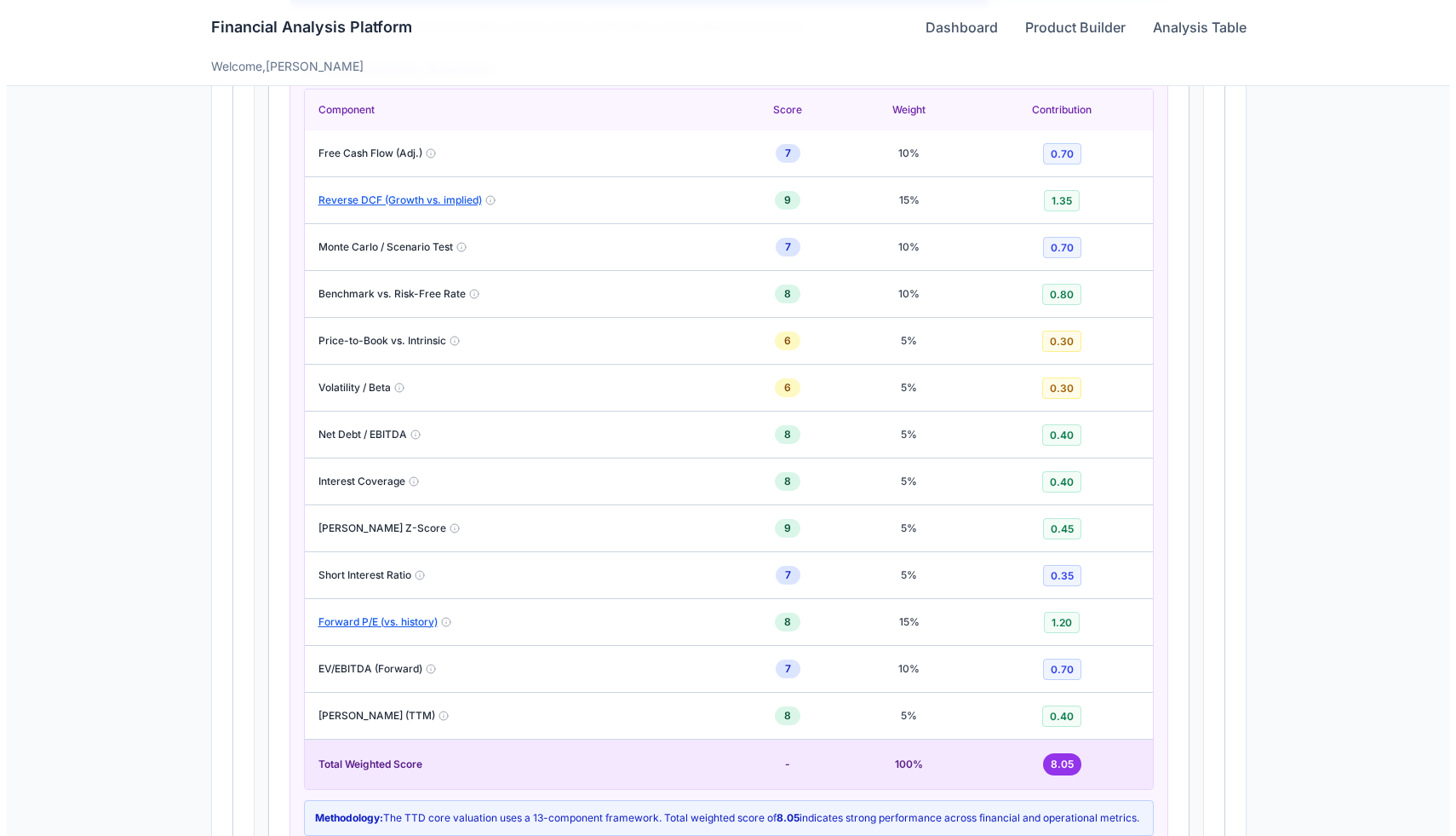
scroll to position [1404, 0]
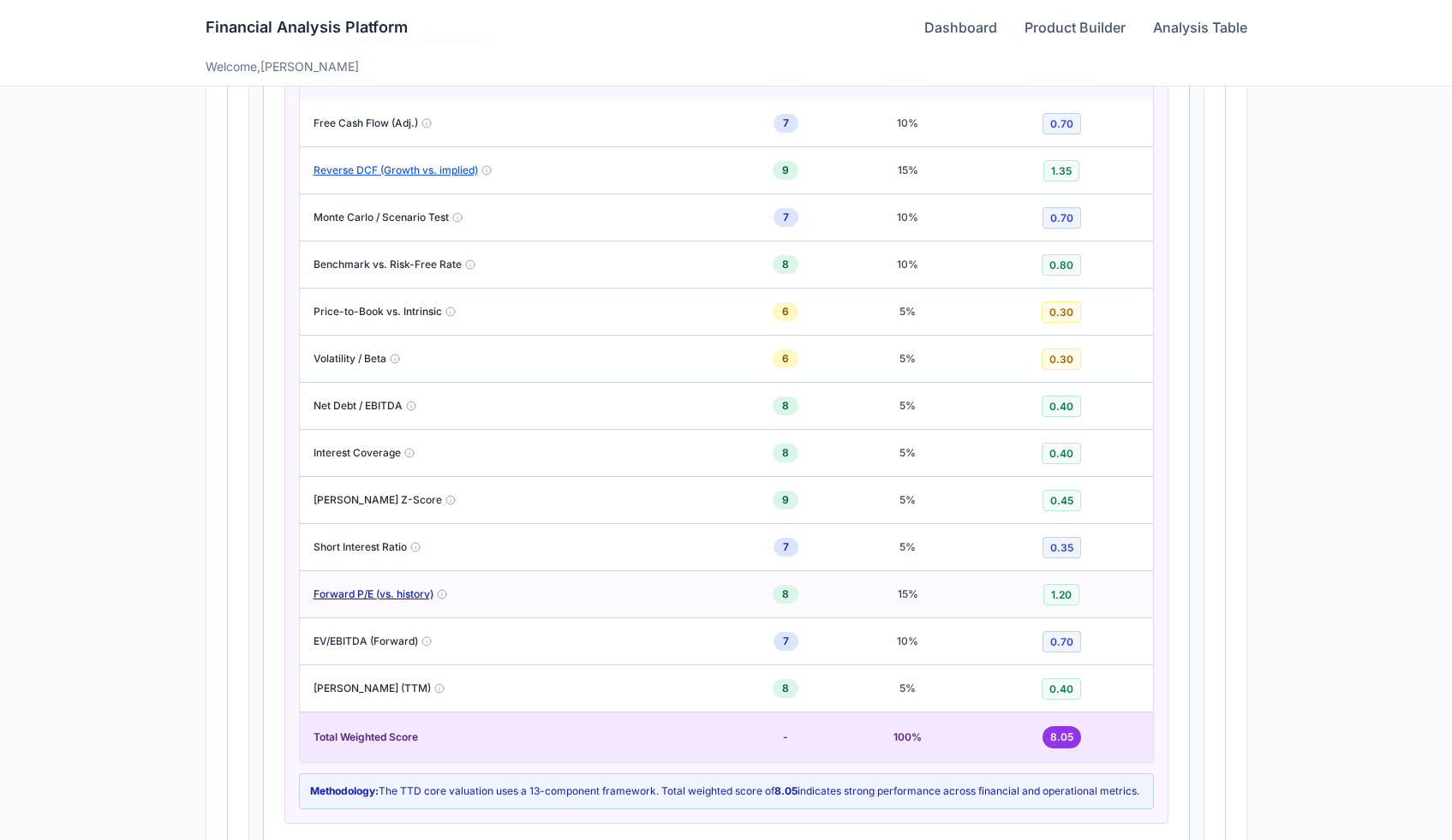
click at [413, 598] on button "Forward P/E (vs. history)" at bounding box center [374, 593] width 120 height 13
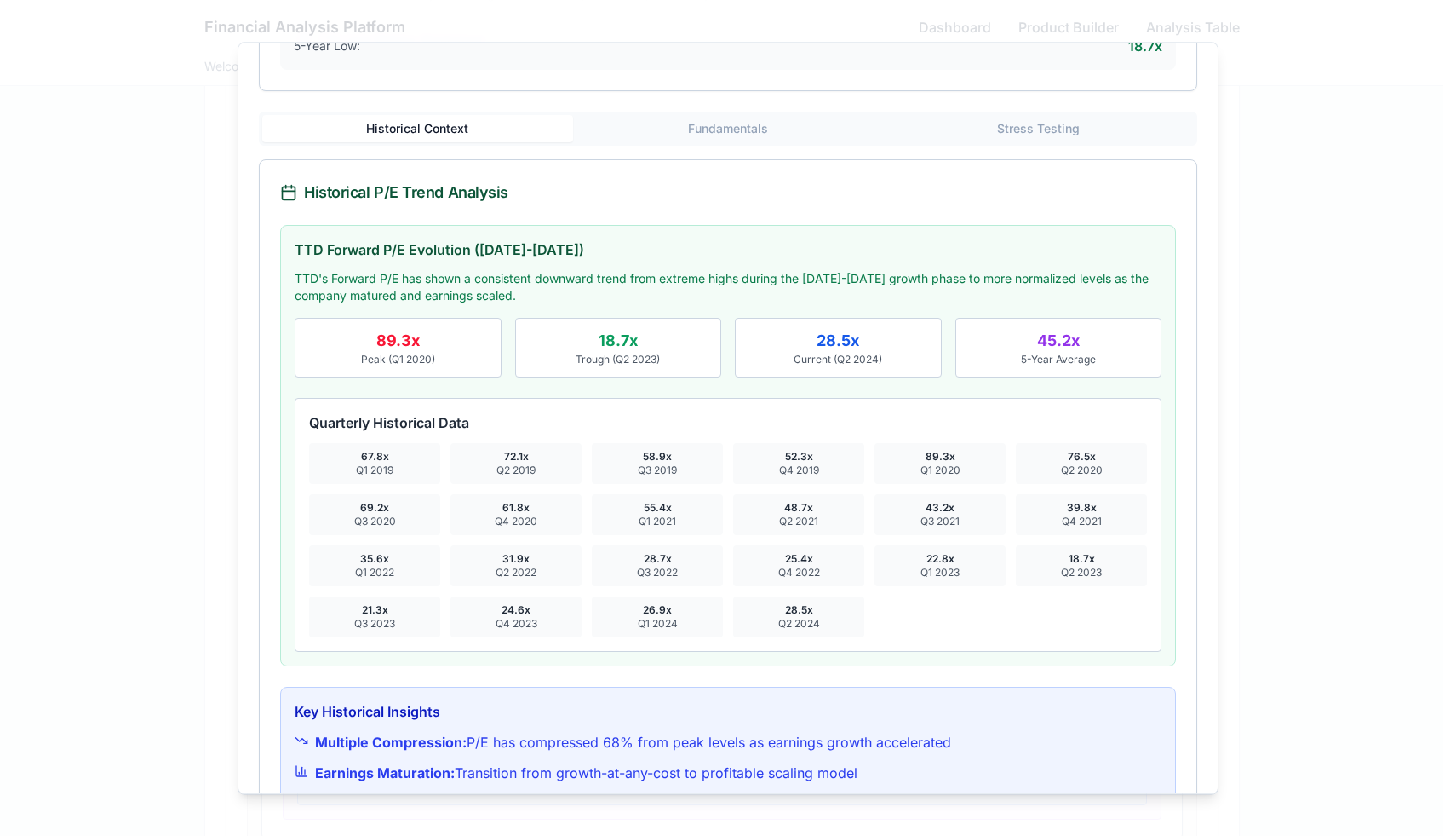
scroll to position [461, 0]
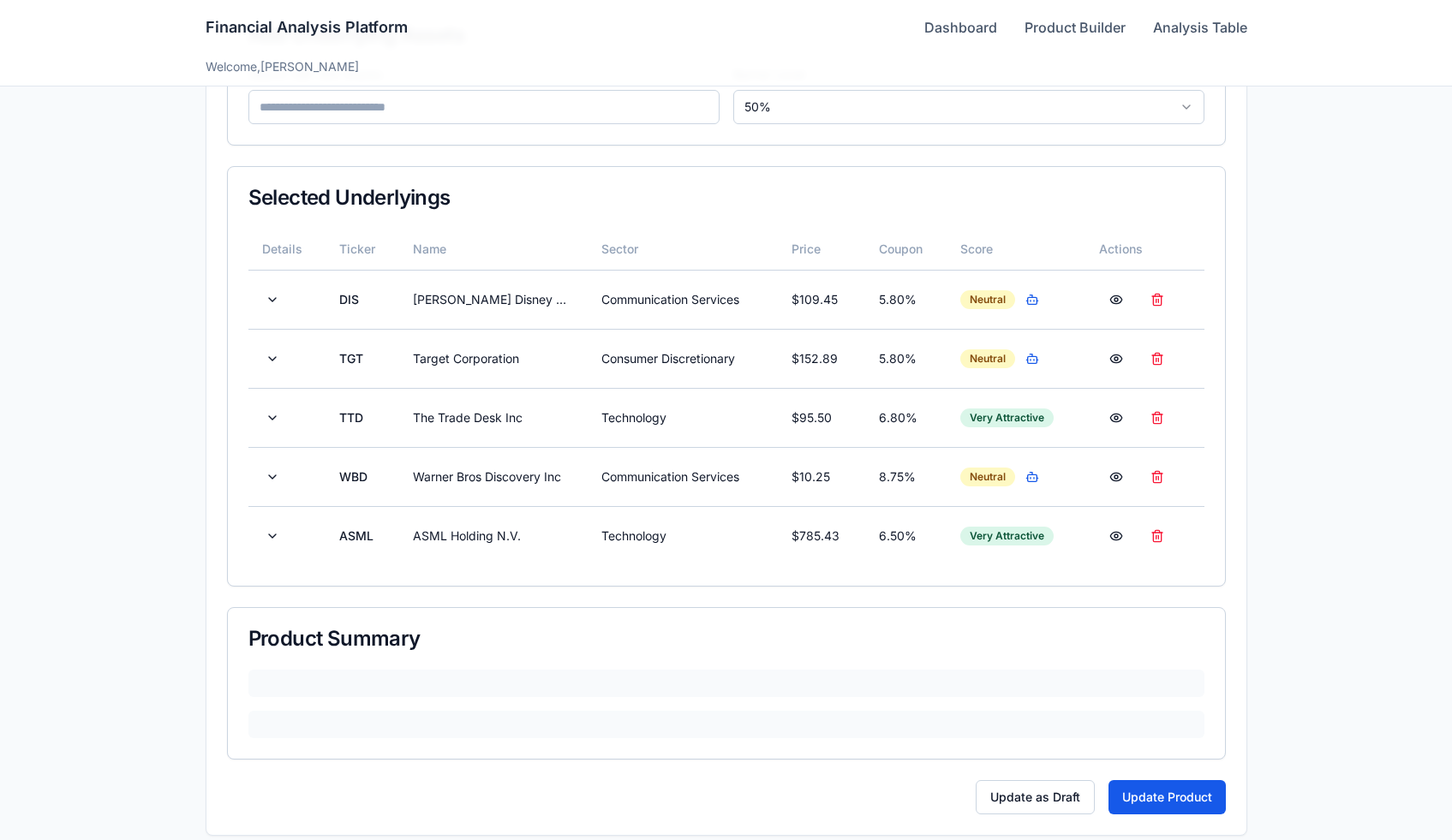
scroll to position [375, 0]
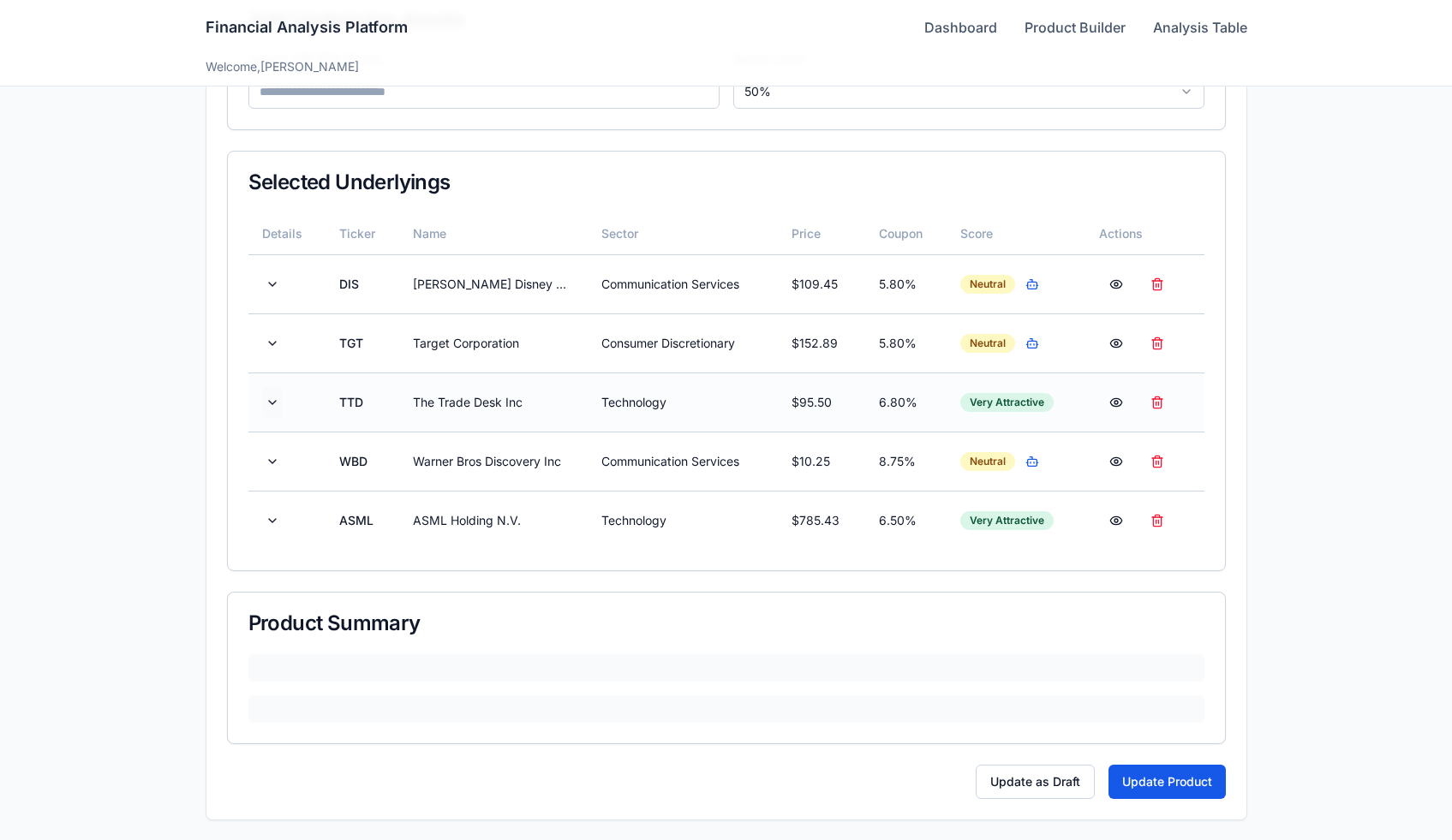
click at [270, 391] on button at bounding box center [272, 402] width 21 height 31
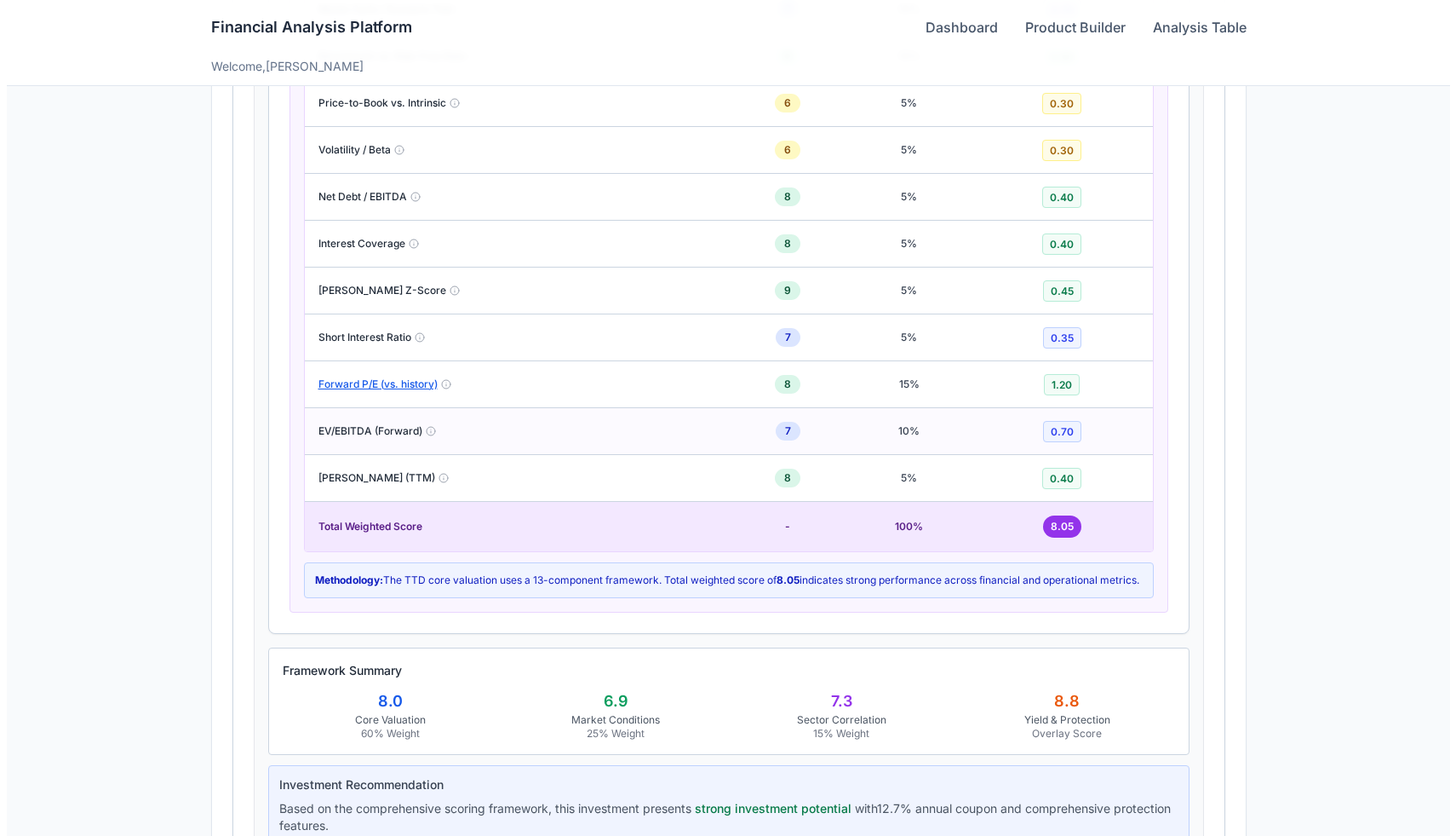
scroll to position [1614, 0]
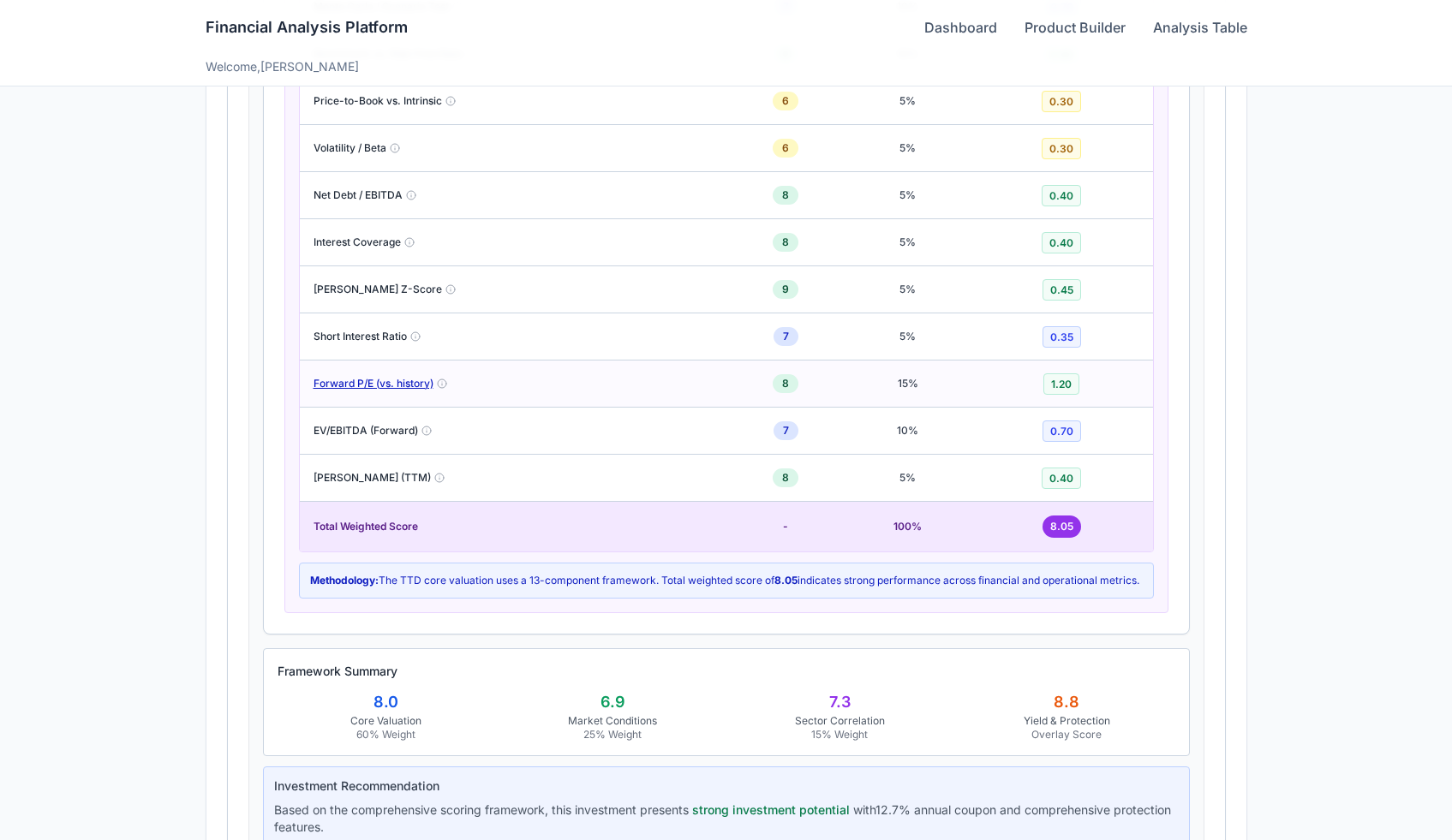
click at [370, 378] on button "Forward P/E (vs. history)" at bounding box center [374, 383] width 120 height 13
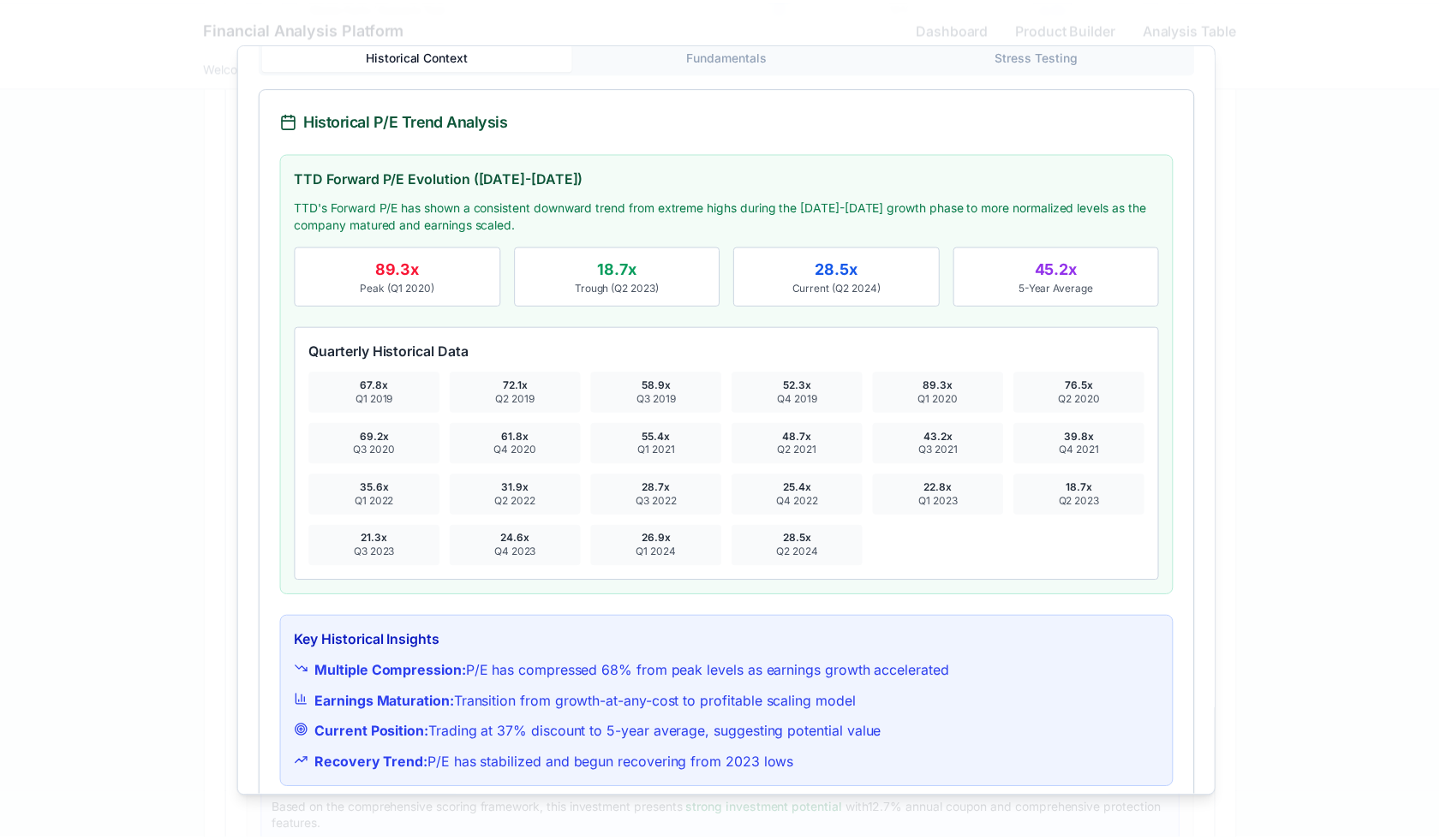
scroll to position [463, 0]
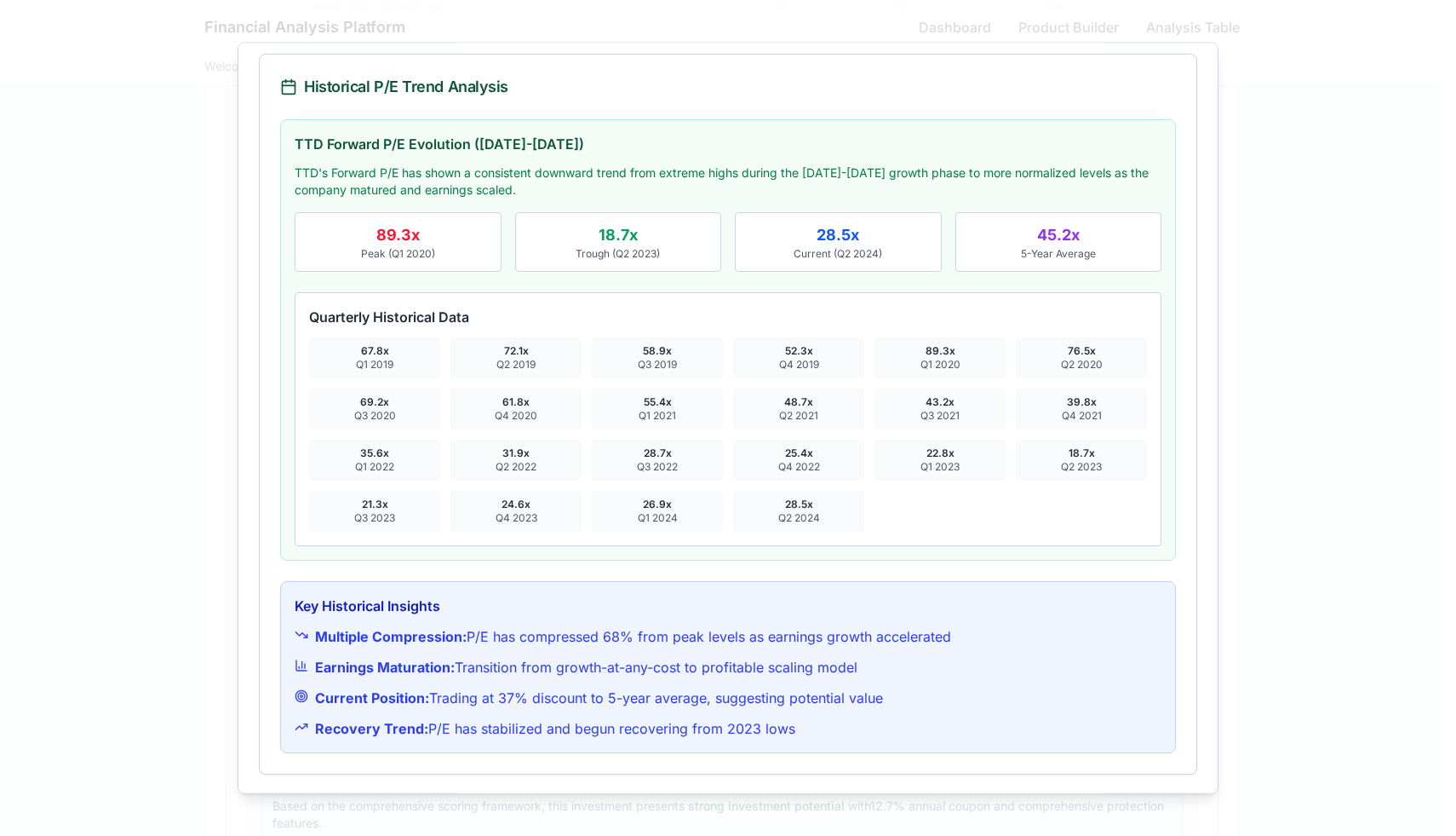
click at [33, 222] on div at bounding box center [728, 418] width 1456 height 836
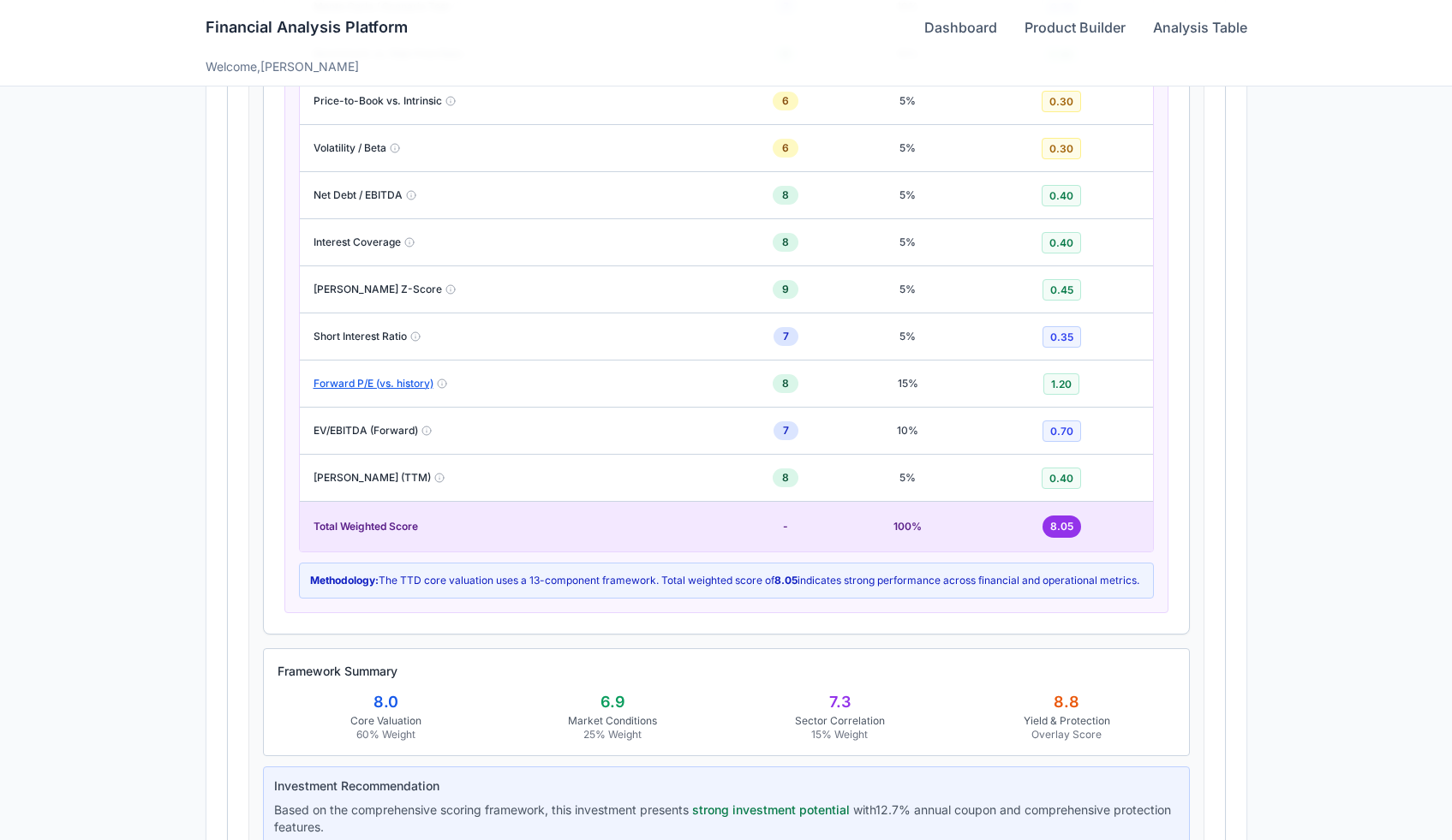
click at [917, 21] on div "Financial Analysis Platform Dashboard Product Builder Analysis Table" at bounding box center [726, 27] width 1042 height 55
click at [932, 21] on link "Dashboard" at bounding box center [960, 27] width 73 height 21
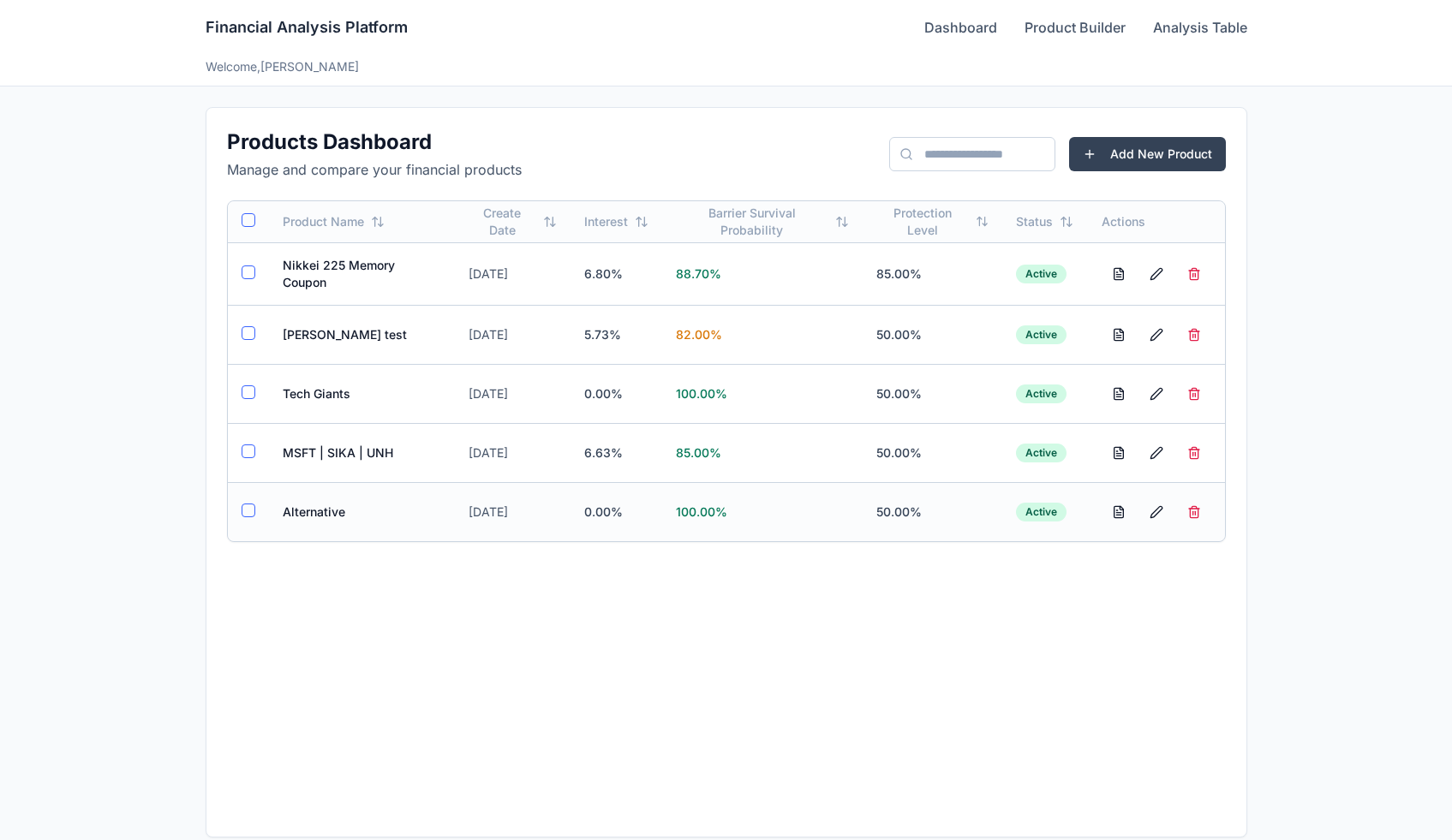
click at [322, 509] on td "Alternative" at bounding box center [362, 512] width 186 height 59
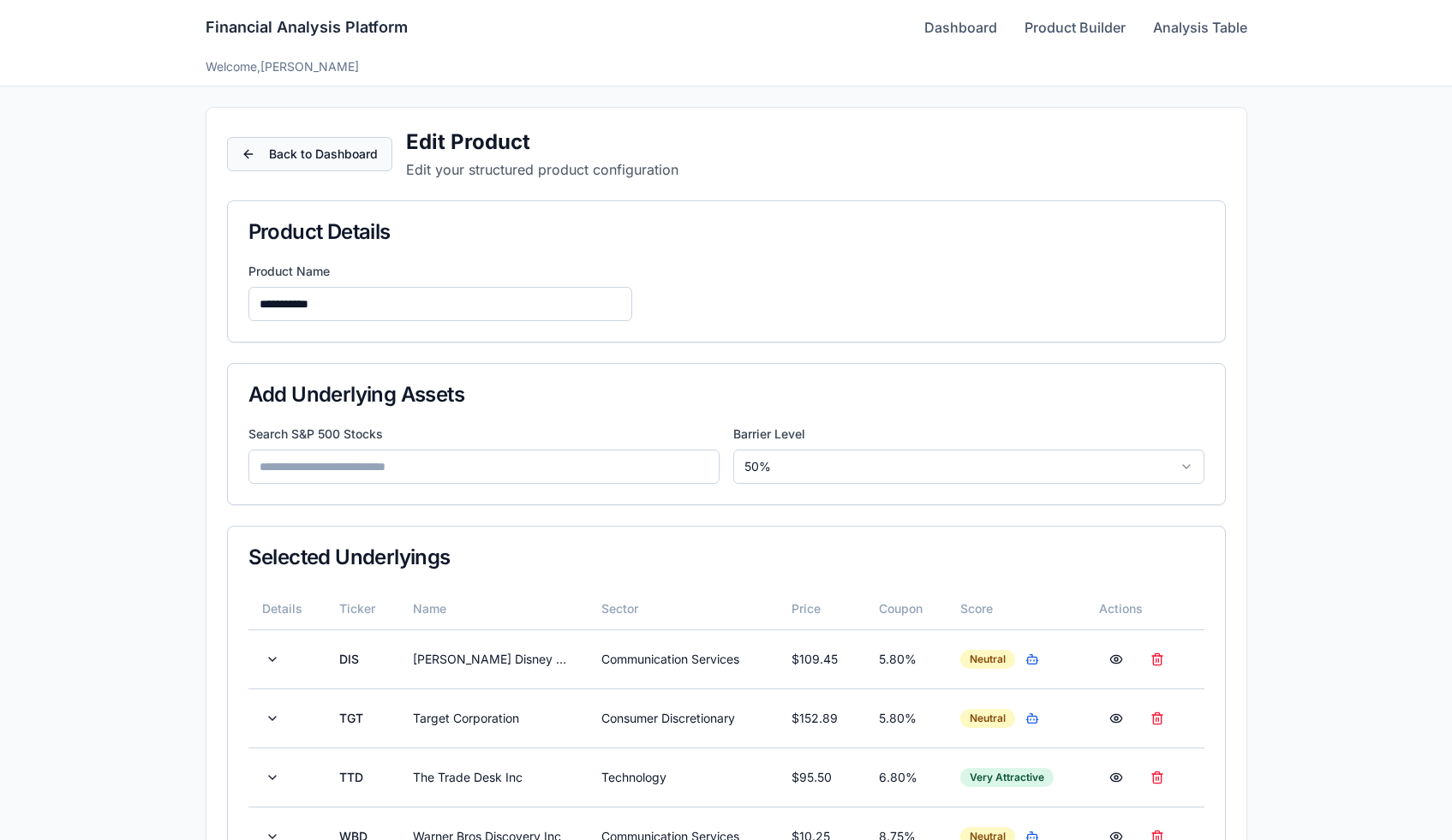
click at [285, 156] on button "Back to Dashboard" at bounding box center [310, 154] width 165 height 34
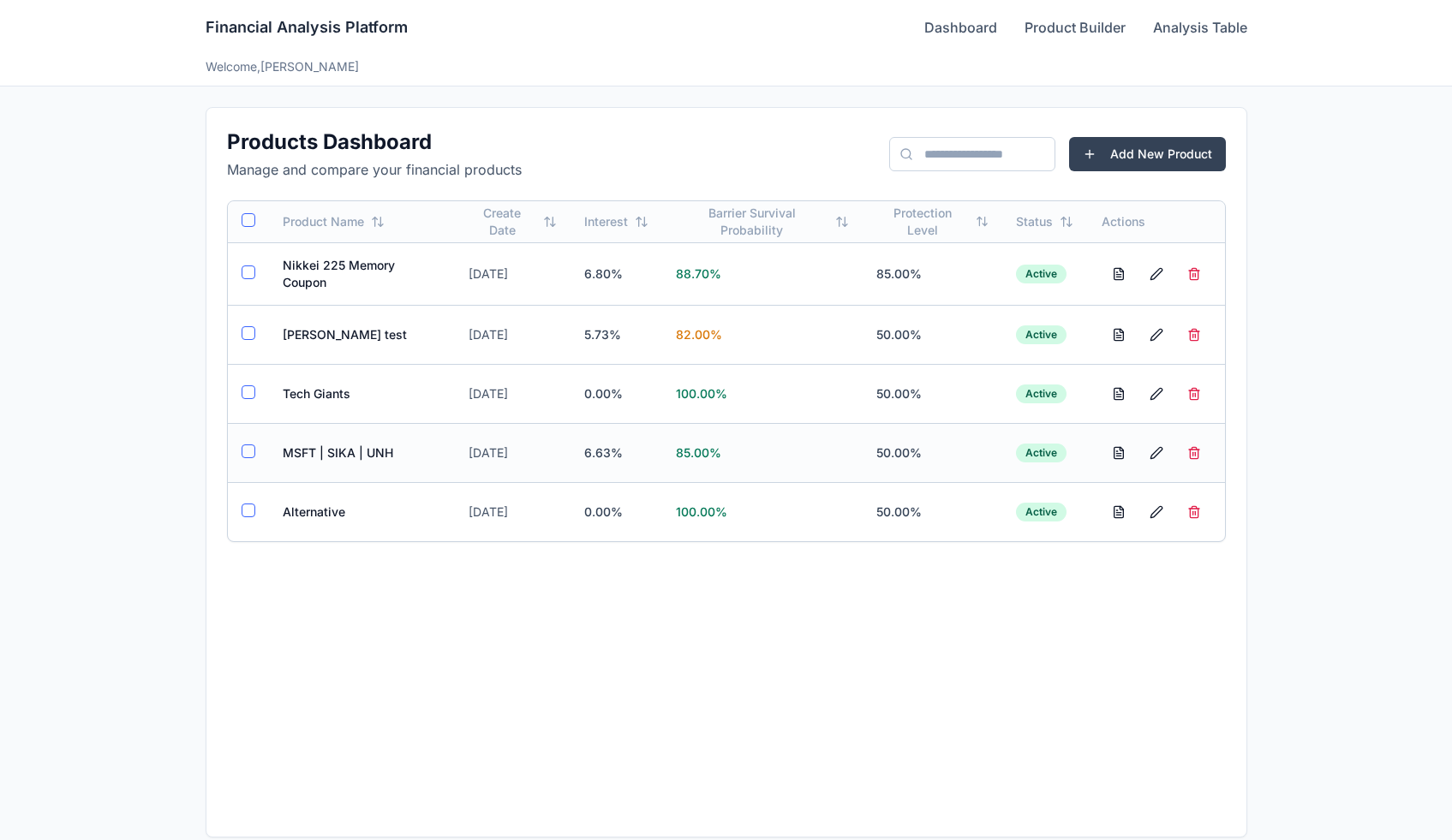
click at [315, 446] on td "MSFT | SIKA | UNH" at bounding box center [362, 452] width 186 height 59
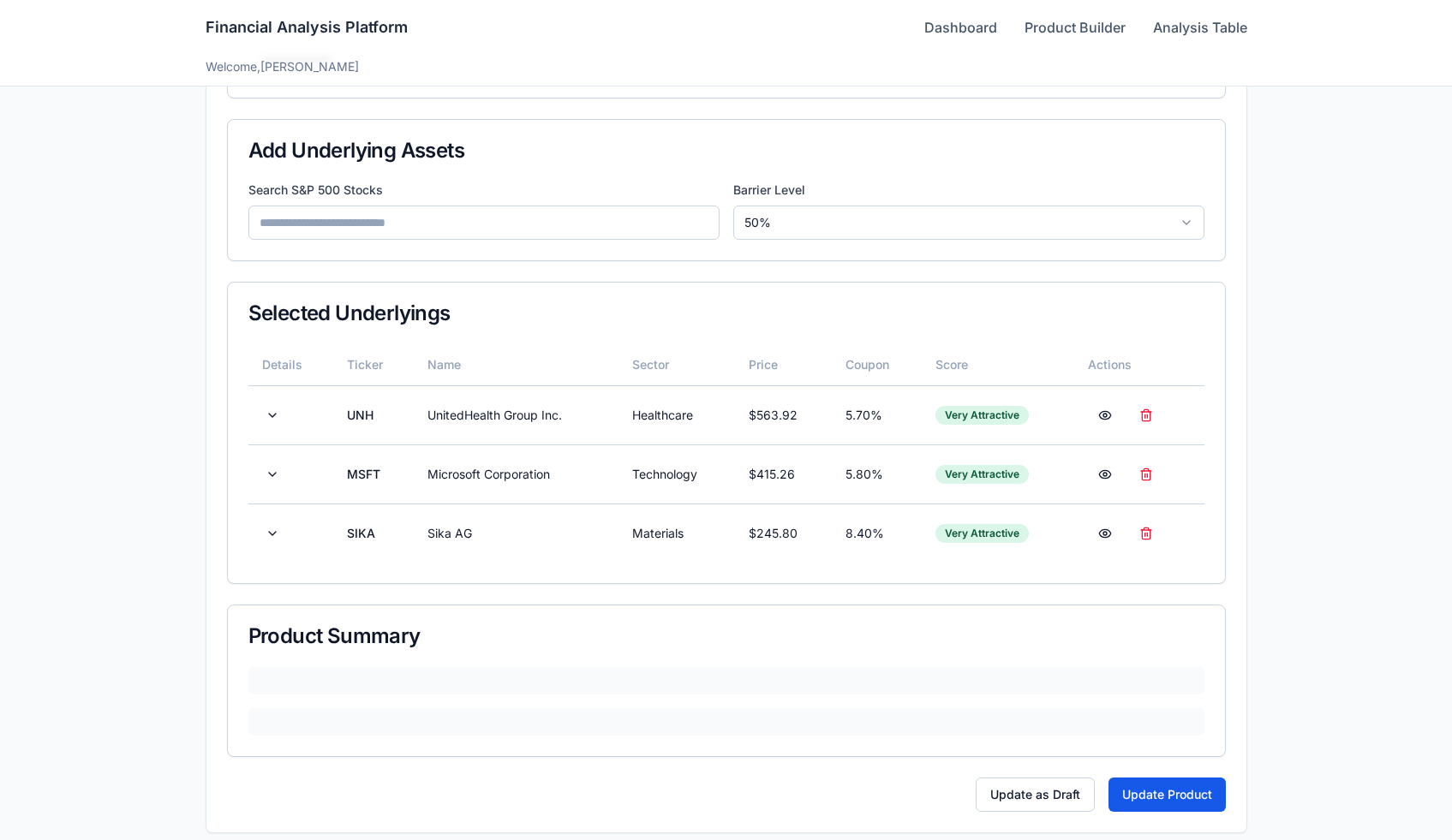
scroll to position [257, 0]
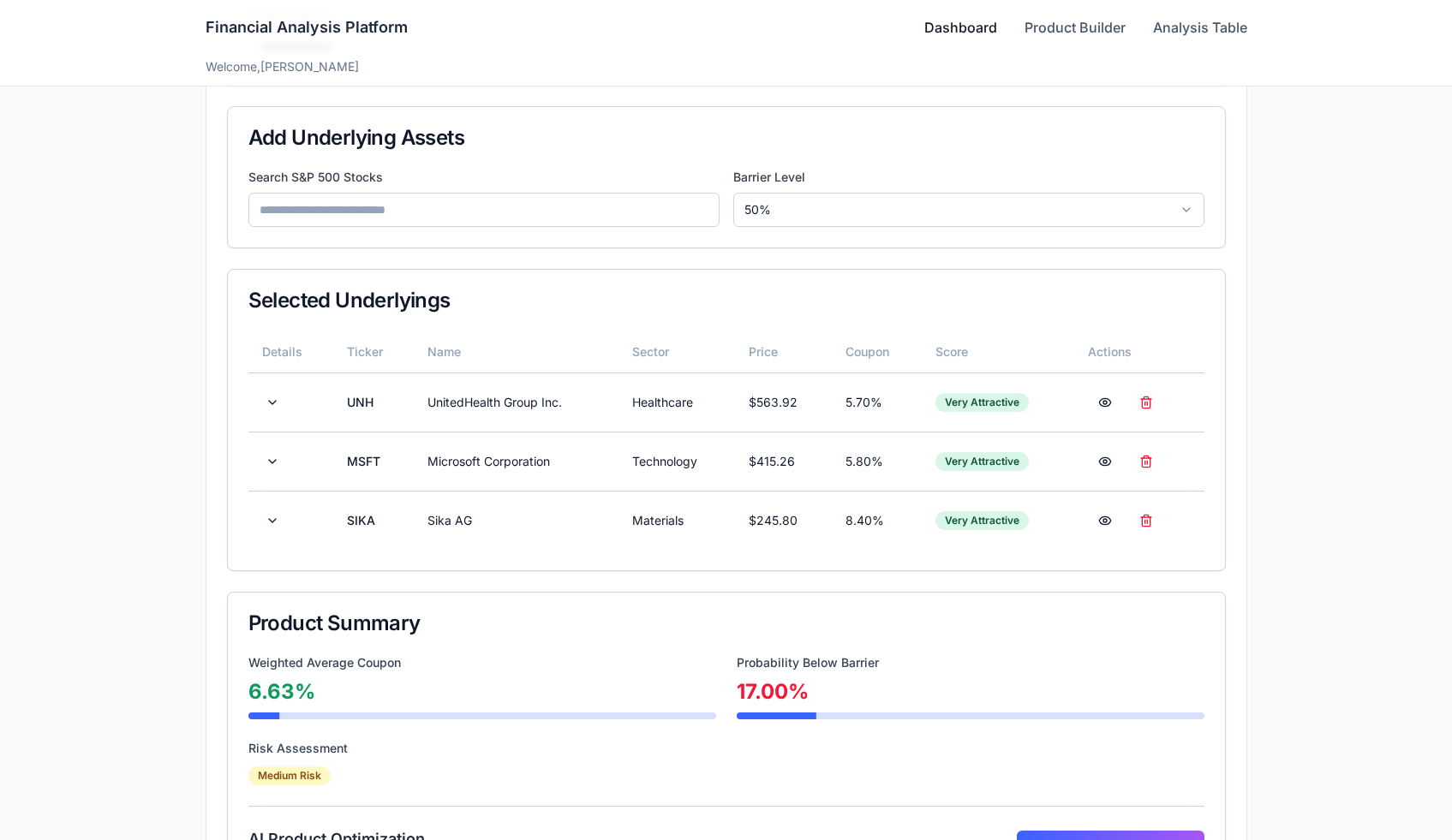
click at [942, 30] on link "Dashboard" at bounding box center [960, 27] width 73 height 21
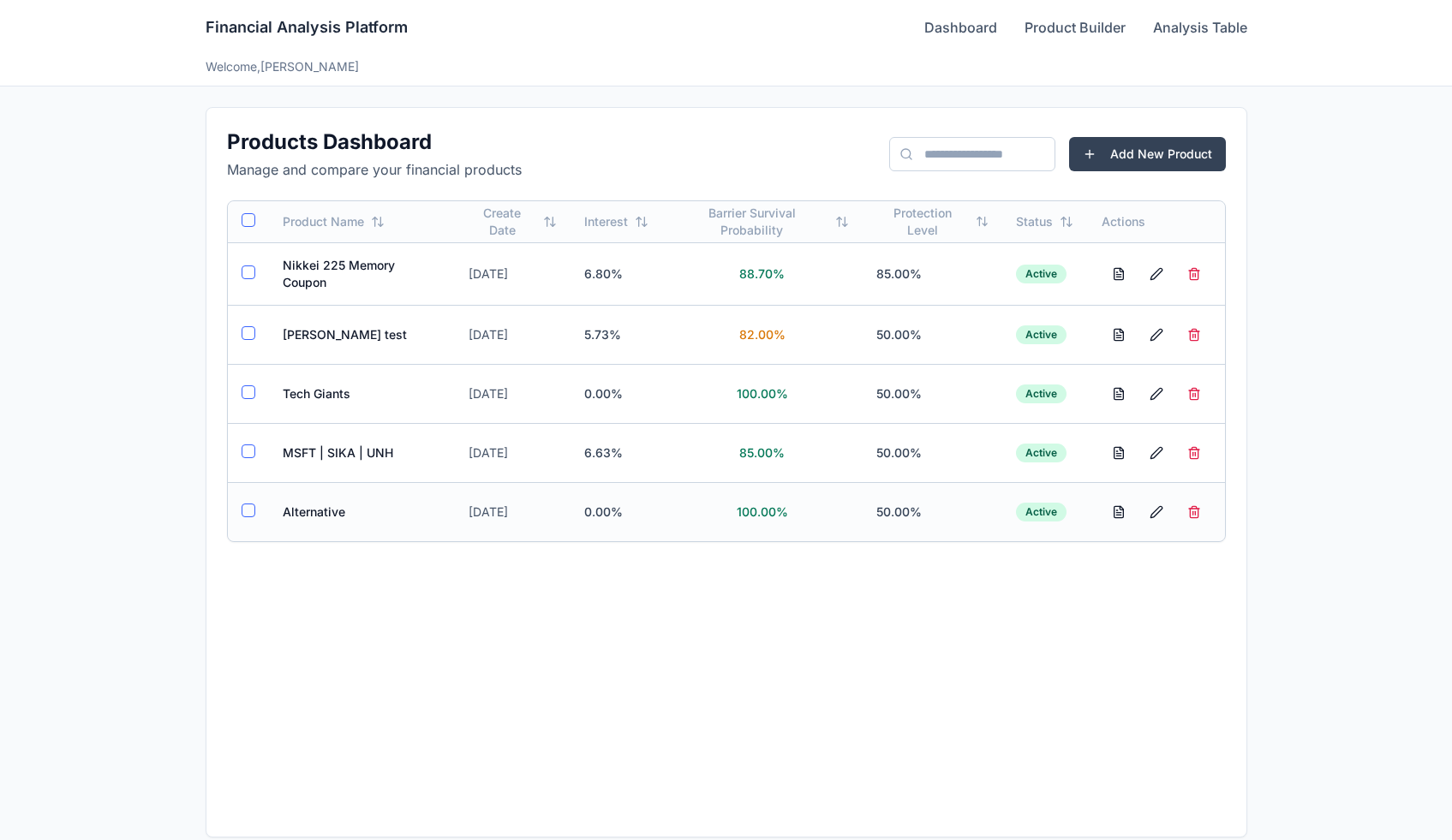
click at [300, 515] on td "Alternative" at bounding box center [362, 512] width 186 height 59
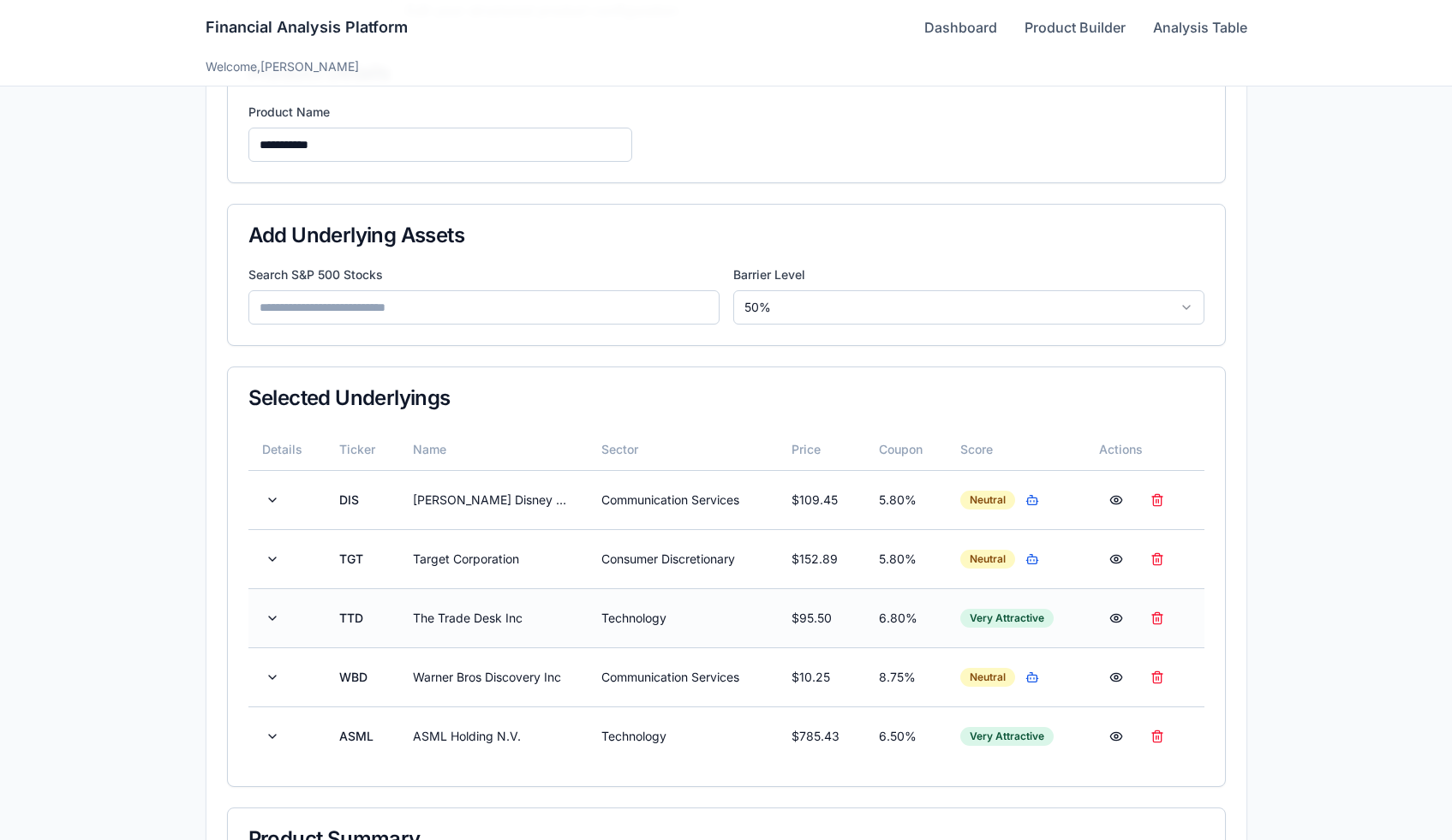
scroll to position [199, 0]
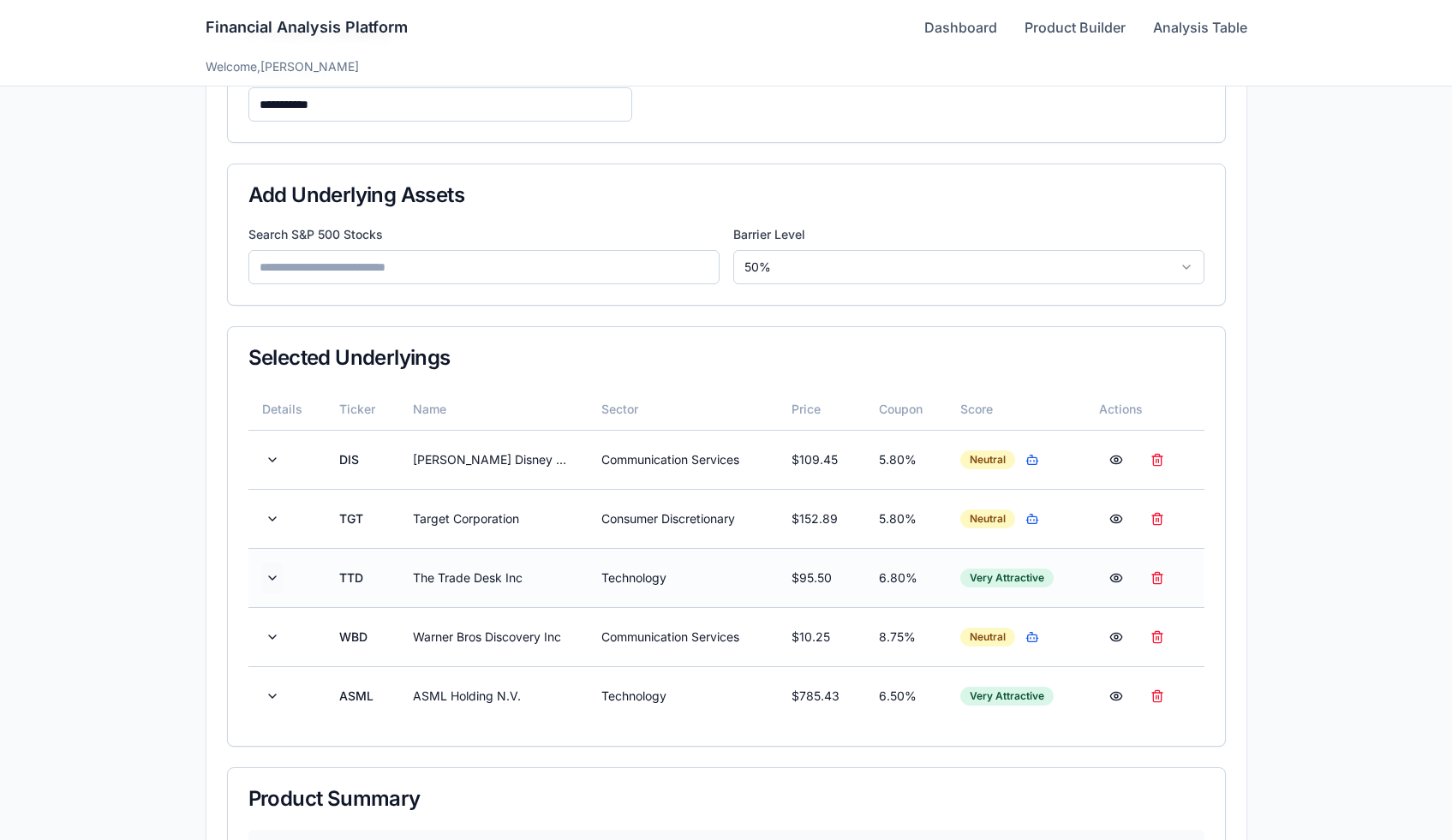
click at [278, 574] on button at bounding box center [272, 578] width 21 height 31
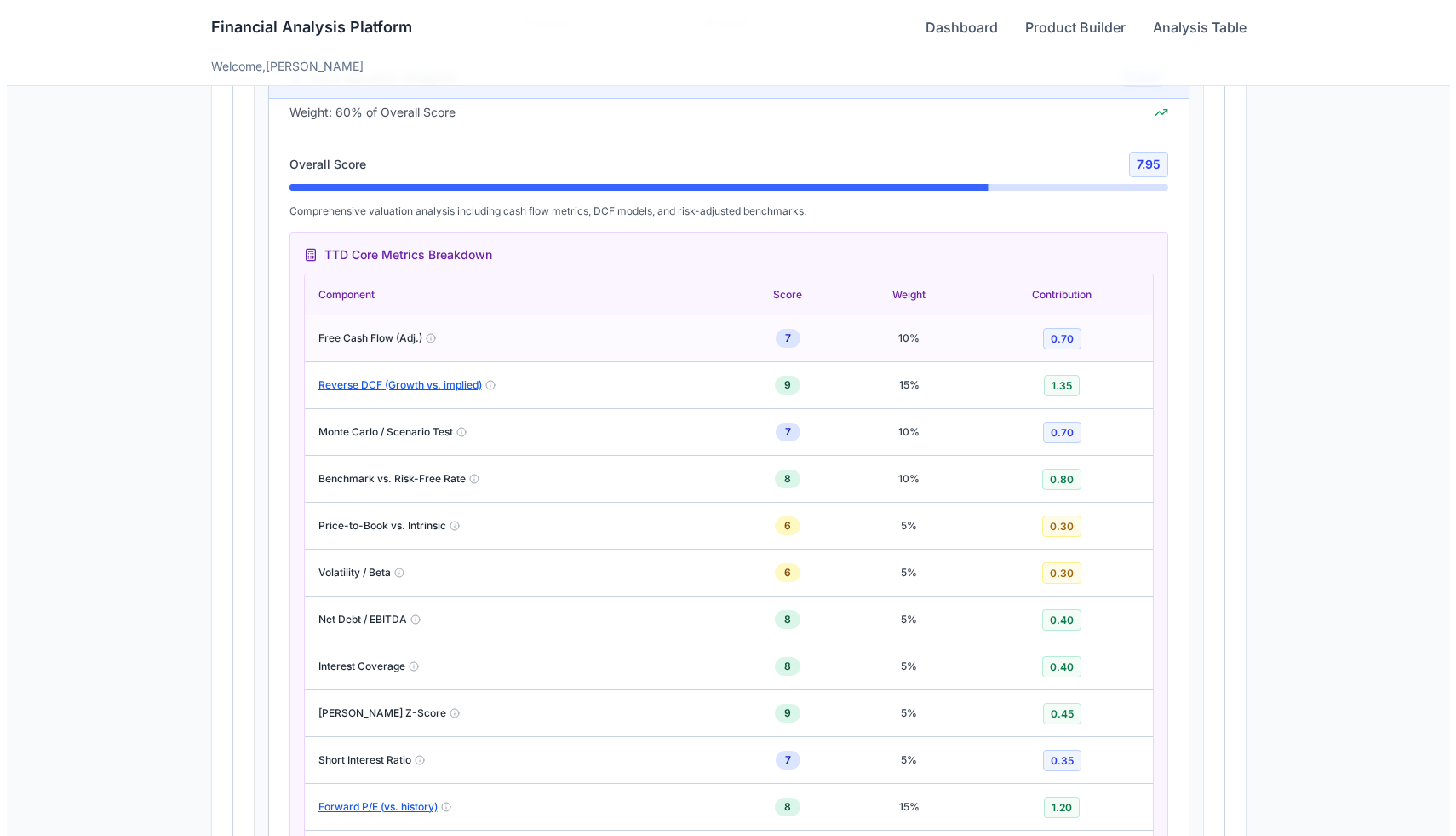
scroll to position [1216, 0]
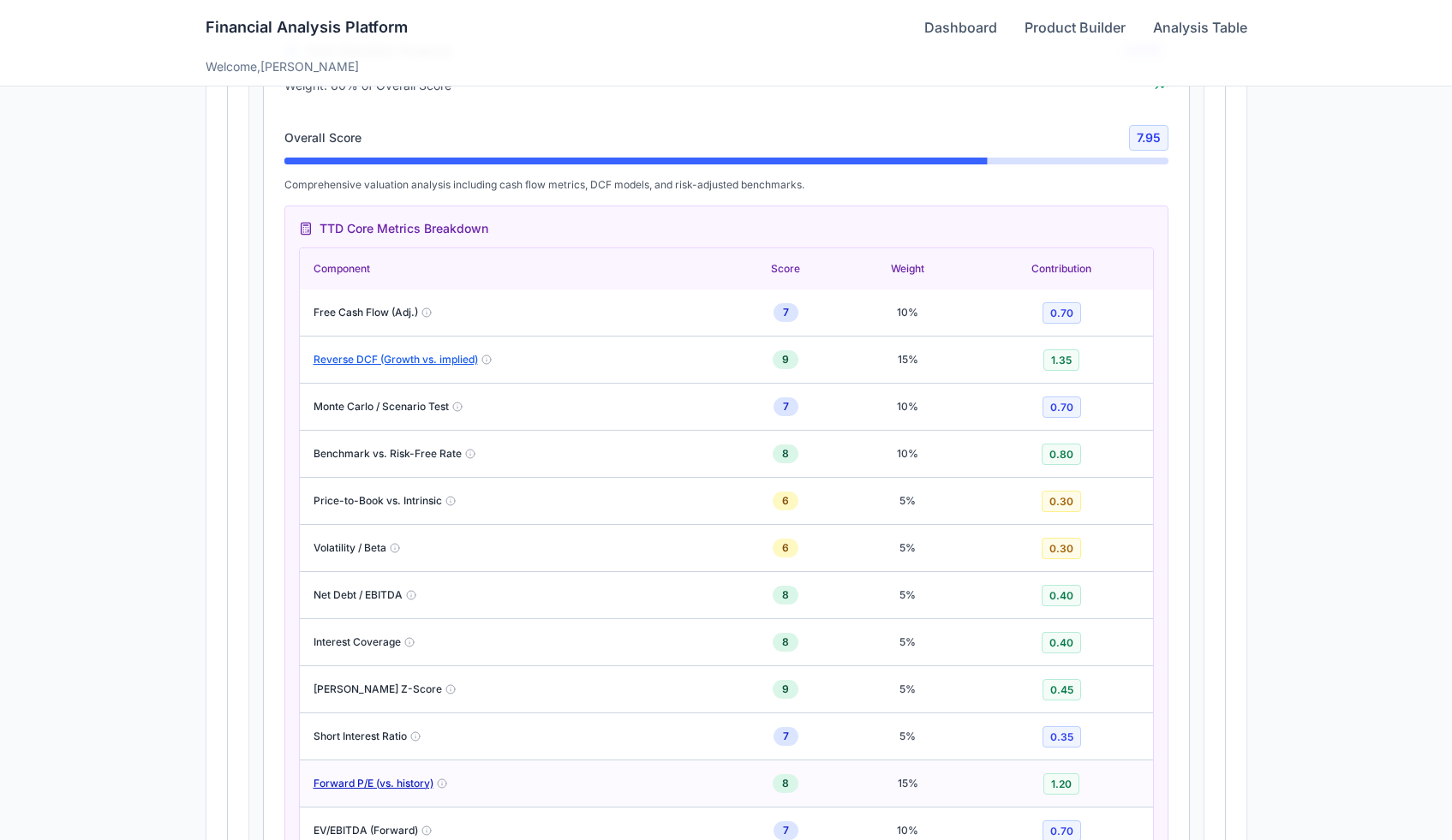
click at [383, 778] on button "Forward P/E (vs. history)" at bounding box center [374, 783] width 120 height 13
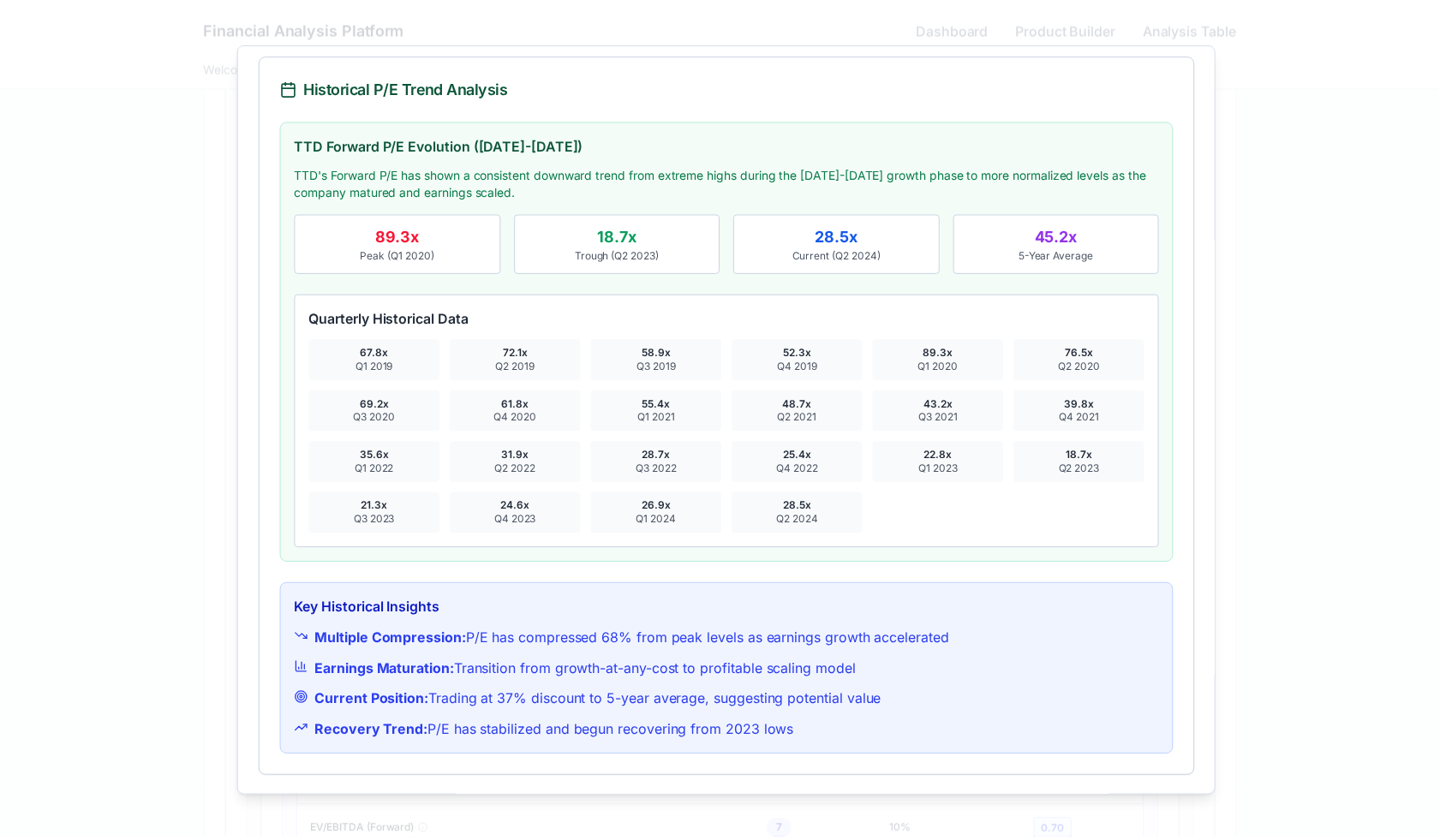
scroll to position [0, 0]
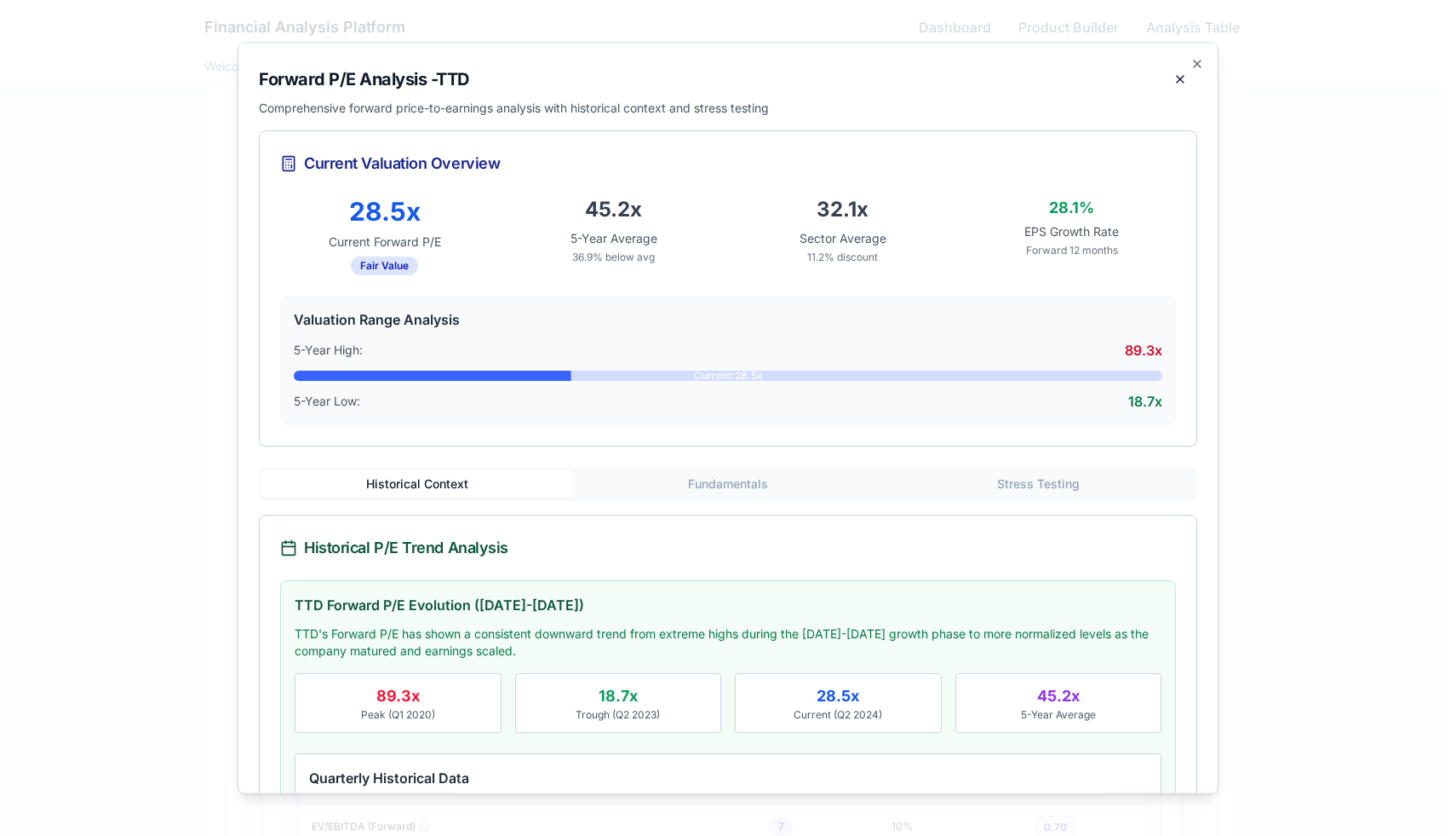
click at [1289, 232] on div at bounding box center [728, 418] width 1456 height 836
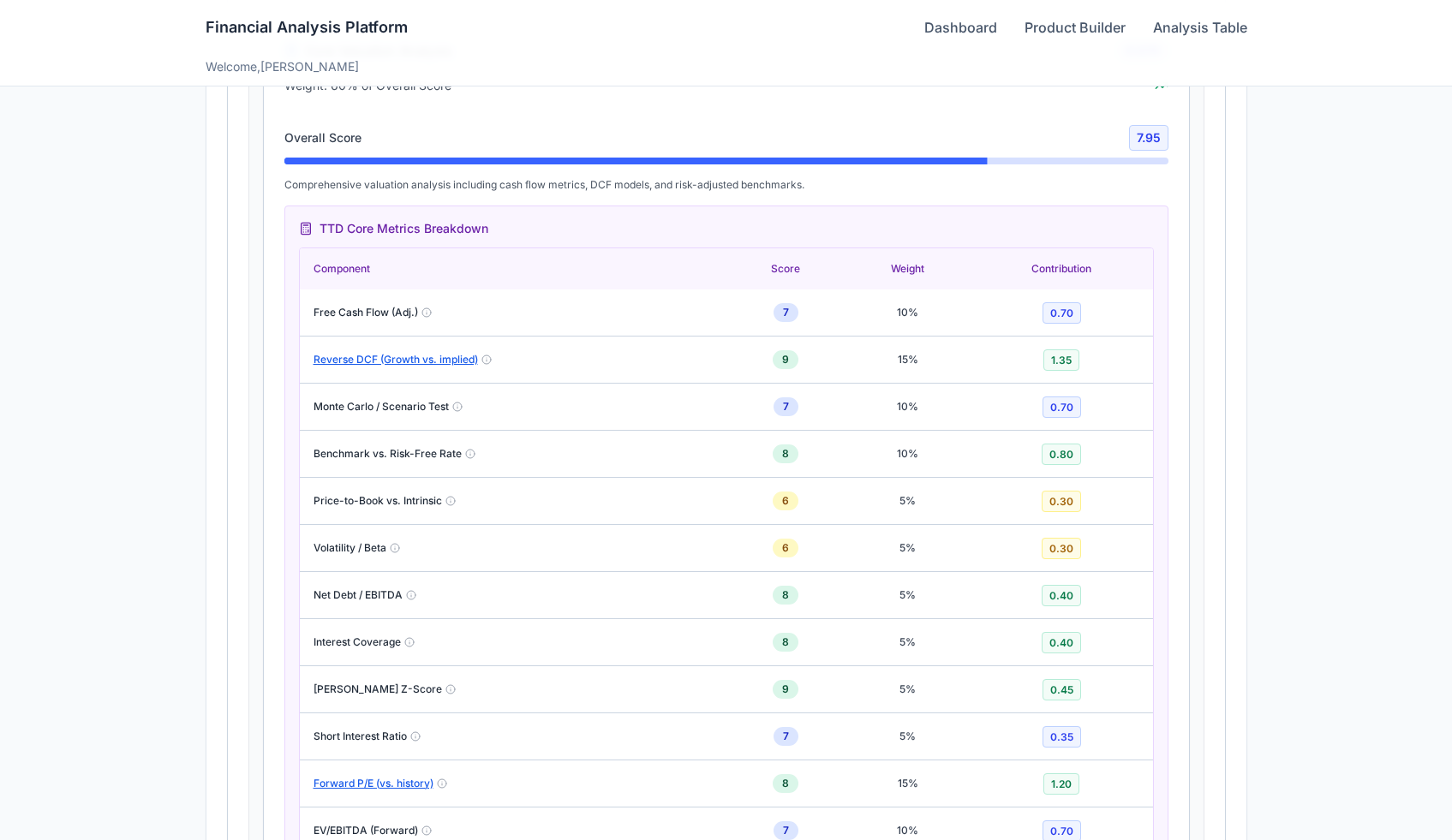
scroll to position [976, 0]
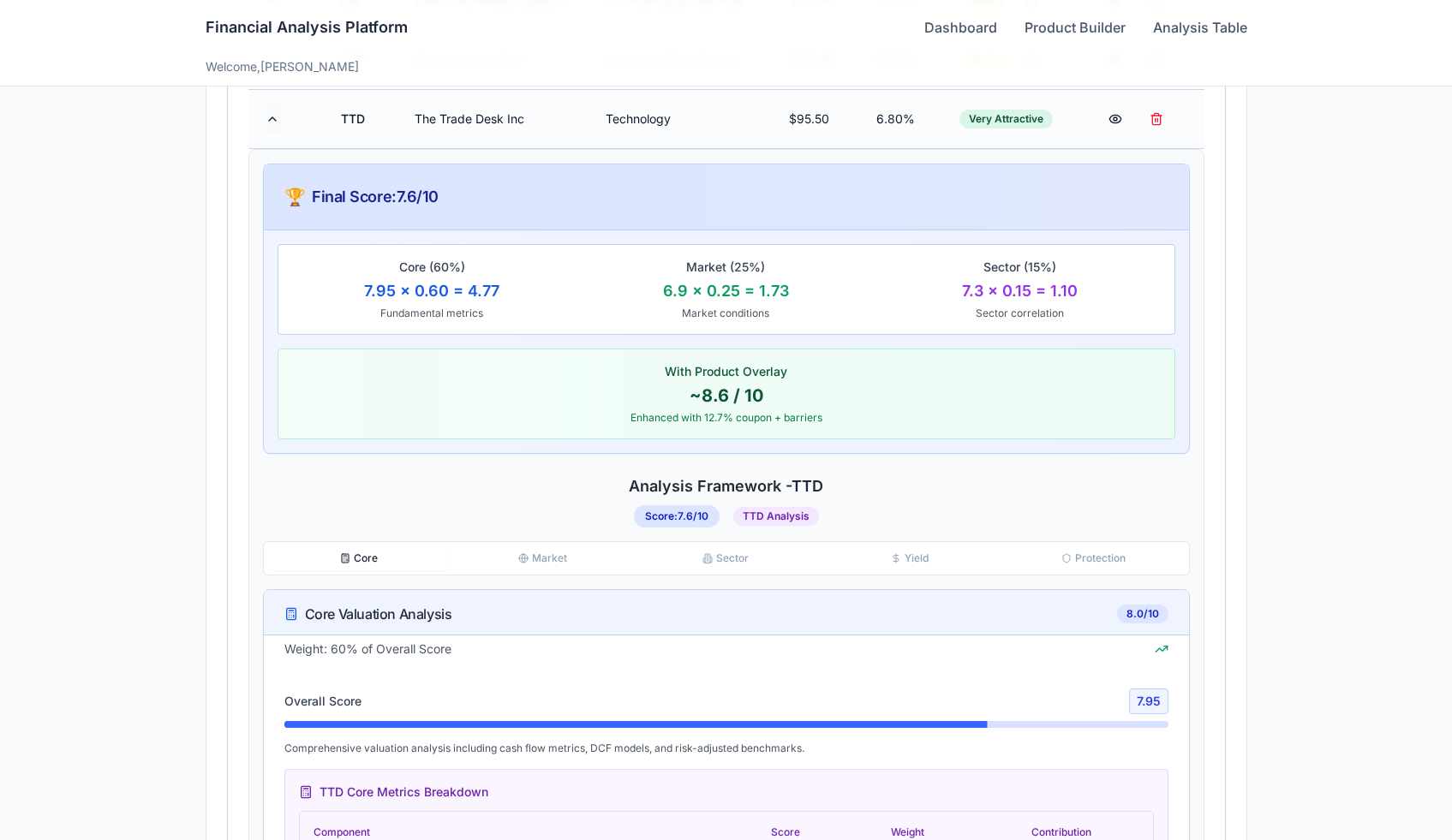
click at [266, 118] on button at bounding box center [272, 118] width 21 height 31
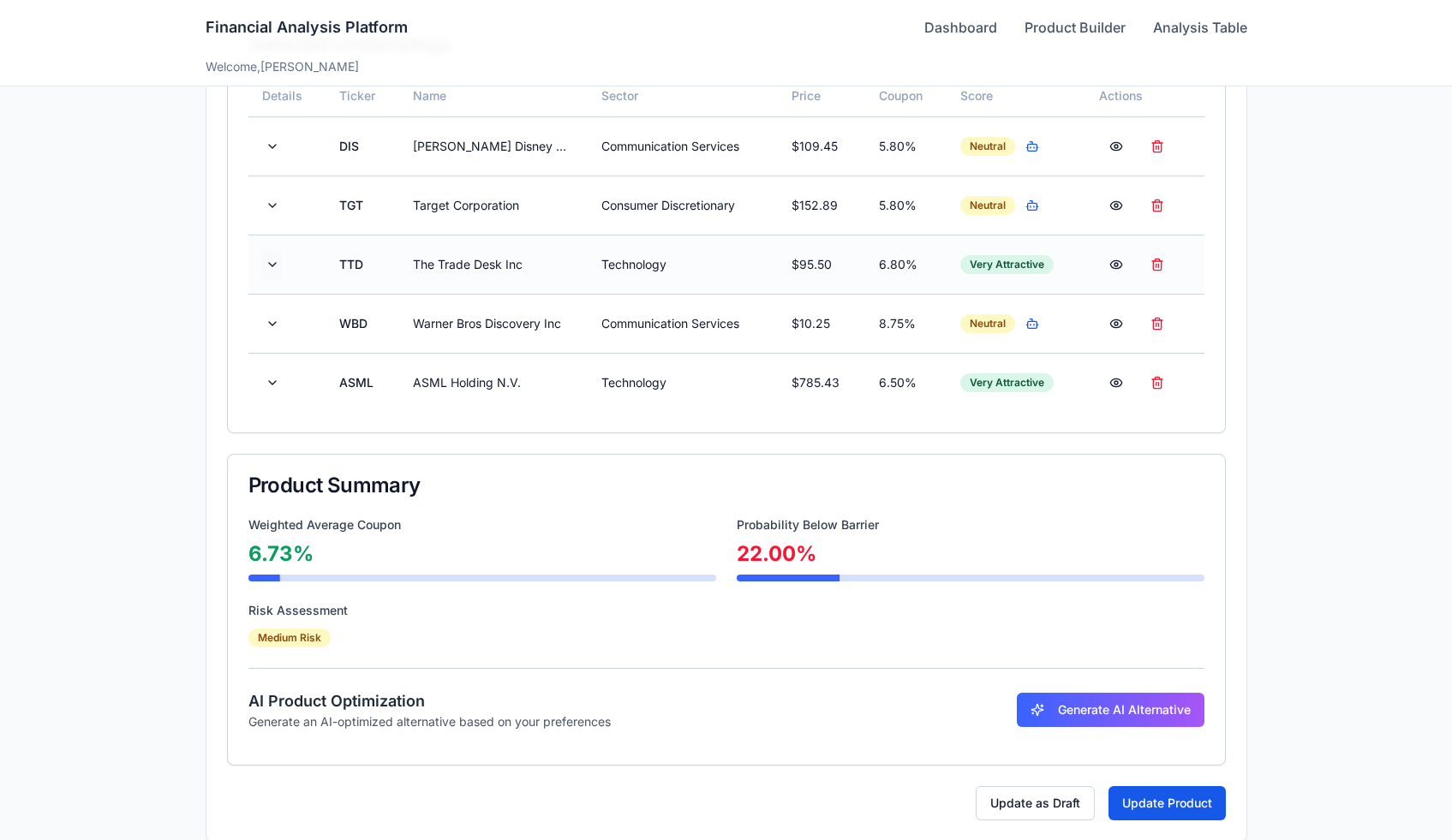
scroll to position [512, 0]
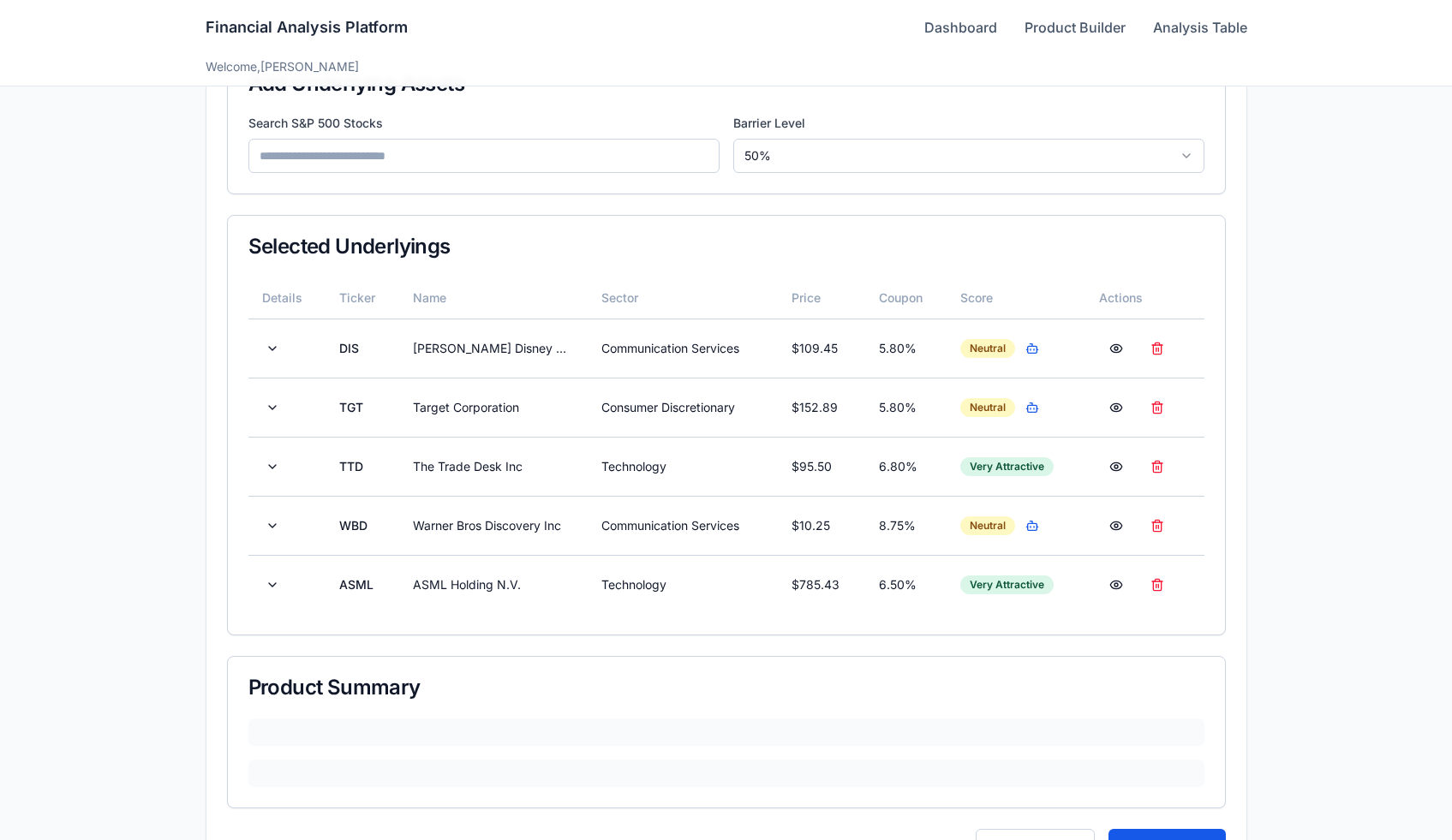
scroll to position [375, 0]
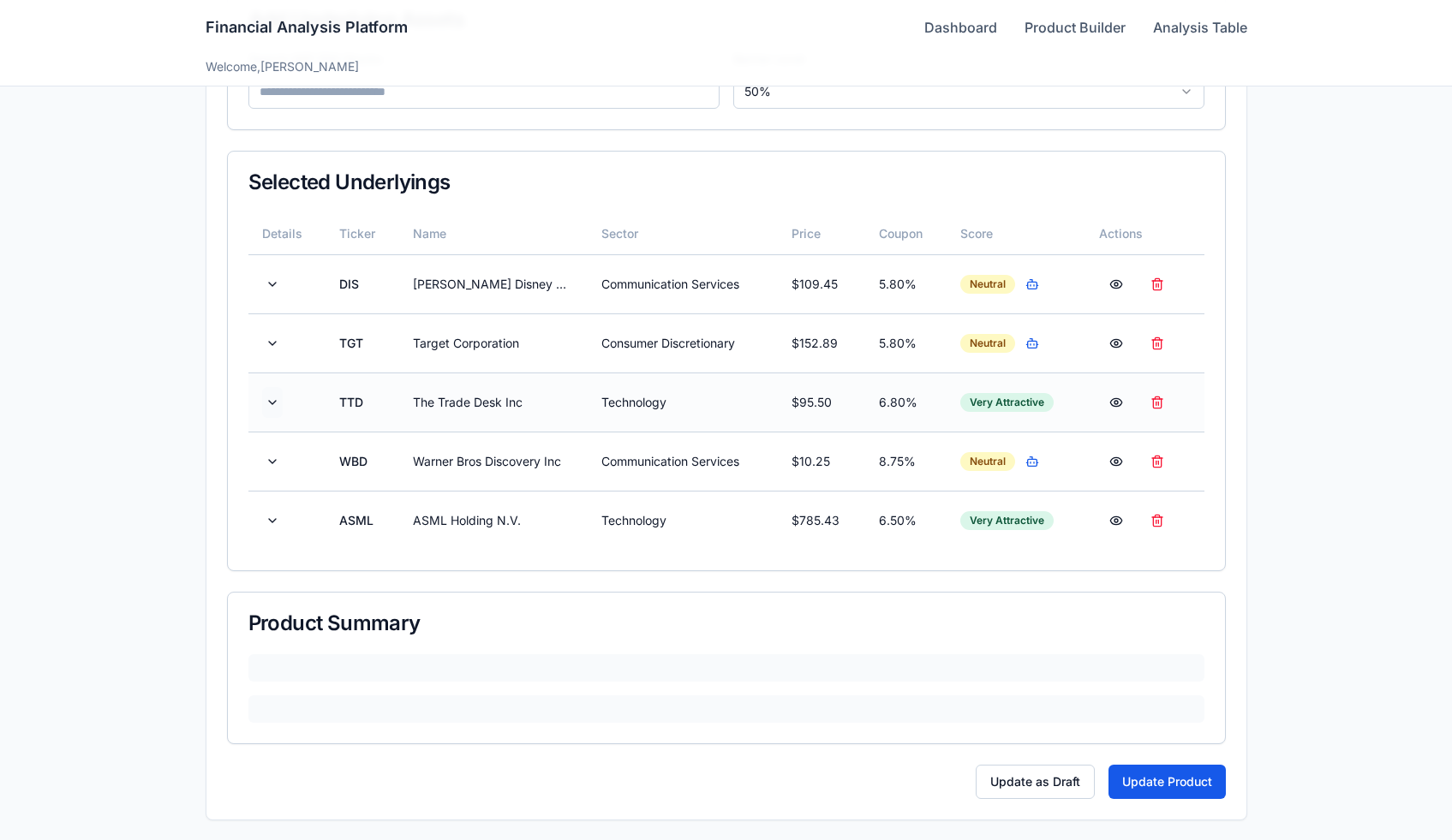
click at [267, 402] on button at bounding box center [272, 402] width 21 height 31
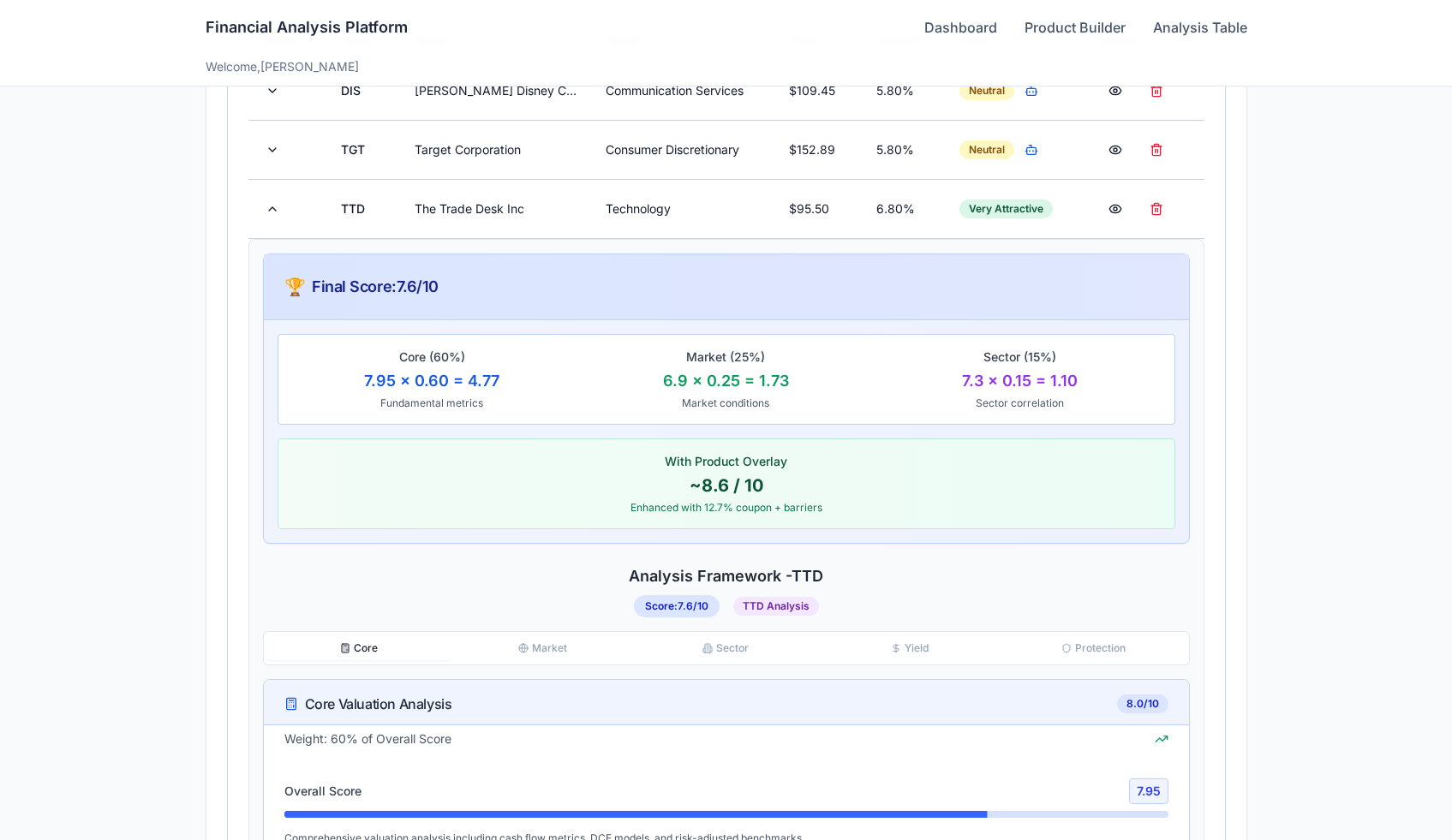
scroll to position [529, 0]
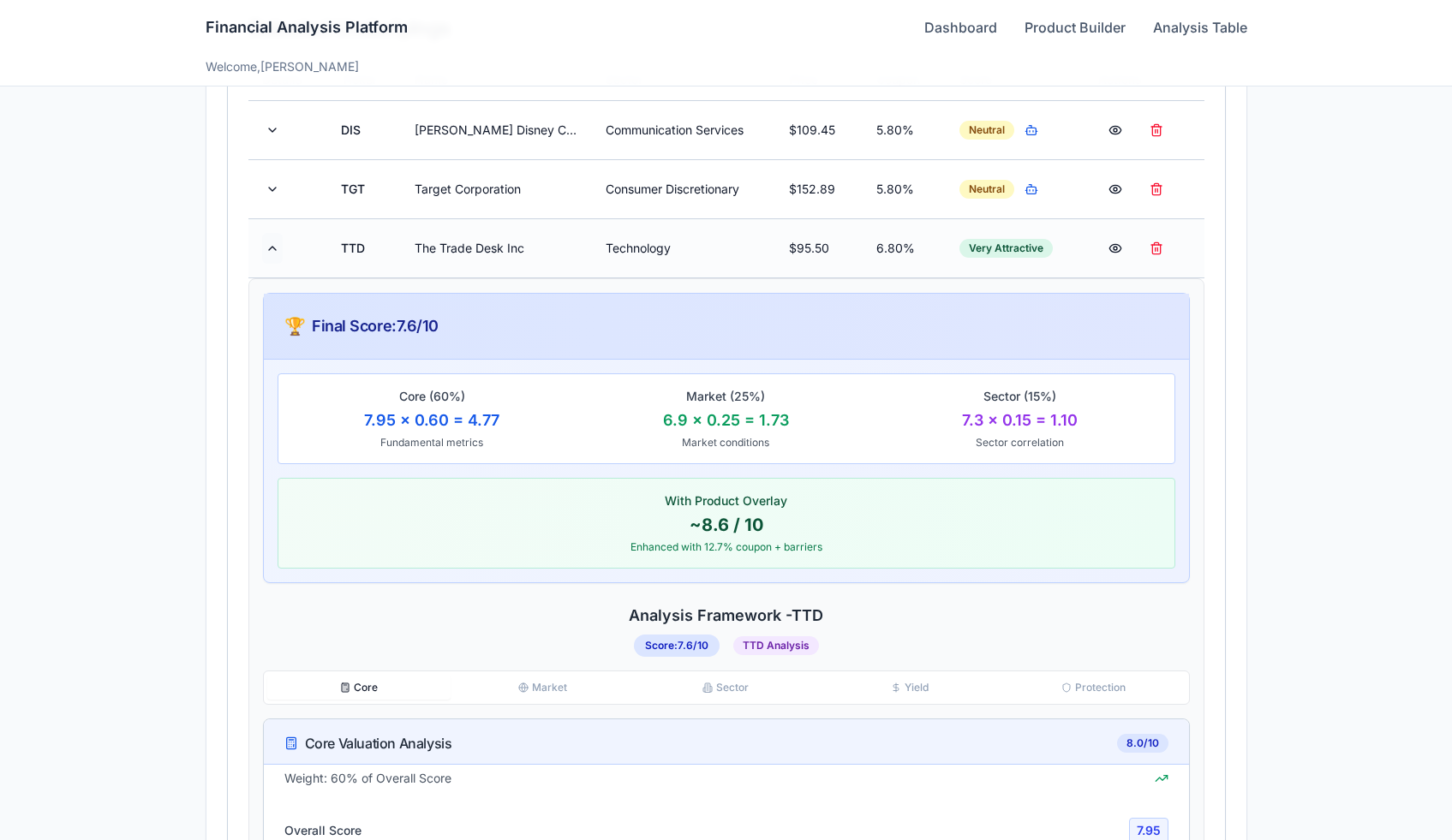
click at [273, 251] on button at bounding box center [272, 249] width 21 height 31
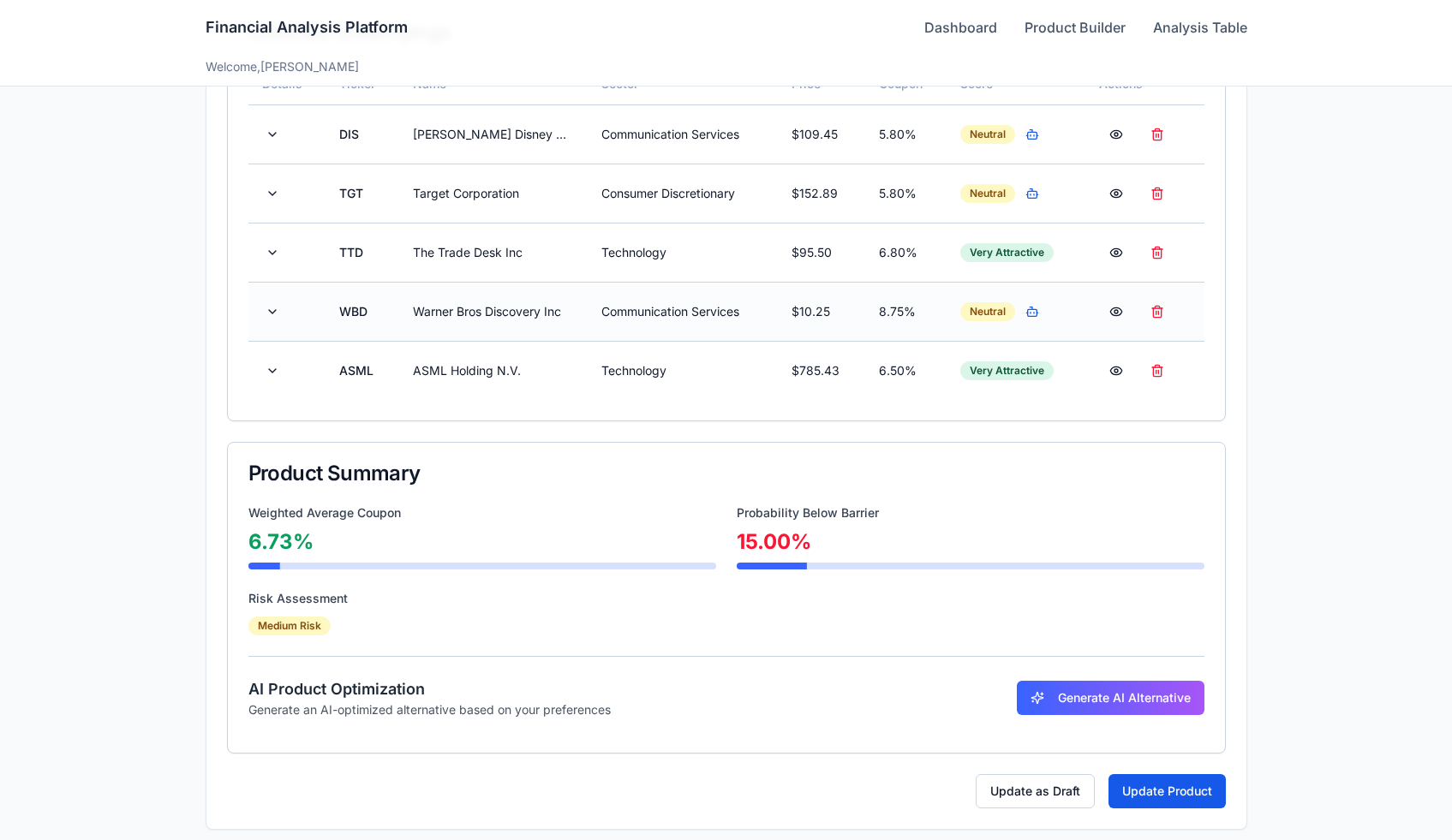
scroll to position [534, 0]
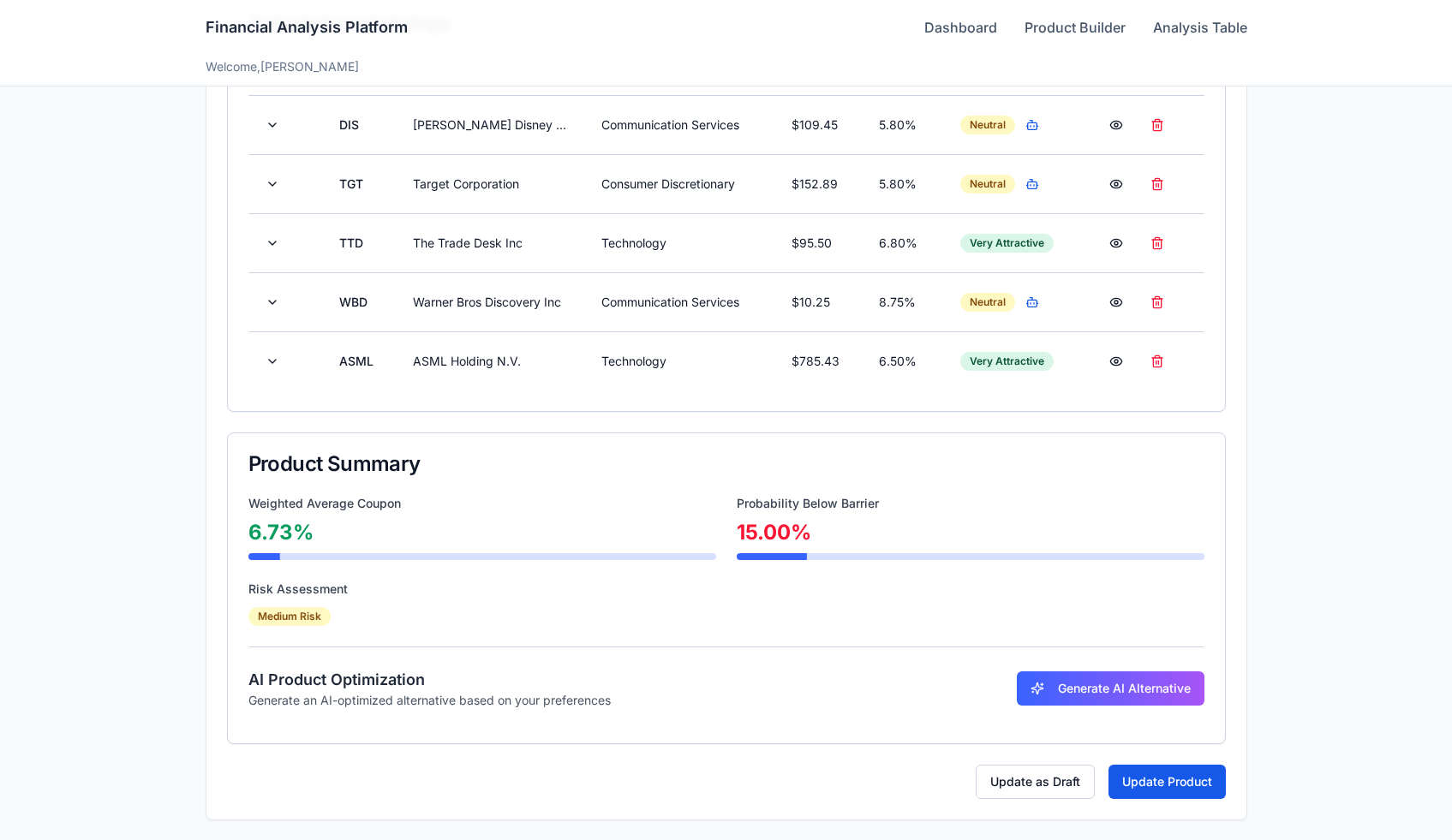
click at [854, 504] on div "Probability Below Barrier" at bounding box center [970, 503] width 468 height 17
copy div "Probability Below Barrier"
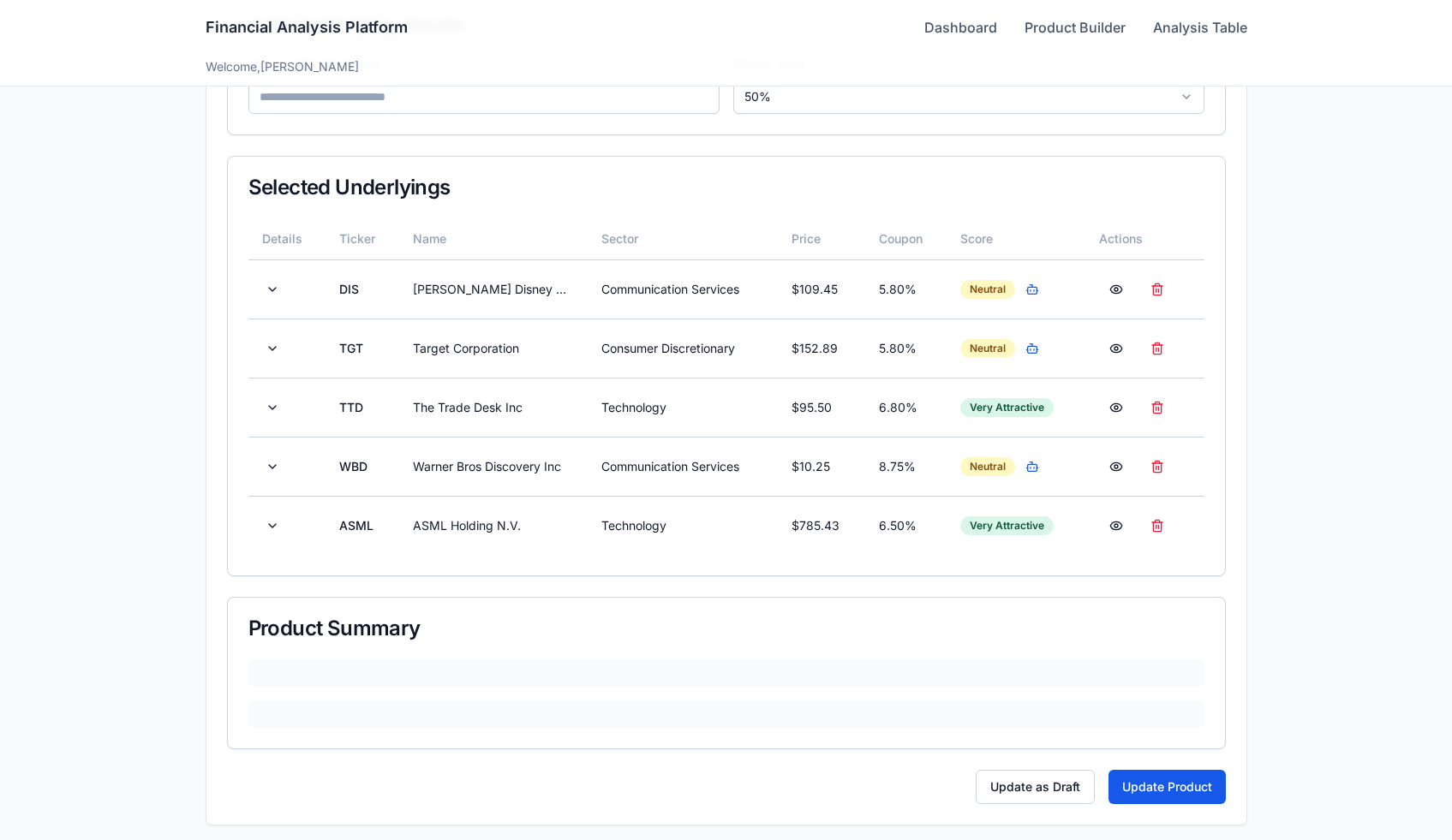
scroll to position [375, 0]
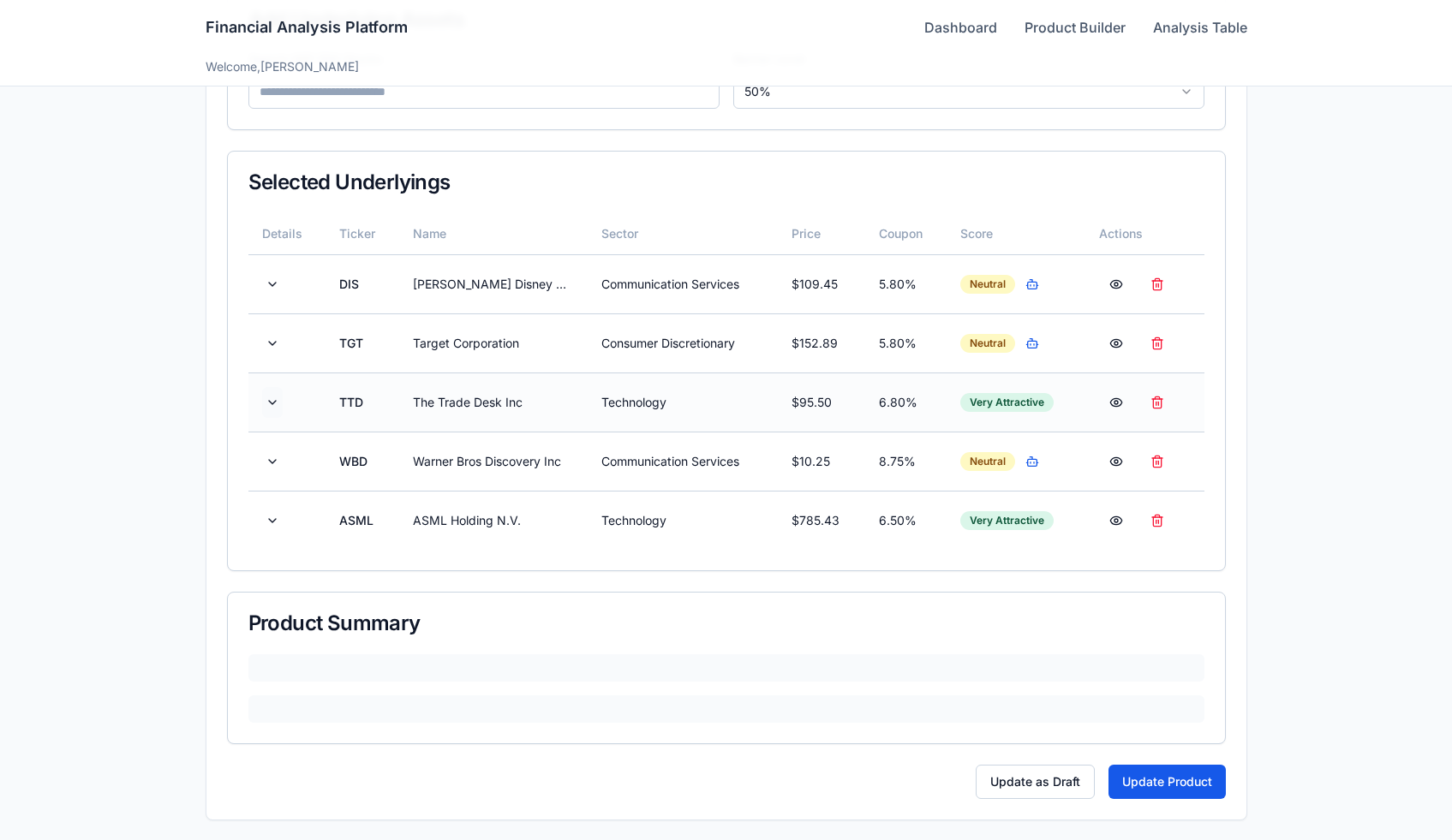
click at [271, 403] on button at bounding box center [272, 402] width 21 height 31
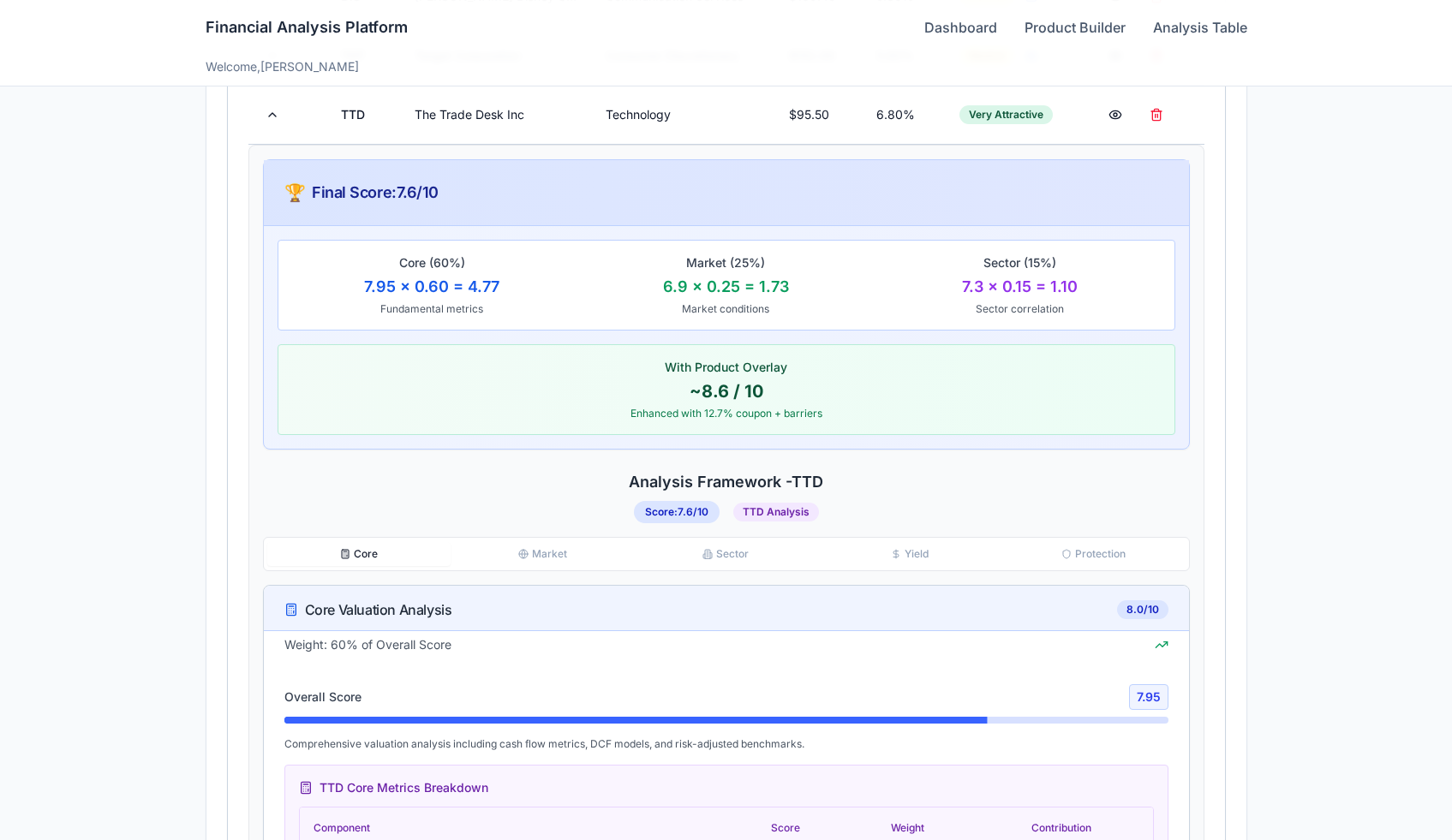
scroll to position [758, 0]
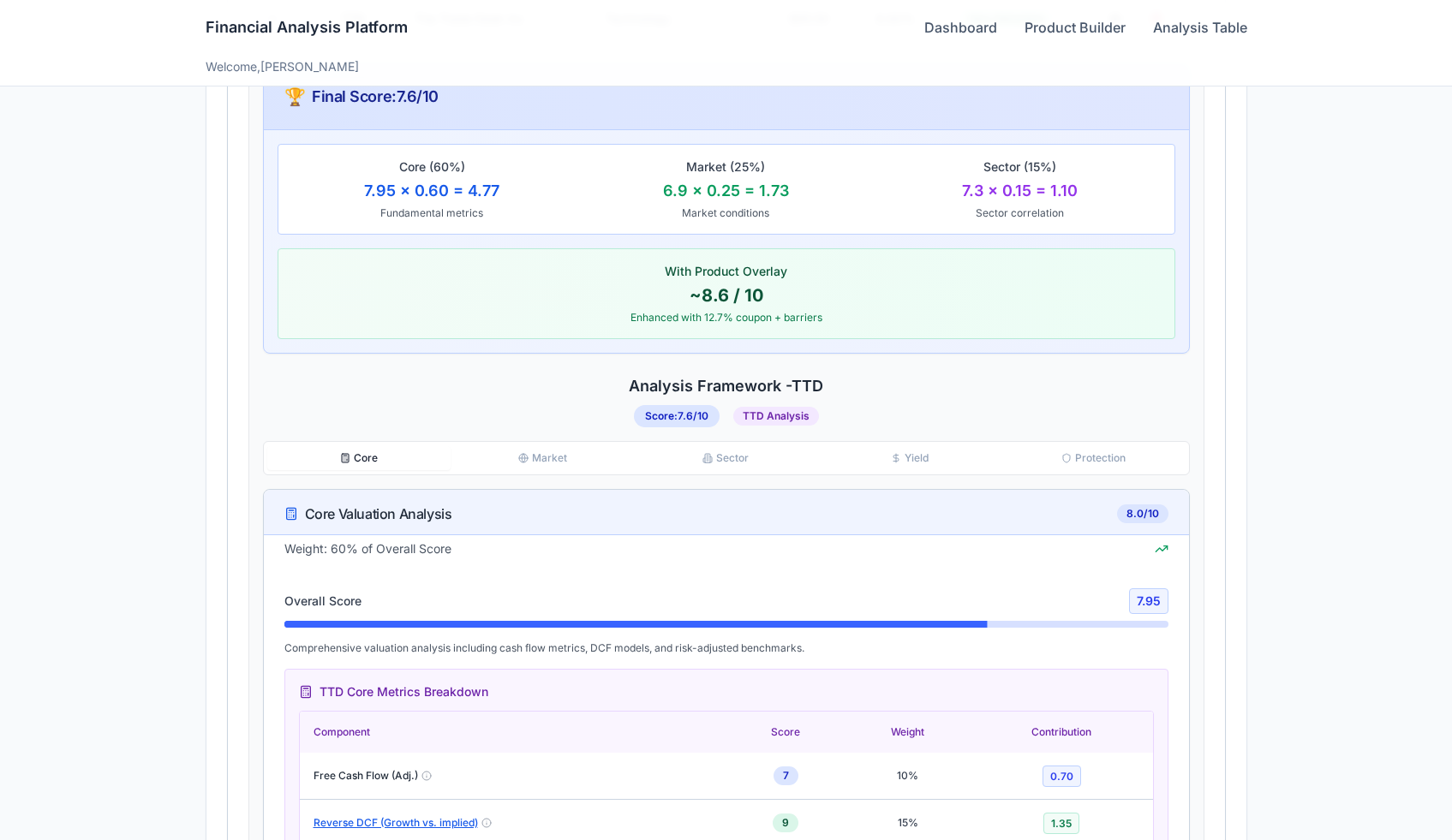
click at [1108, 447] on button "Protection" at bounding box center [1093, 458] width 183 height 24
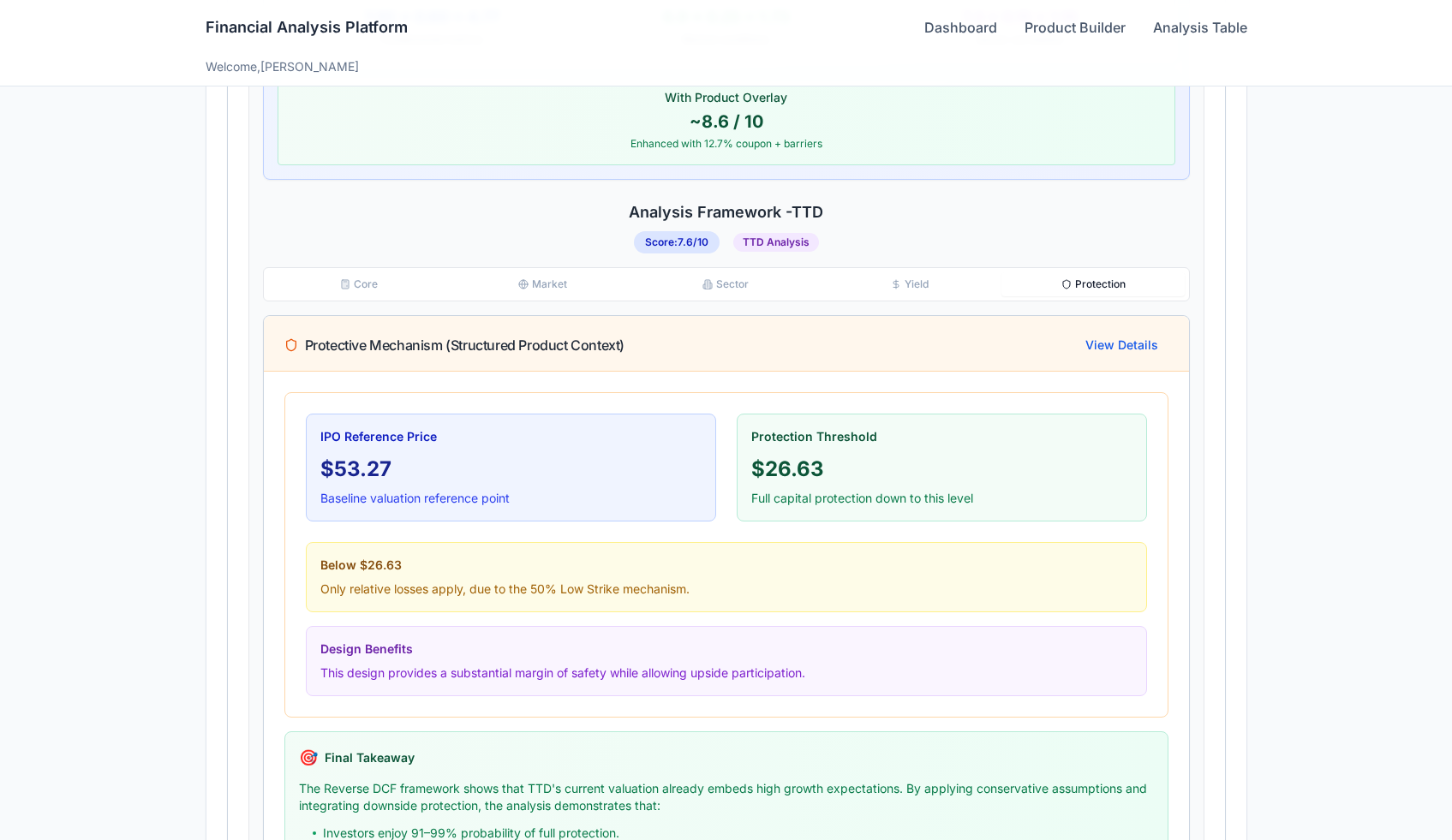
scroll to position [932, 0]
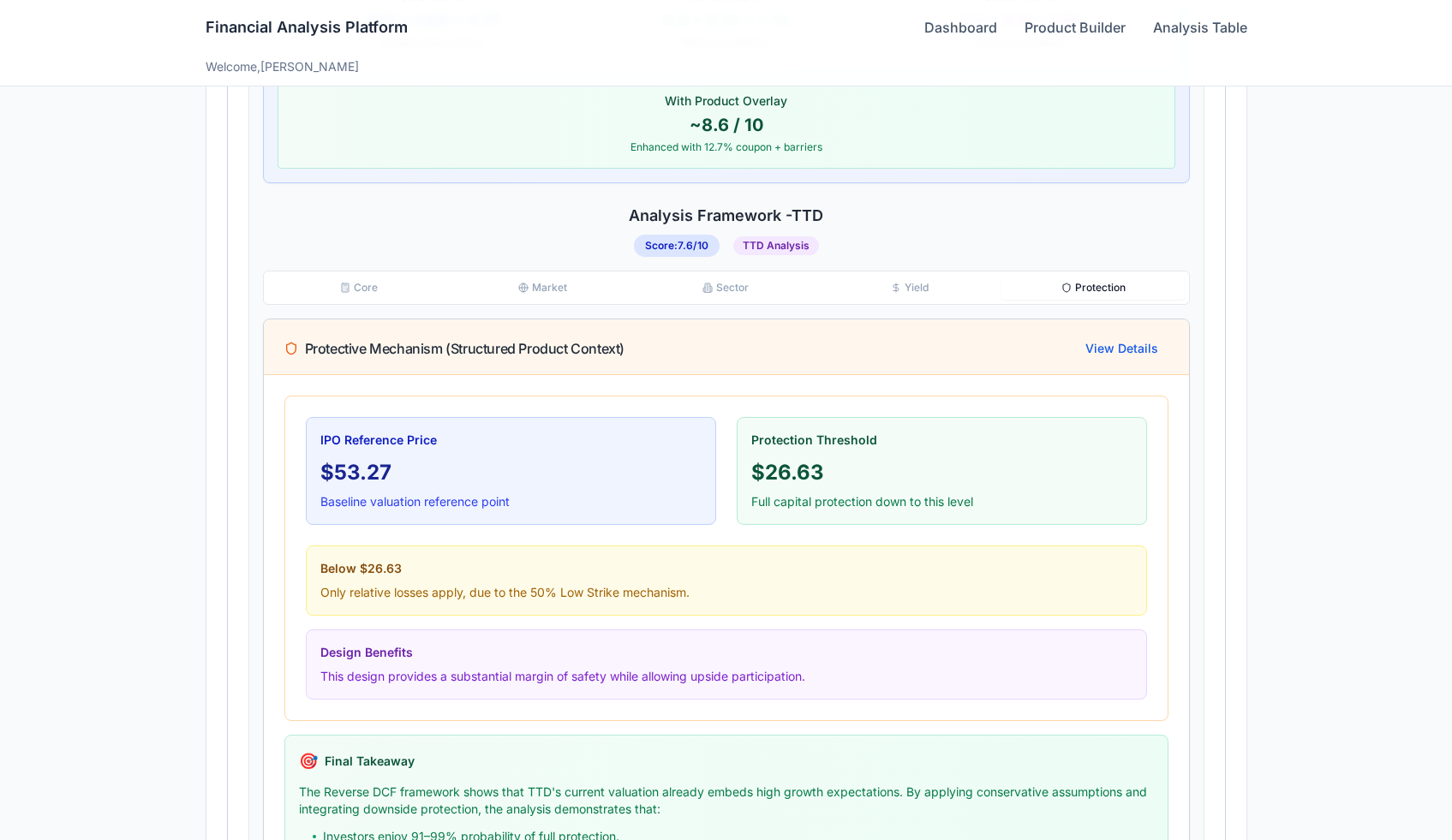
click at [937, 287] on button "Yield" at bounding box center [910, 287] width 183 height 24
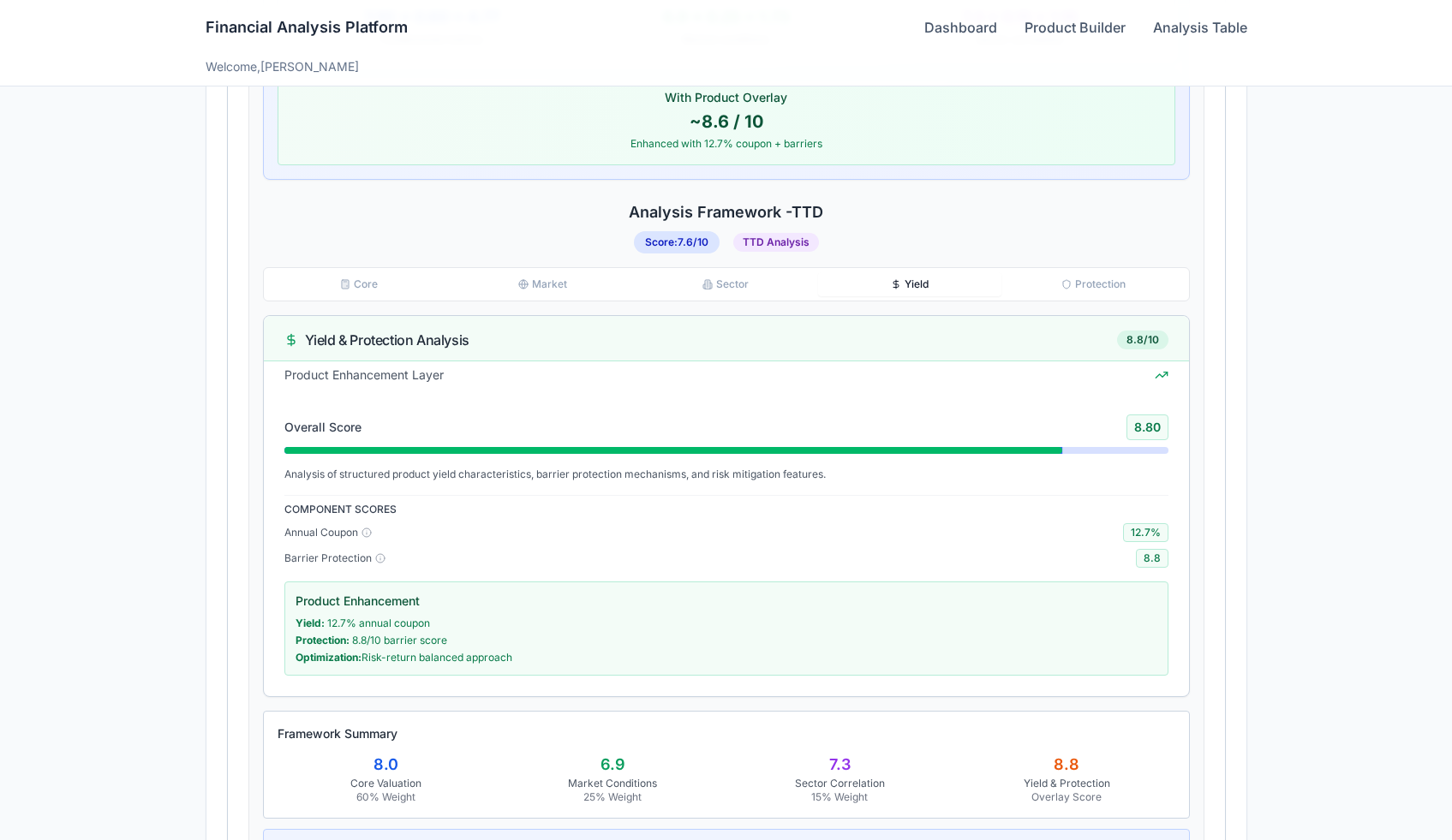
click at [744, 278] on button "Sector" at bounding box center [726, 284] width 183 height 24
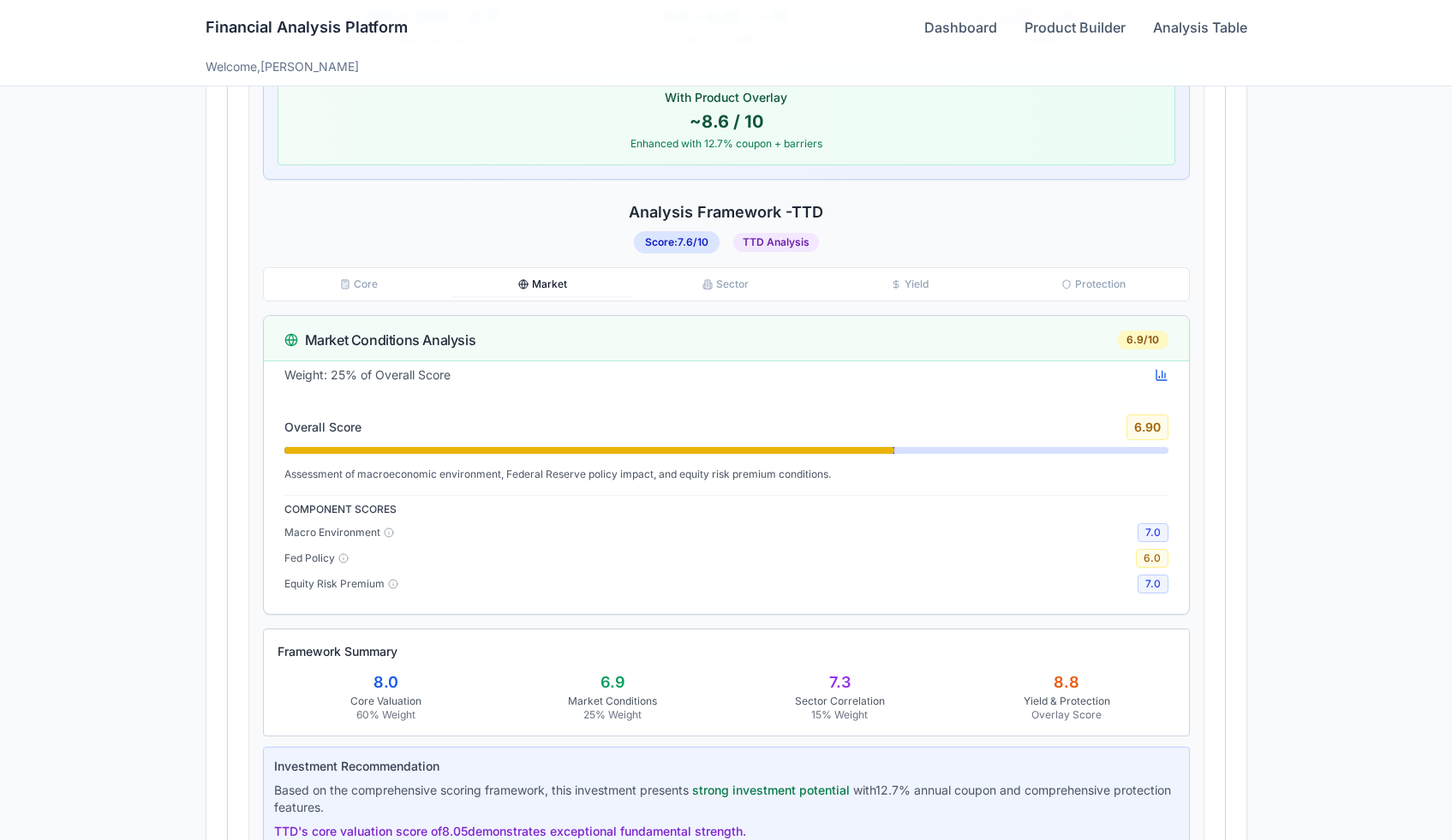
click at [553, 276] on button "Market" at bounding box center [542, 284] width 183 height 24
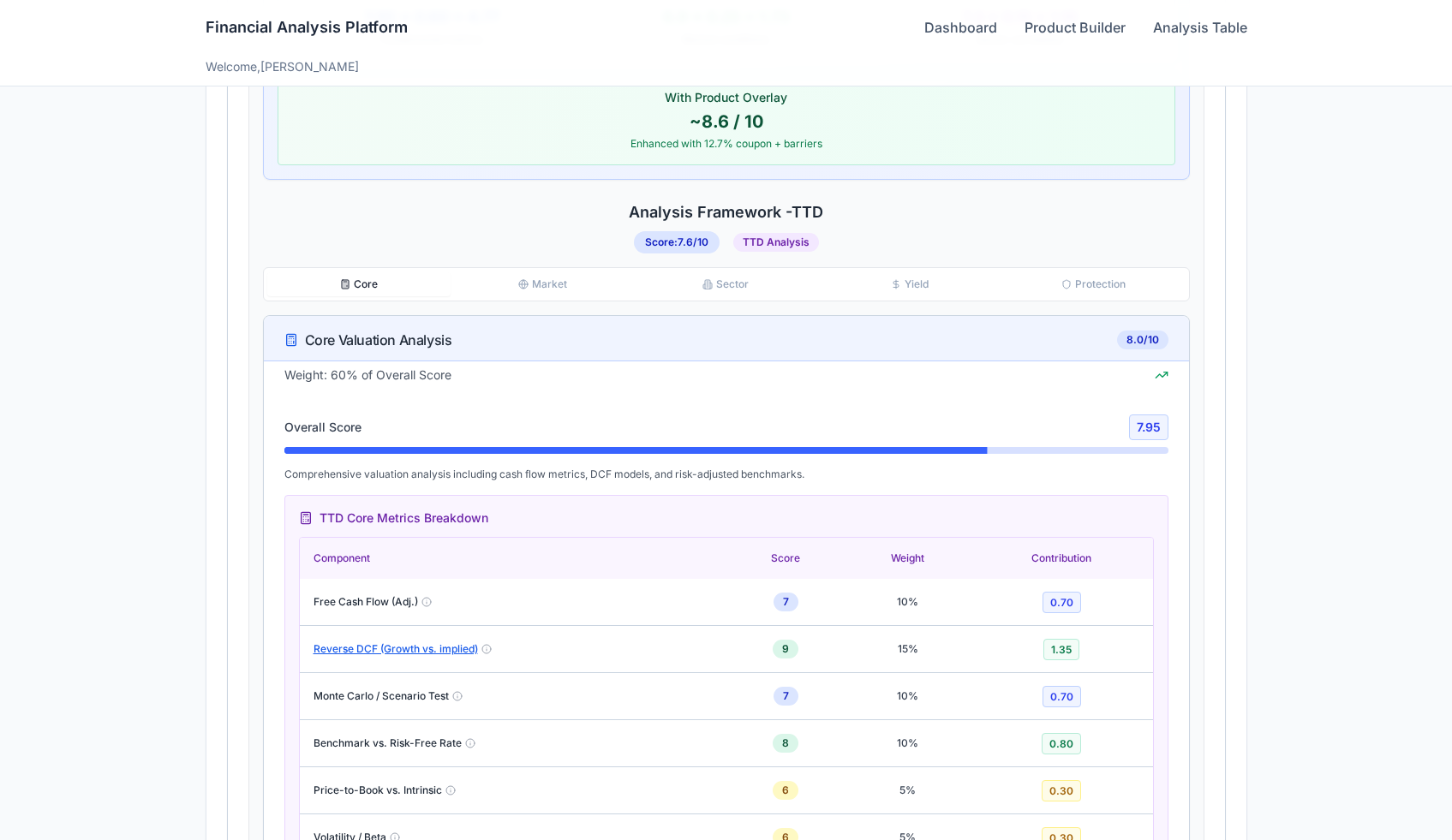
click at [364, 284] on button "Core" at bounding box center [359, 284] width 183 height 24
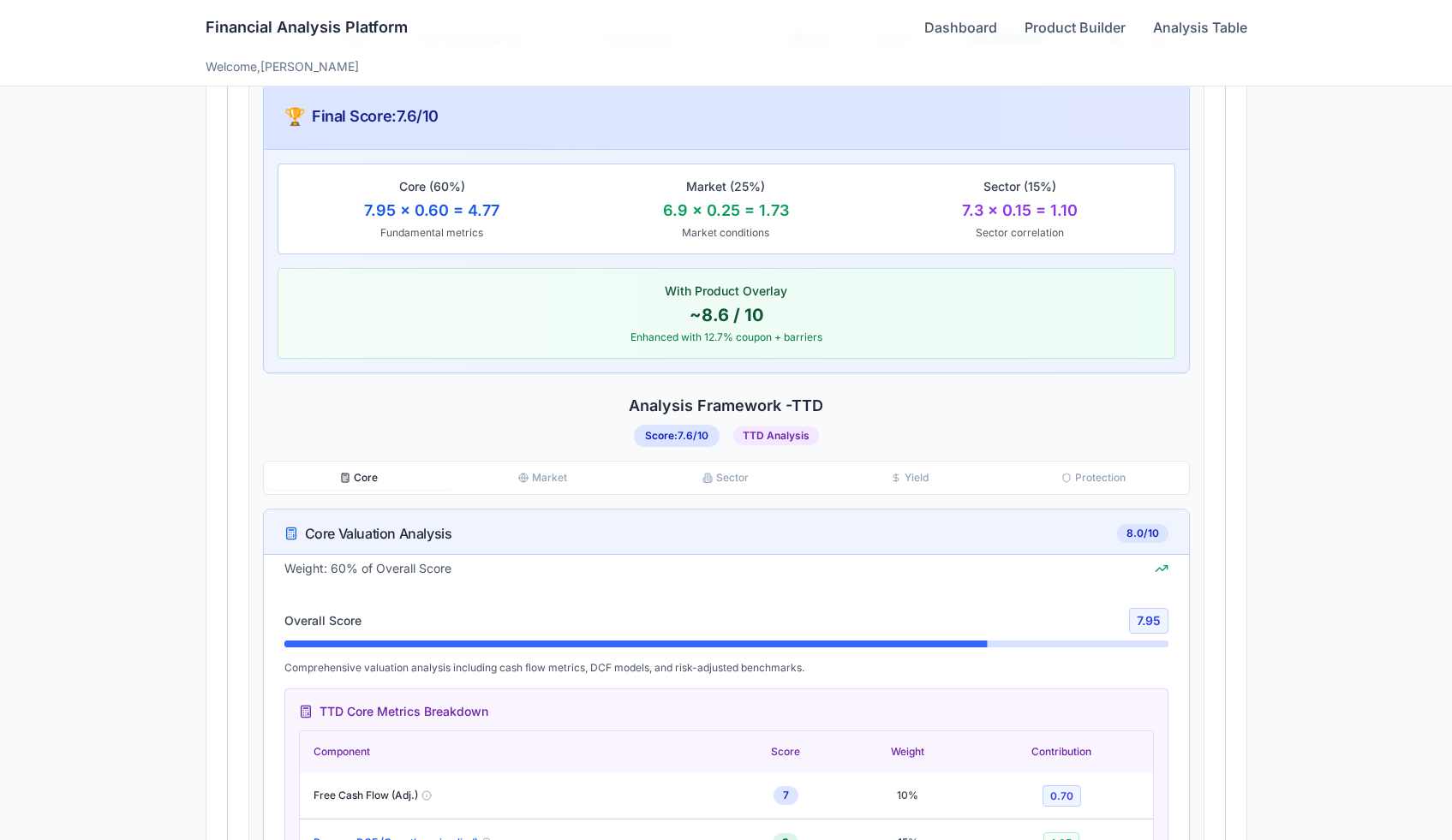
scroll to position [731, 0]
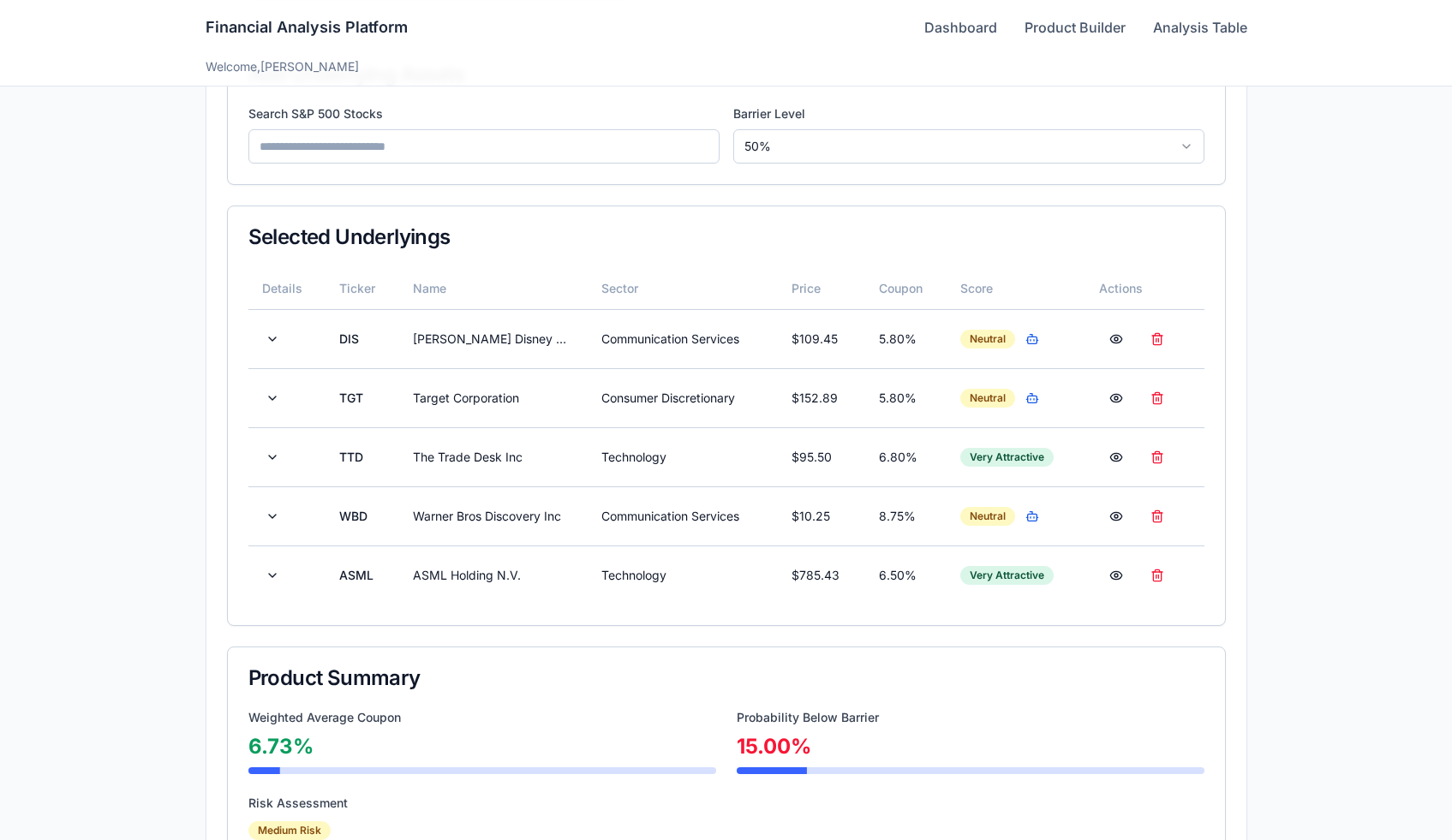
scroll to position [400, 0]
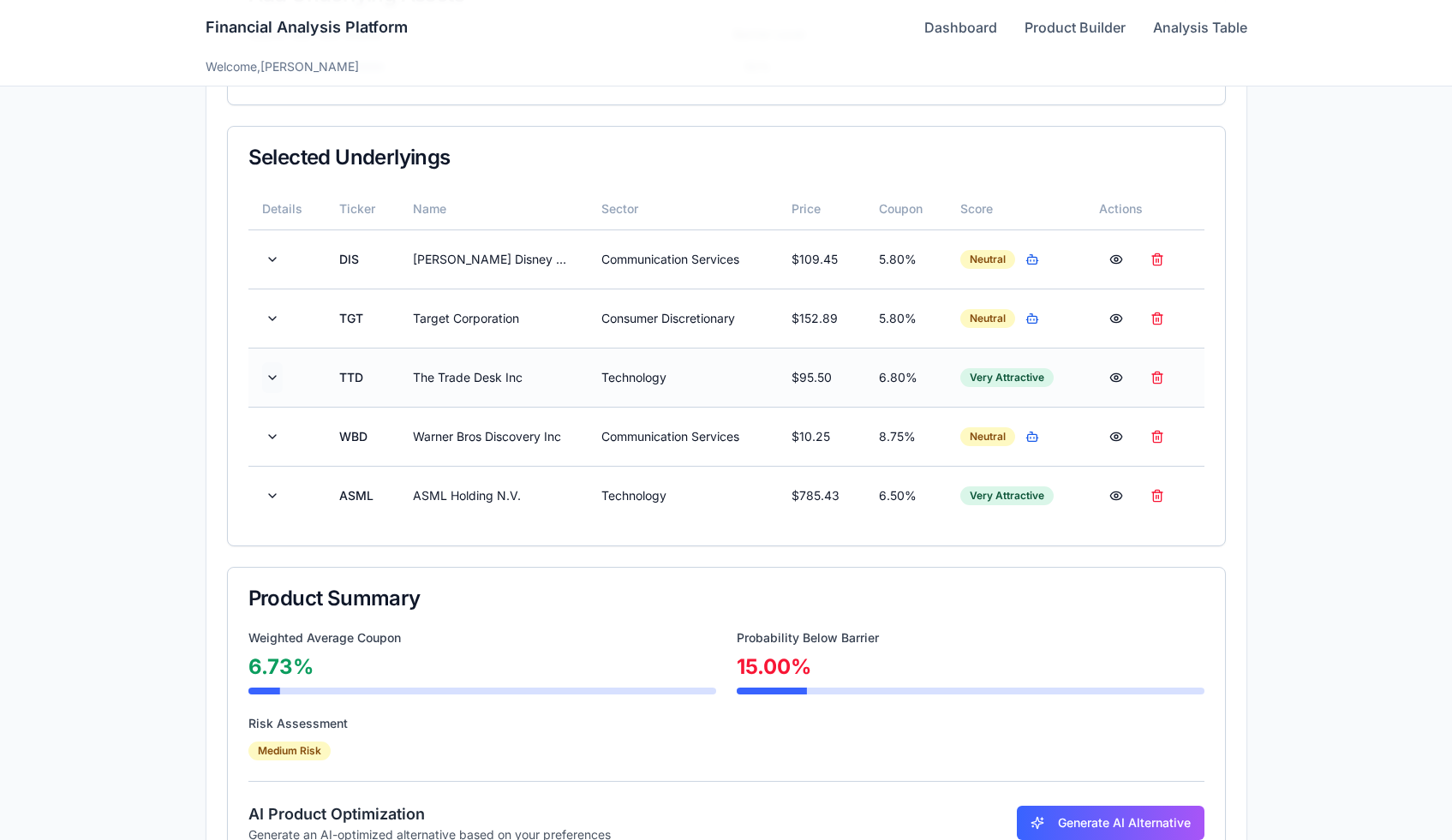
click at [282, 373] on button at bounding box center [272, 378] width 21 height 31
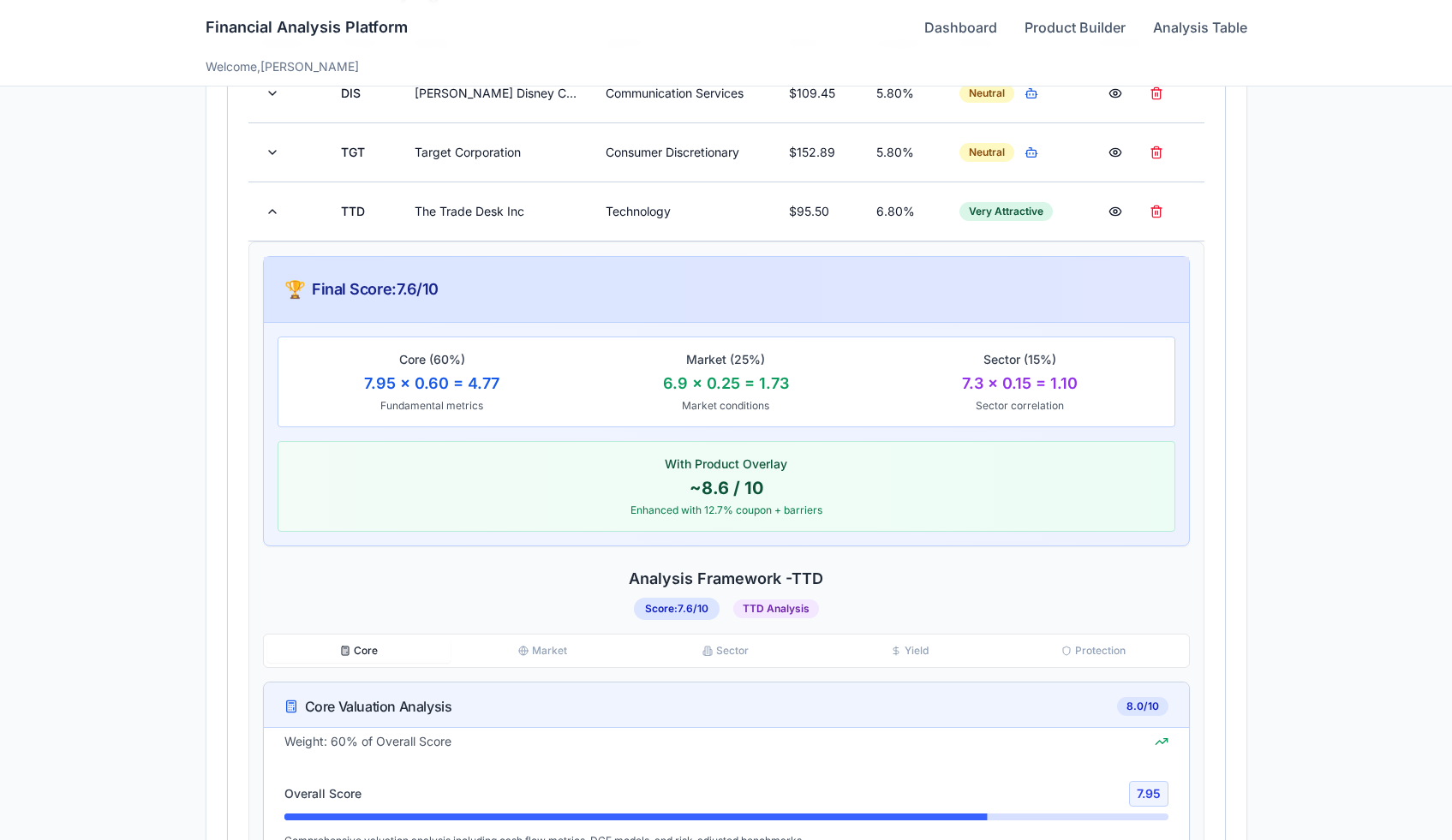
scroll to position [290, 0]
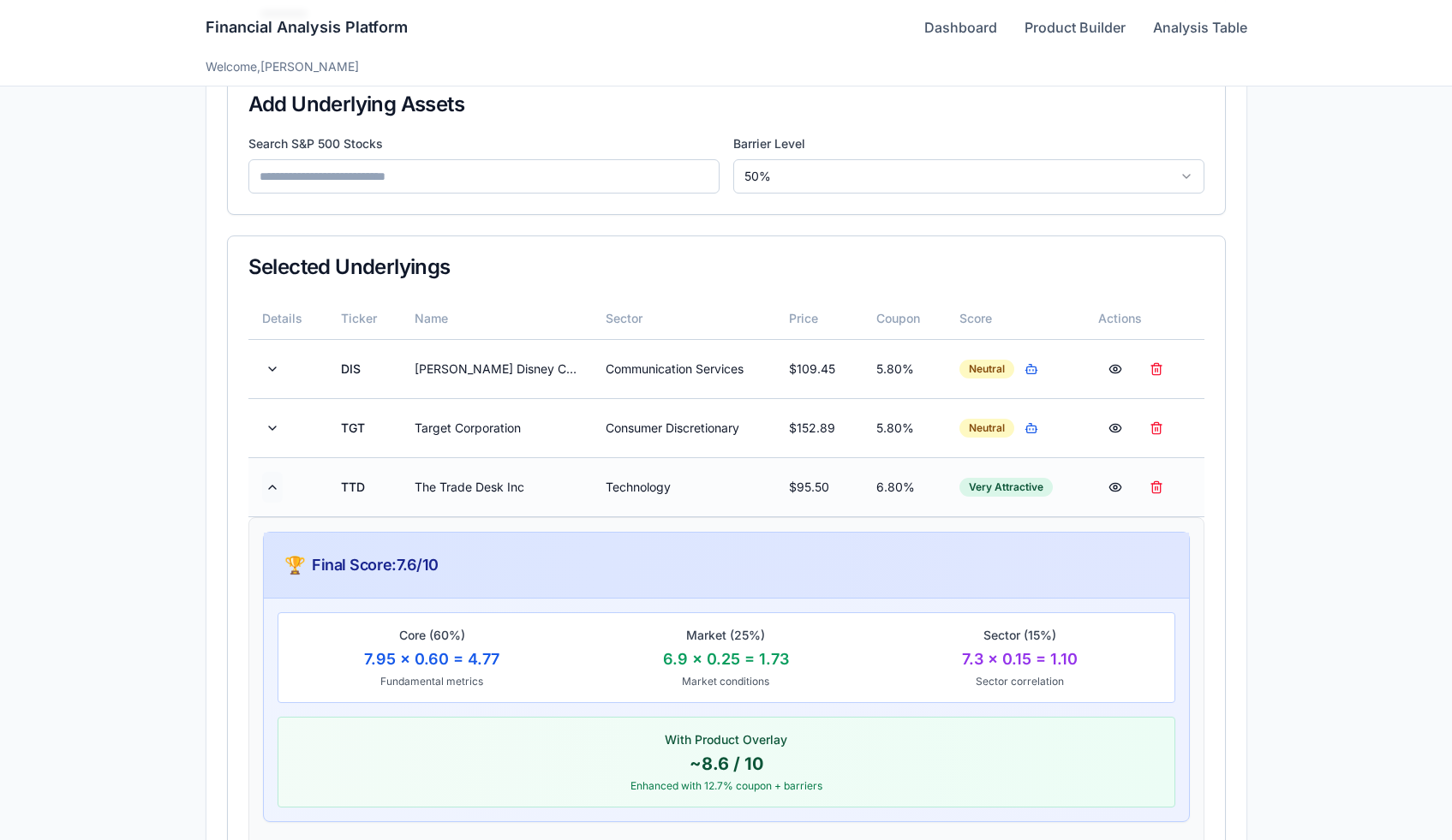
click at [268, 474] on button at bounding box center [272, 487] width 21 height 31
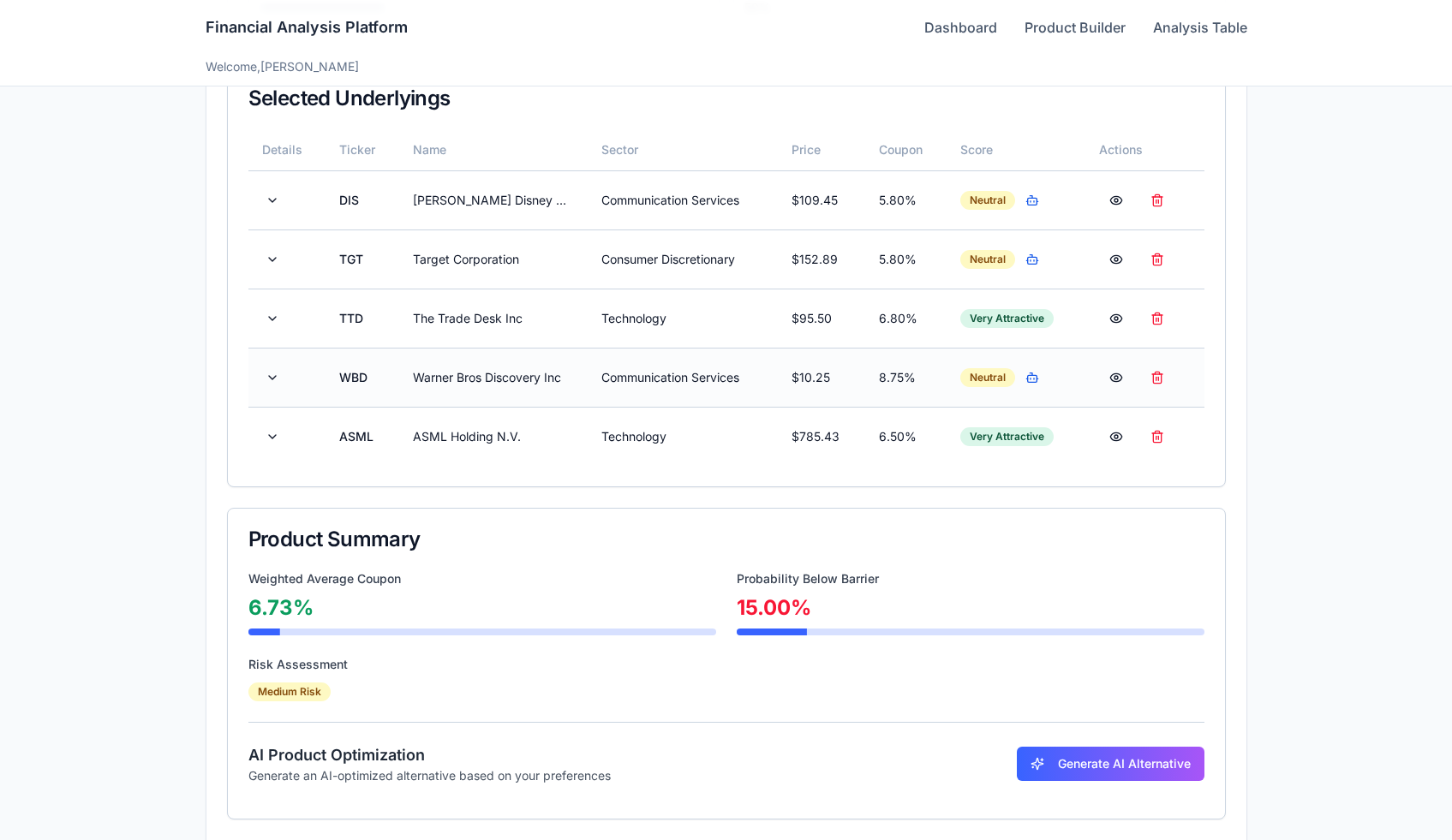
scroll to position [534, 0]
